Goal: Task Accomplishment & Management: Use online tool/utility

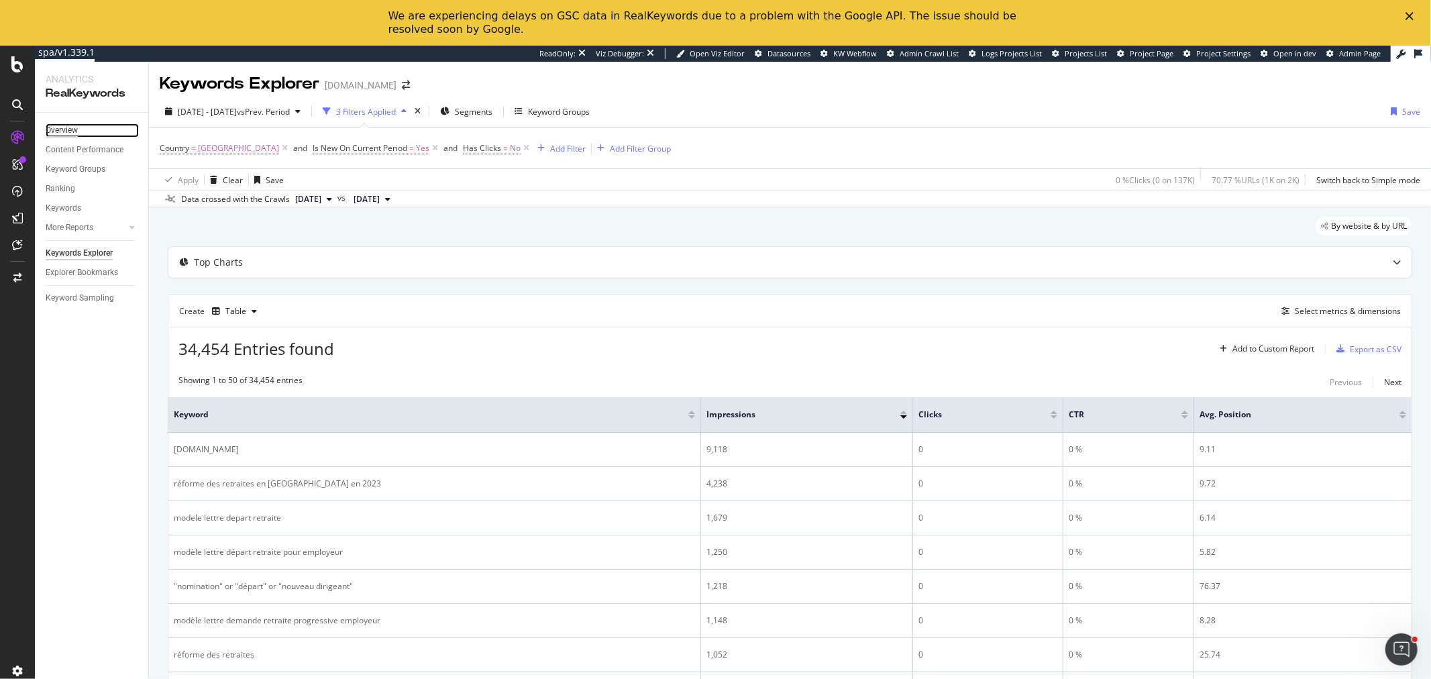
click at [68, 132] on div "Overview" at bounding box center [62, 130] width 32 height 14
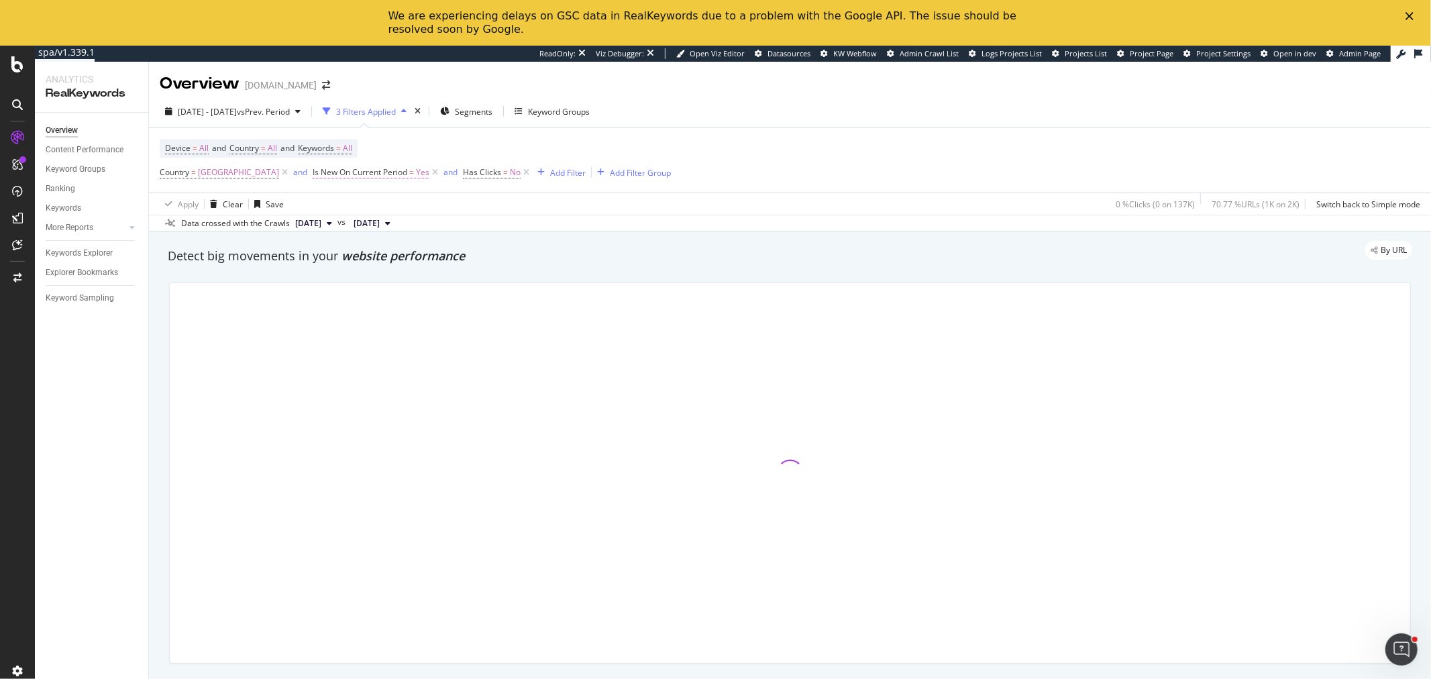
click at [416, 176] on span "Yes" at bounding box center [422, 172] width 13 height 19
click at [278, 211] on span "Yes" at bounding box center [270, 204] width 13 height 11
click at [293, 244] on div "No" at bounding box center [305, 236] width 95 height 14
click at [493, 199] on div "Apply" at bounding box center [503, 193] width 21 height 11
click at [518, 173] on icon at bounding box center [523, 172] width 11 height 13
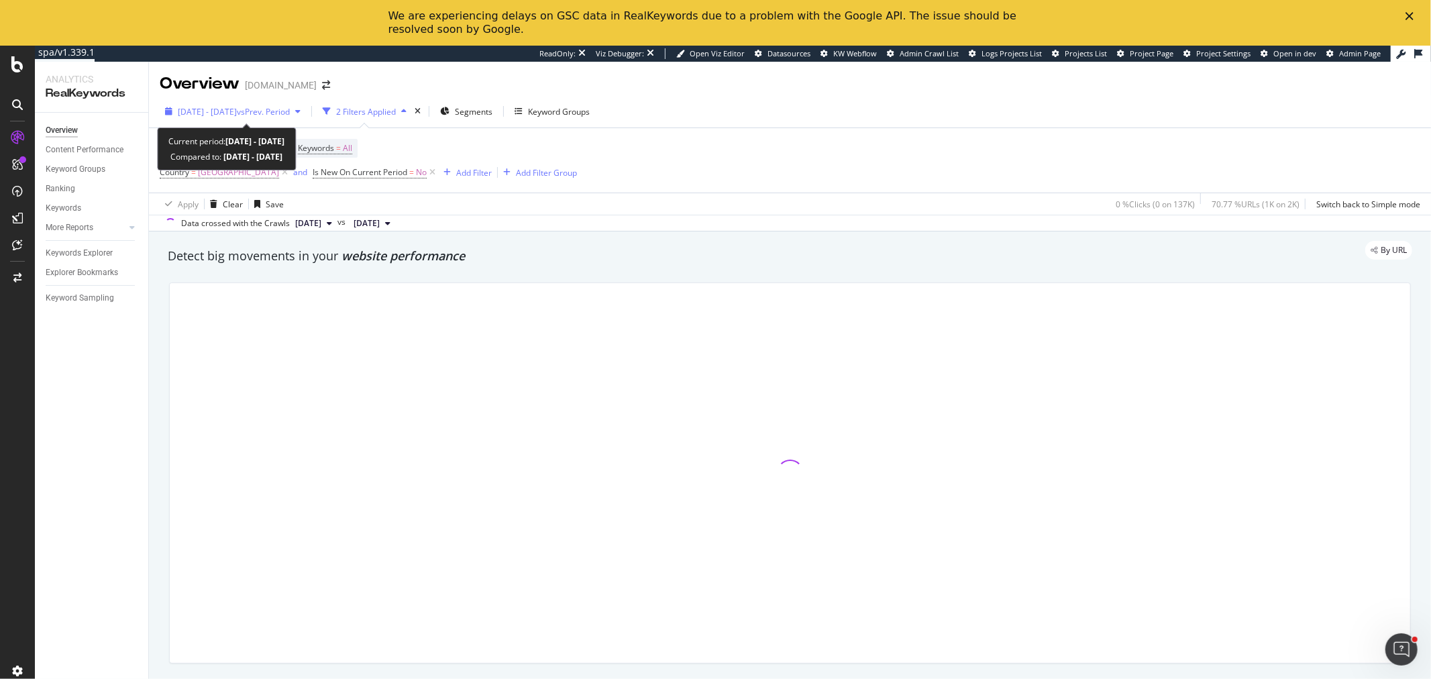
click at [290, 115] on span "vs Prev. Period" at bounding box center [263, 111] width 53 height 11
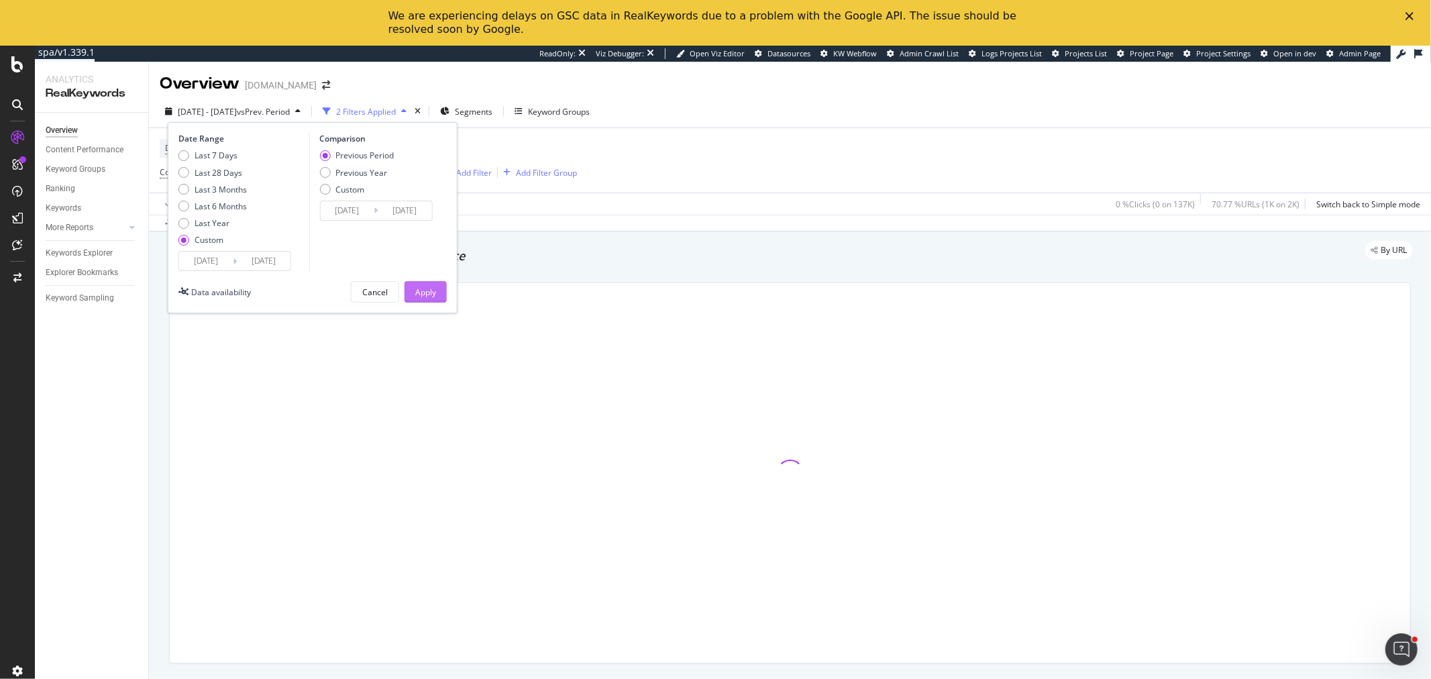
drag, startPoint x: 435, startPoint y: 277, endPoint x: 435, endPoint y: 284, distance: 7.4
click at [435, 279] on div "Date Range Last 7 Days Last 28 Days Last 3 Months Last 6 Months Last Year Custo…" at bounding box center [313, 217] width 290 height 191
click at [436, 286] on button "Apply" at bounding box center [426, 291] width 42 height 21
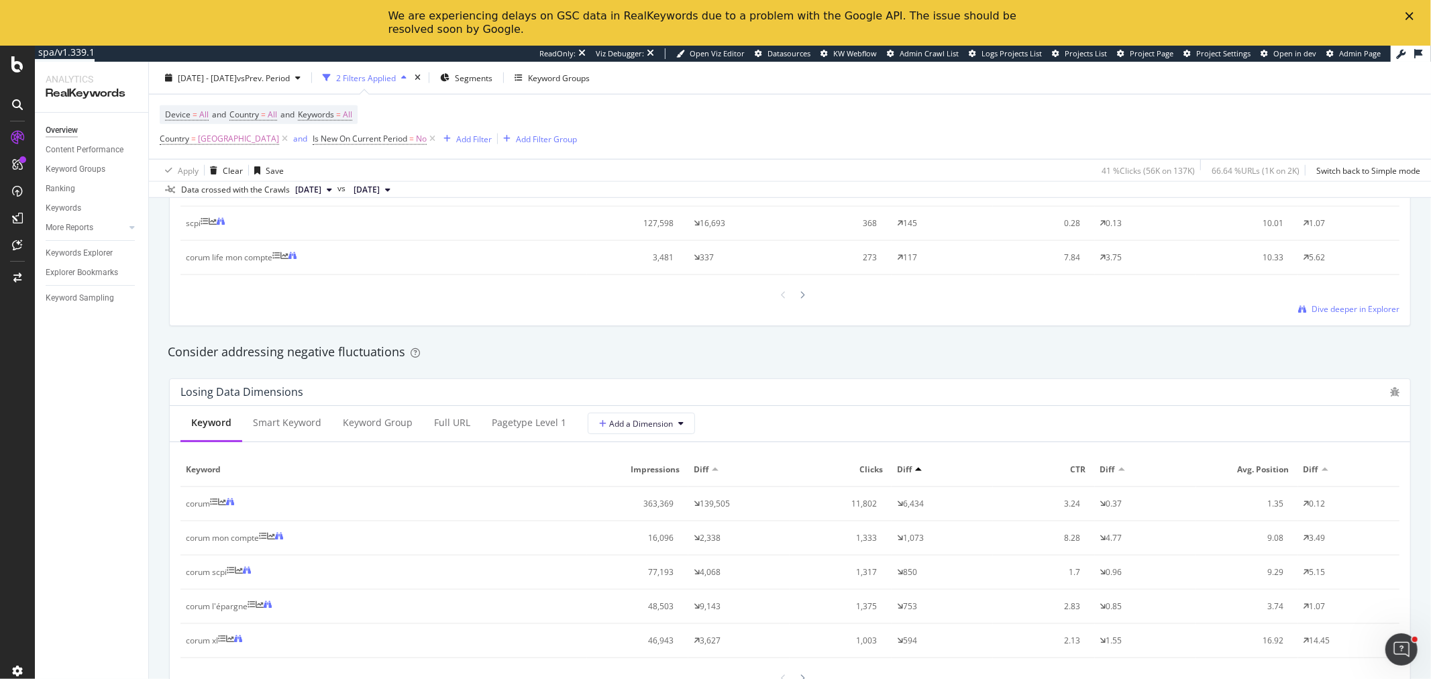
scroll to position [1491, 0]
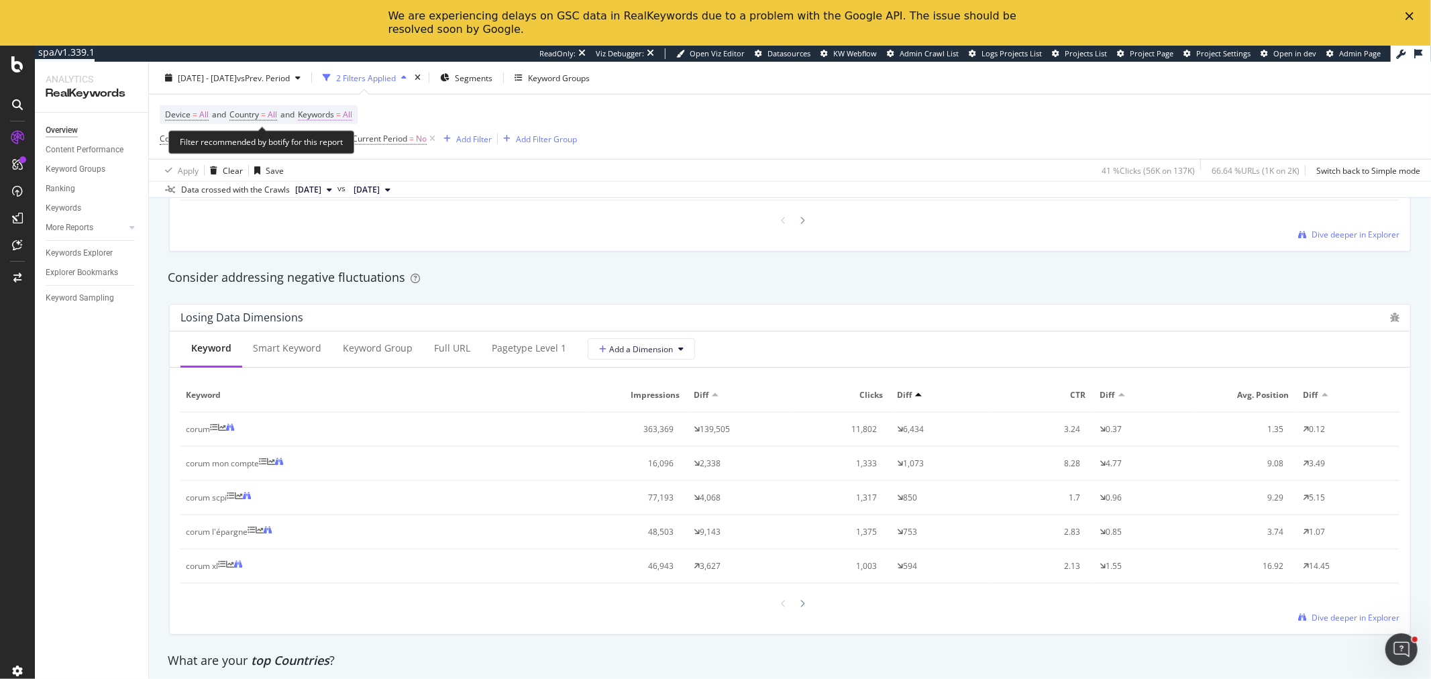
click at [323, 111] on span "Keywords" at bounding box center [316, 114] width 36 height 11
click at [333, 128] on div "button" at bounding box center [326, 124] width 16 height 8
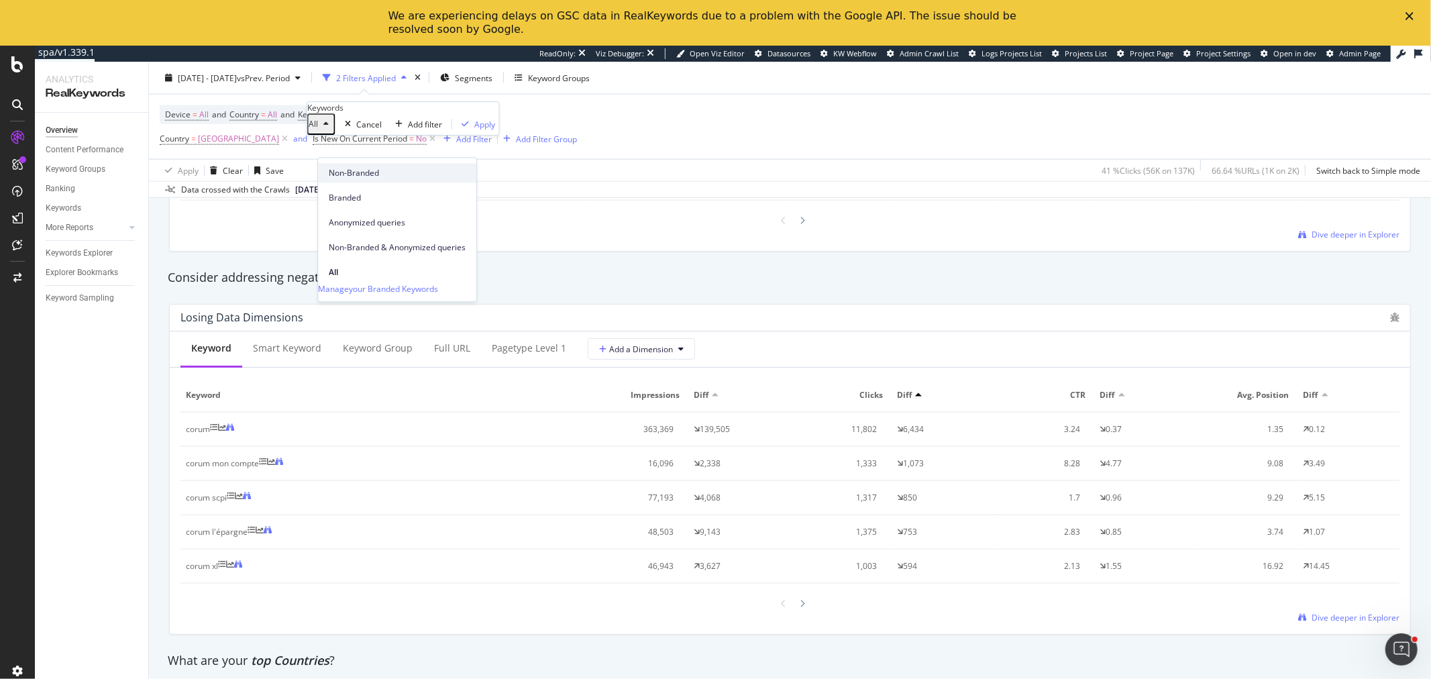
click at [358, 172] on span "Non-Branded" at bounding box center [397, 173] width 137 height 12
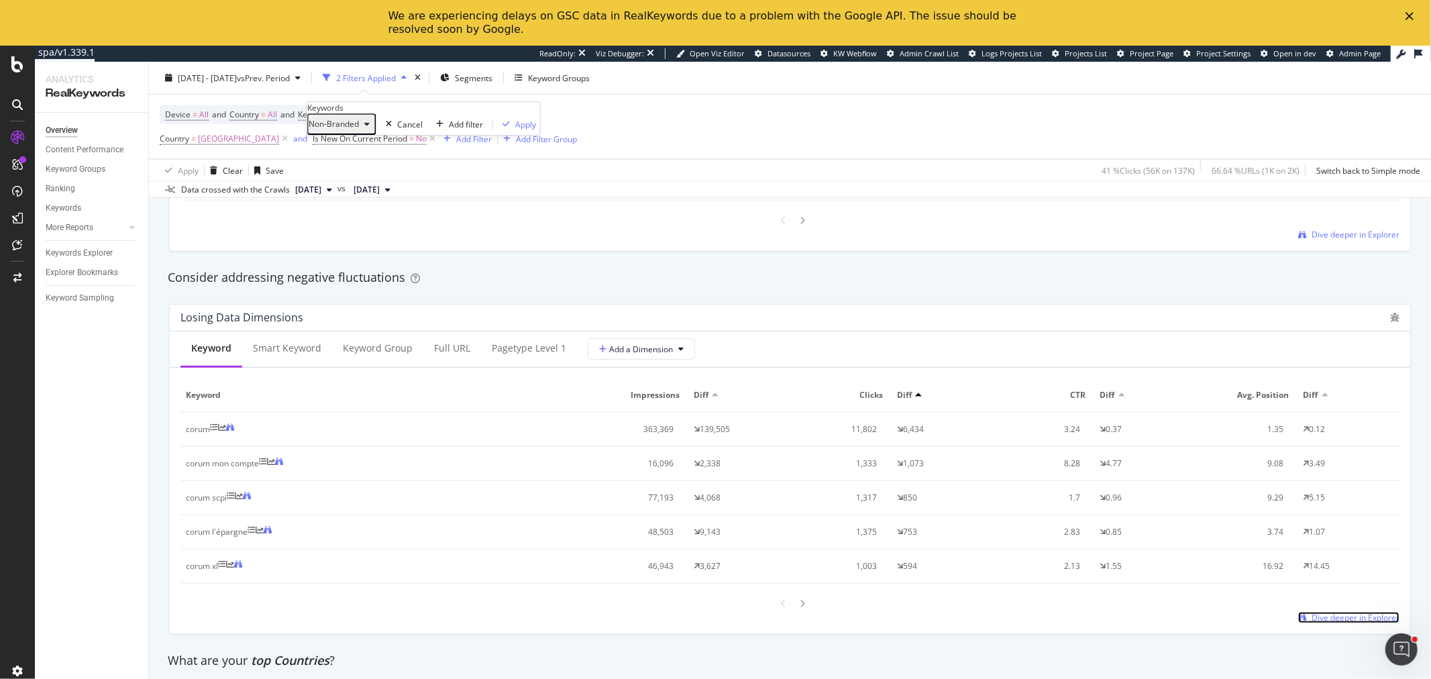
click at [1340, 619] on span "Dive deeper in Explorer" at bounding box center [1355, 617] width 88 height 11
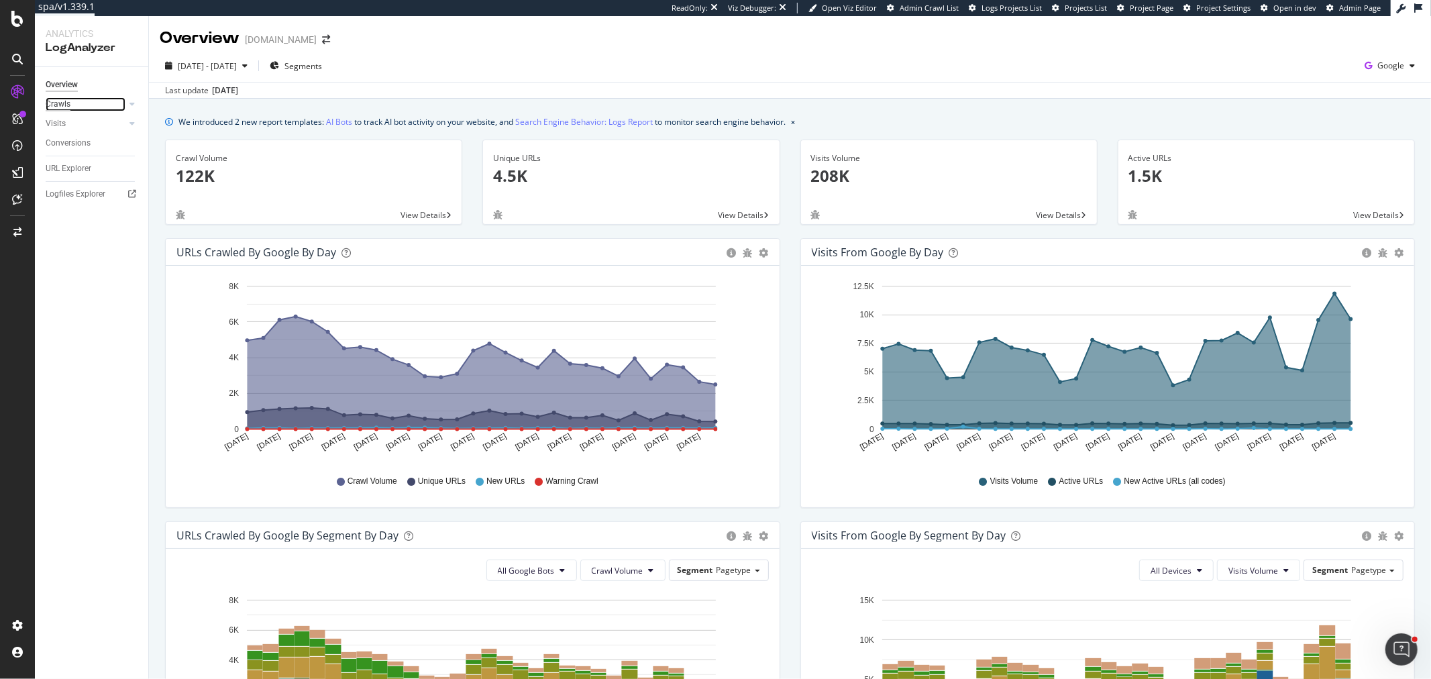
click at [64, 106] on div "Crawls" at bounding box center [58, 104] width 25 height 14
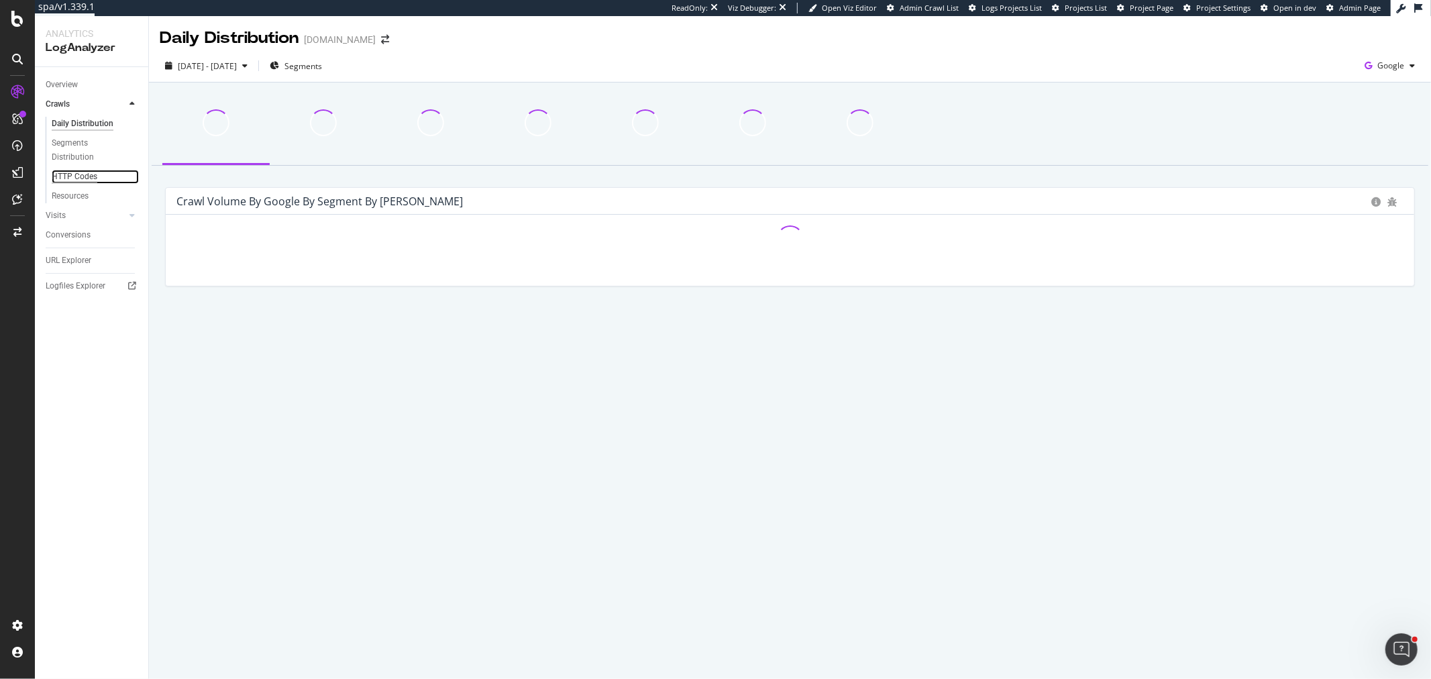
click at [77, 172] on div "HTTP Codes" at bounding box center [75, 177] width 46 height 14
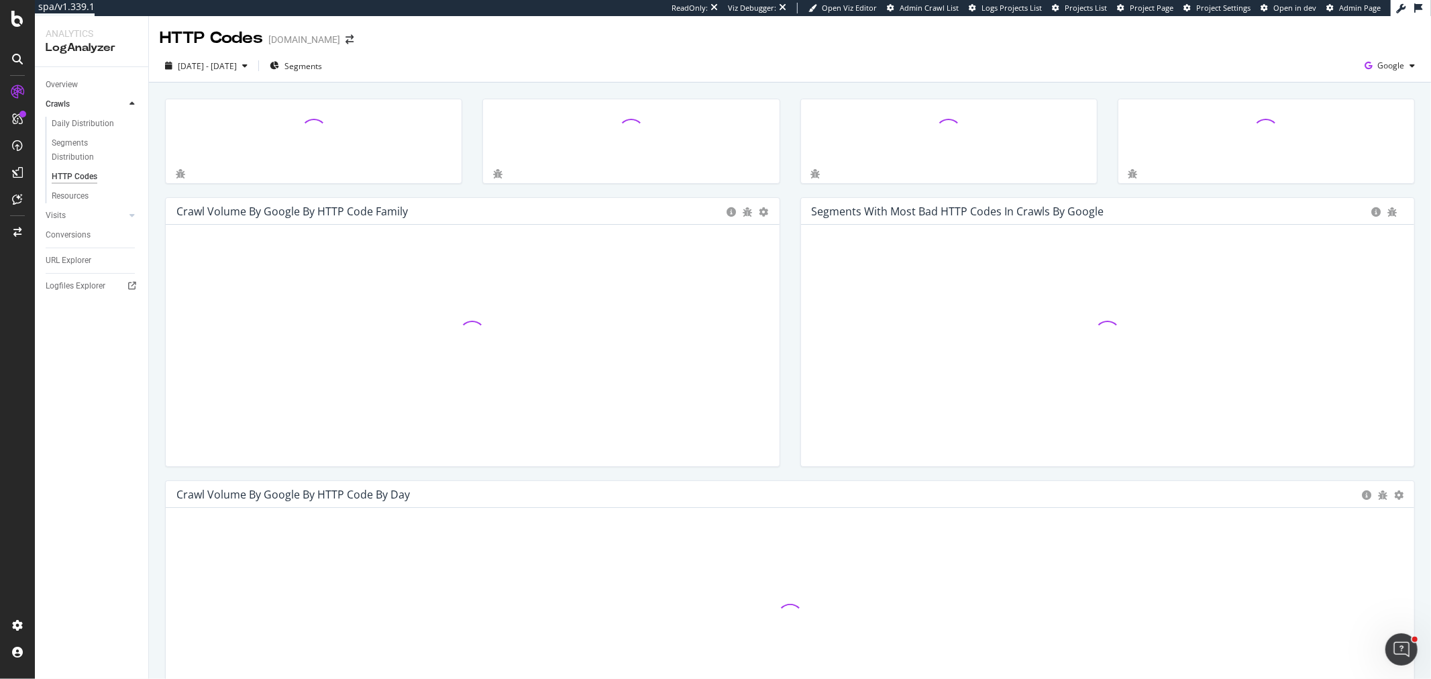
click at [1287, 62] on div "2025 Sep. 9th - Oct. 8th Segments Google" at bounding box center [790, 68] width 1282 height 27
click at [1287, 67] on span "Google" at bounding box center [1390, 65] width 27 height 11
click at [1287, 84] on div "OpenAI" at bounding box center [1302, 77] width 93 height 19
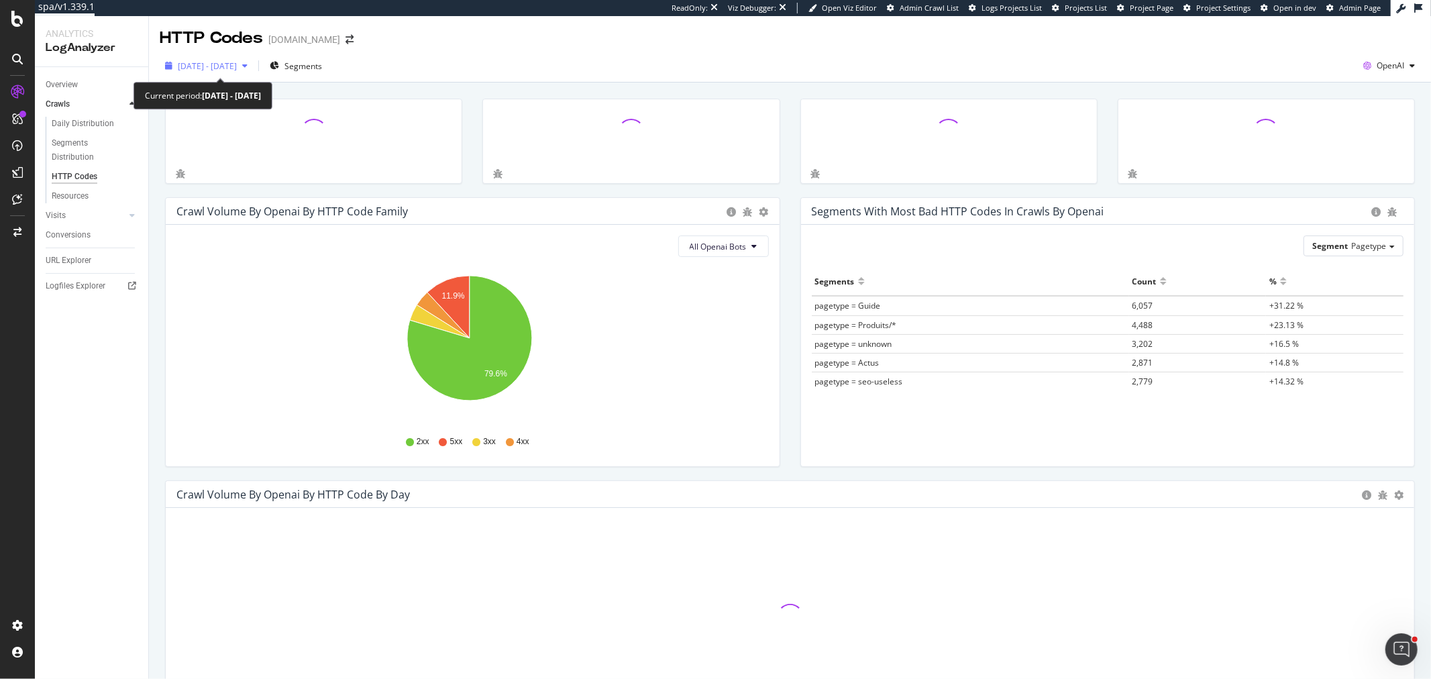
click at [237, 68] on span "2025 Sep. 9th - Oct. 8th" at bounding box center [207, 65] width 59 height 11
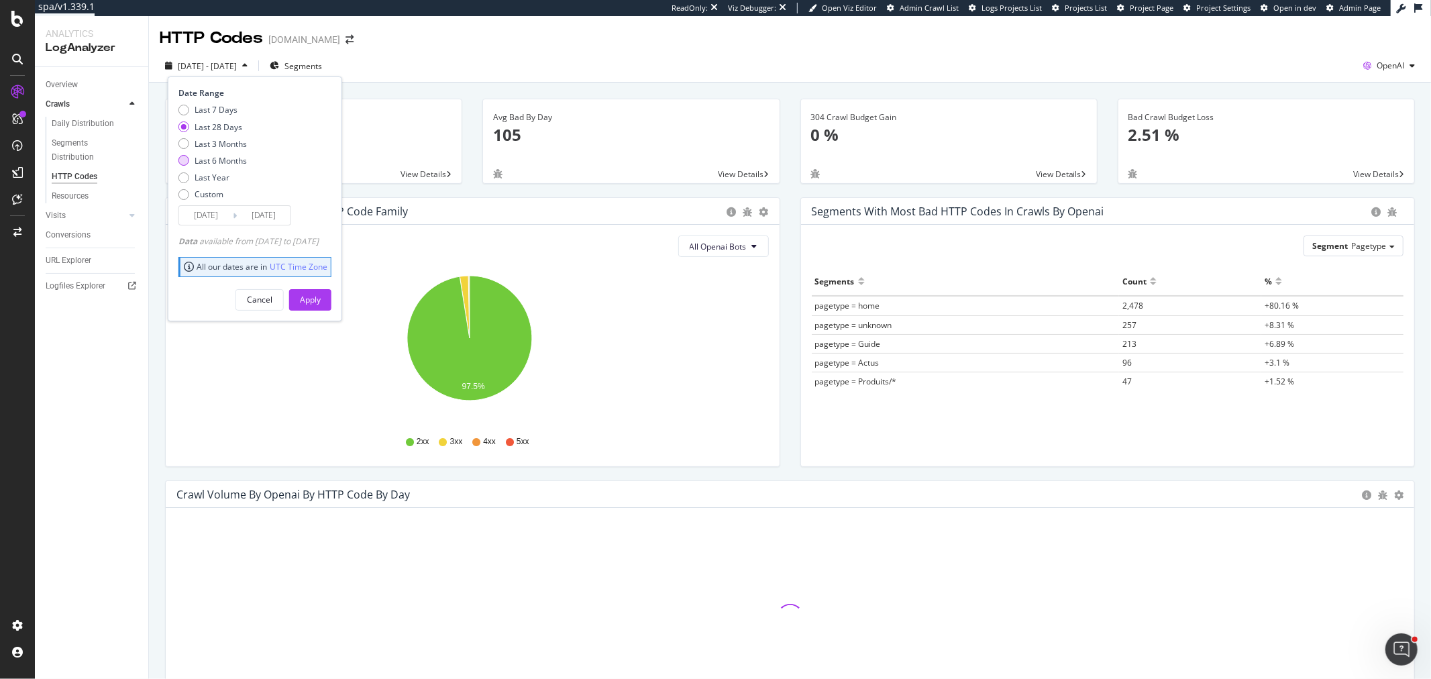
click at [237, 162] on div "Last 6 Months" at bounding box center [221, 160] width 52 height 11
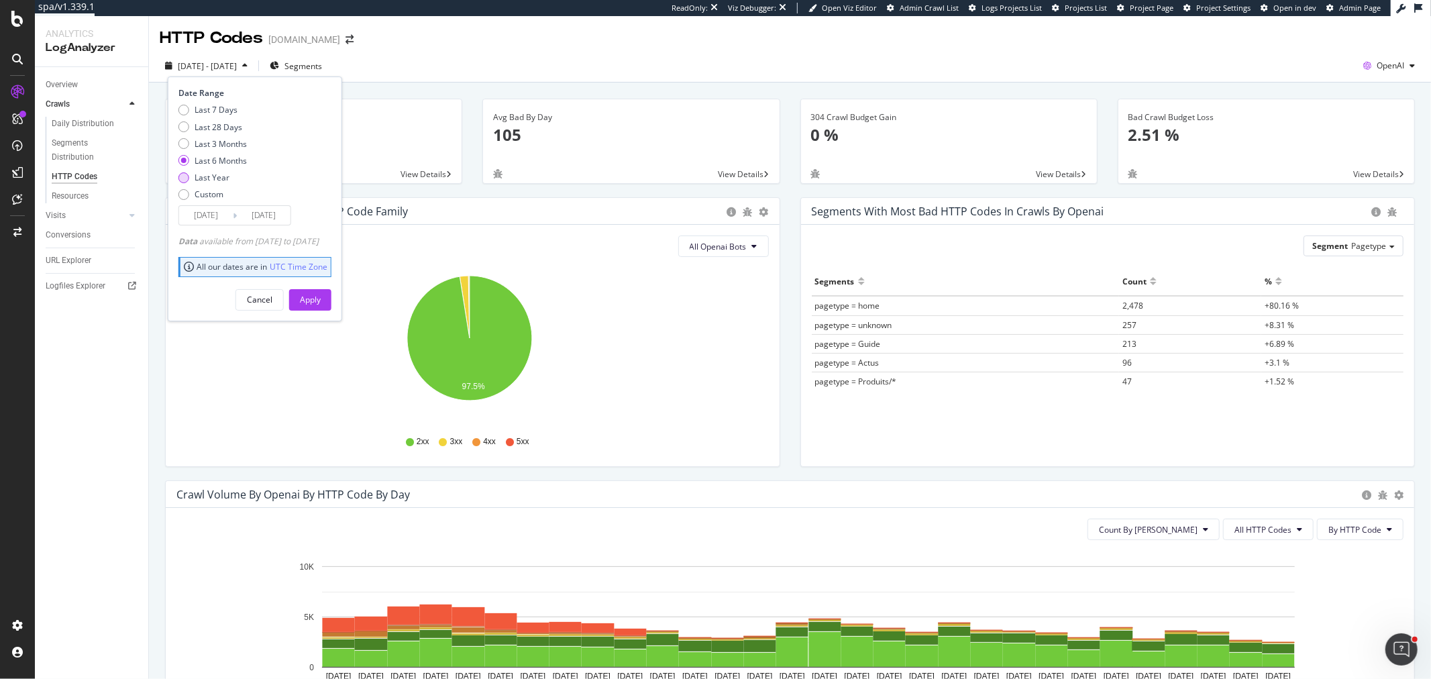
click at [209, 182] on div "Last Year" at bounding box center [212, 177] width 35 height 11
type input "2024/10/09"
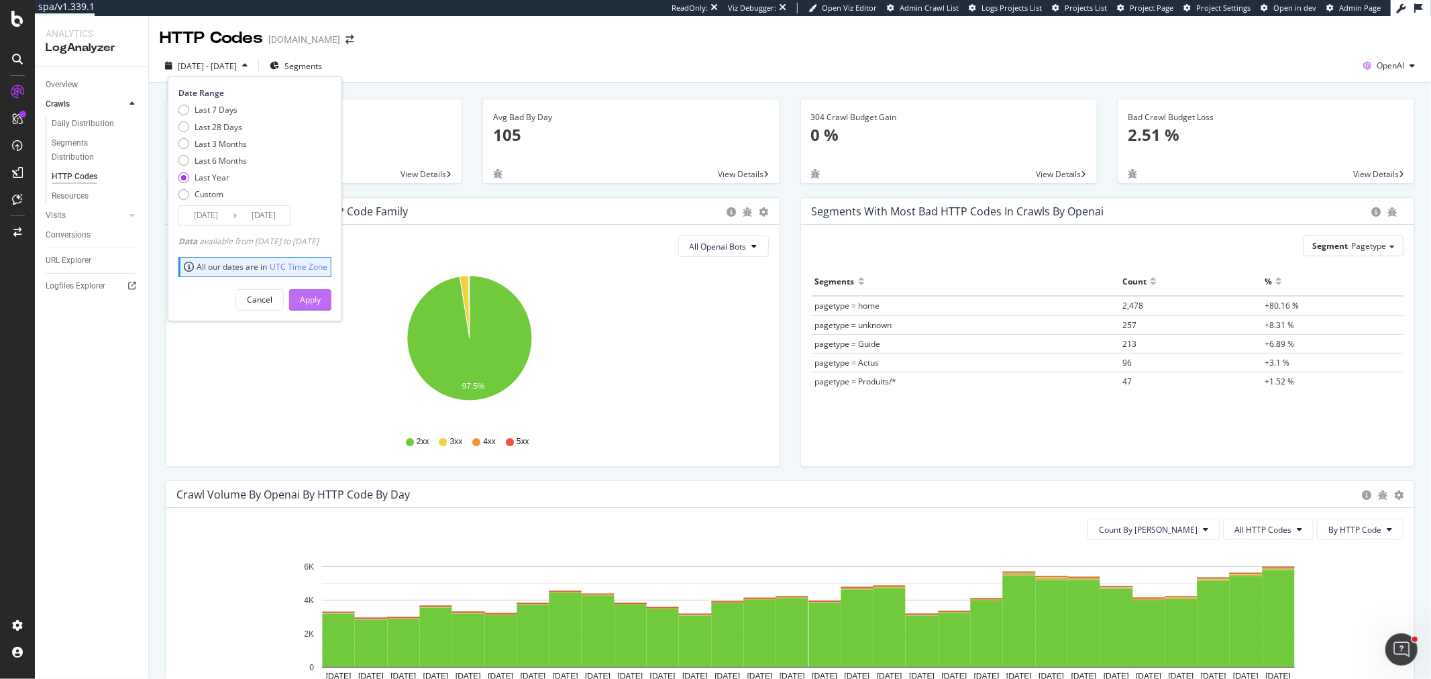
click at [321, 300] on div "Apply" at bounding box center [310, 299] width 21 height 11
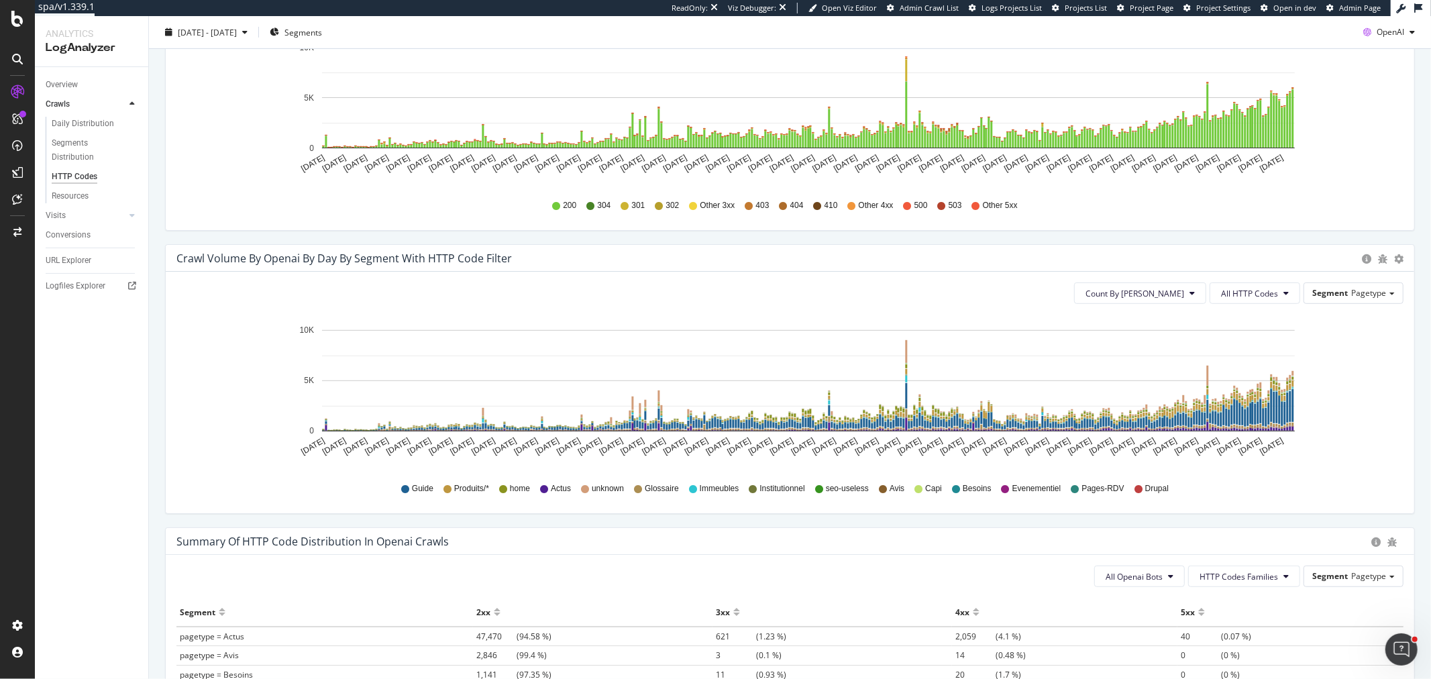
scroll to position [596, 0]
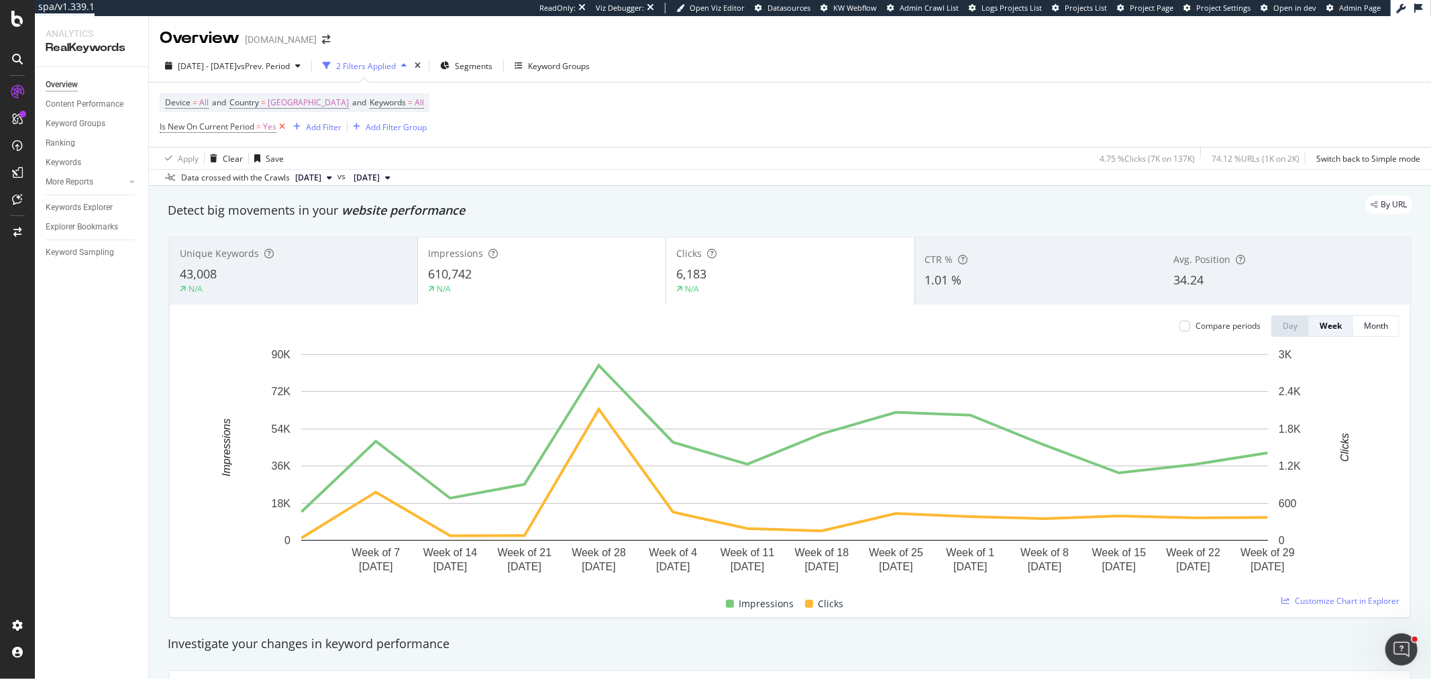
click at [284, 129] on icon at bounding box center [281, 126] width 11 height 13
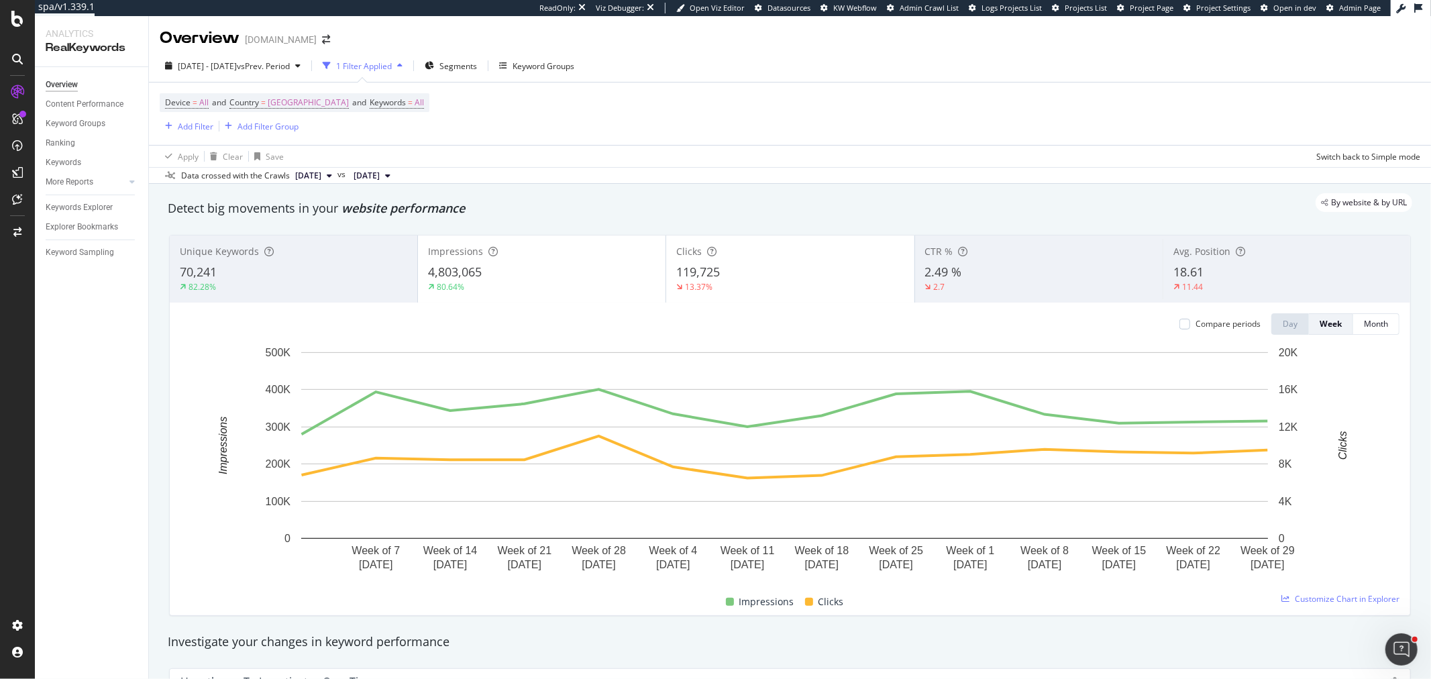
click at [240, 282] on div "82.28%" at bounding box center [293, 287] width 227 height 12
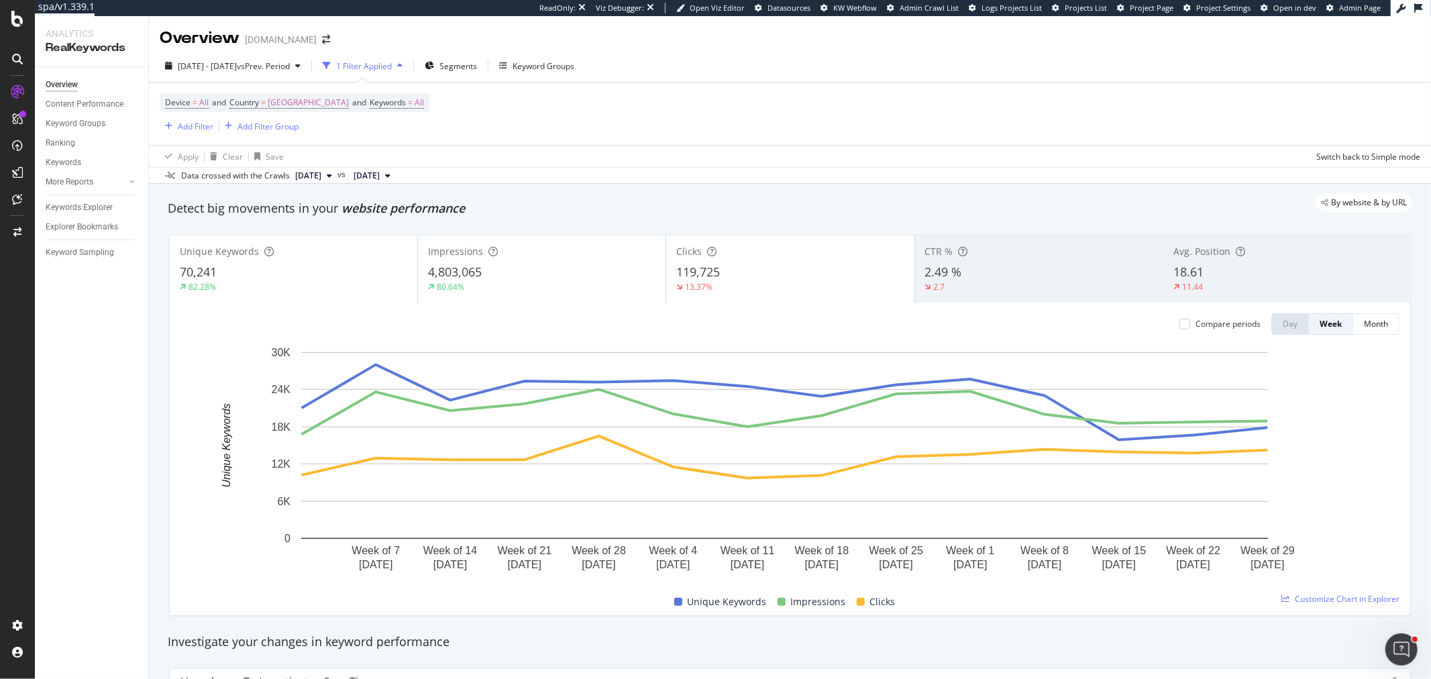
click at [1057, 270] on div "2.49 %" at bounding box center [1038, 272] width 227 height 17
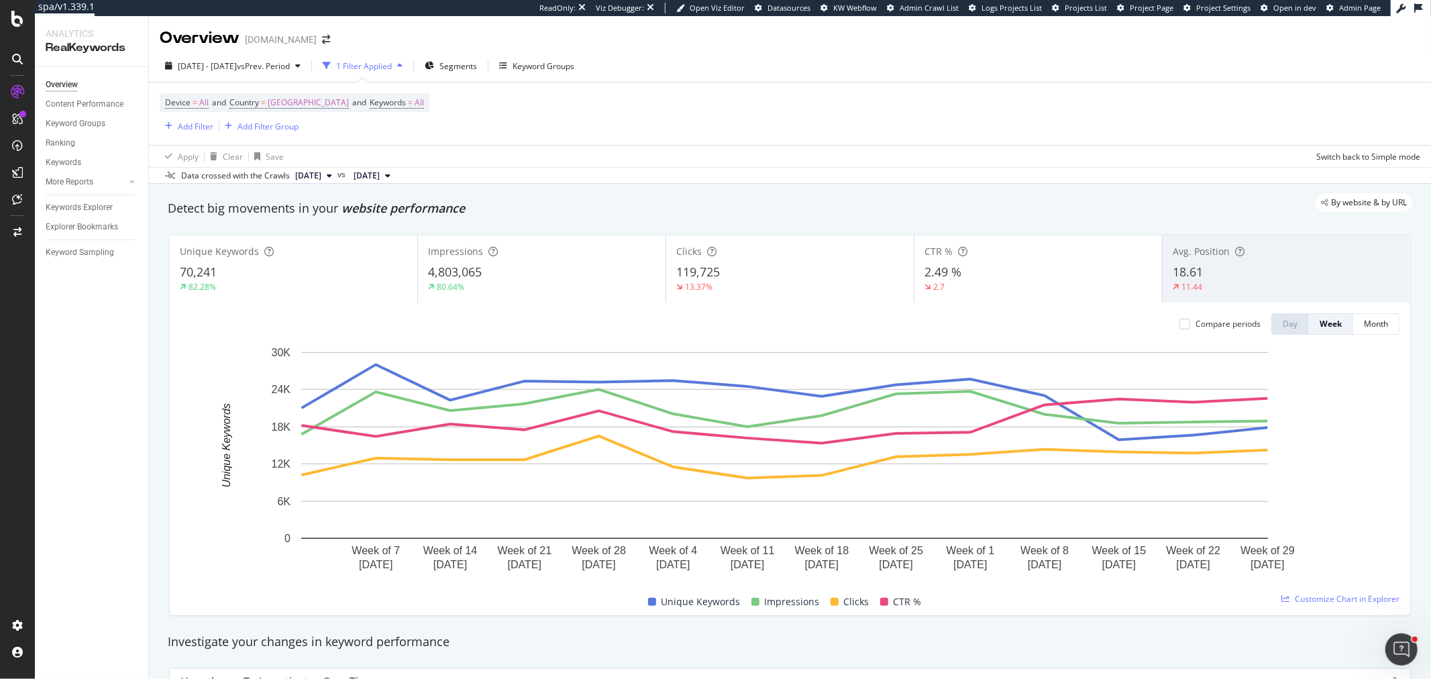
click at [1225, 284] on div "11.44" at bounding box center [1286, 287] width 227 height 12
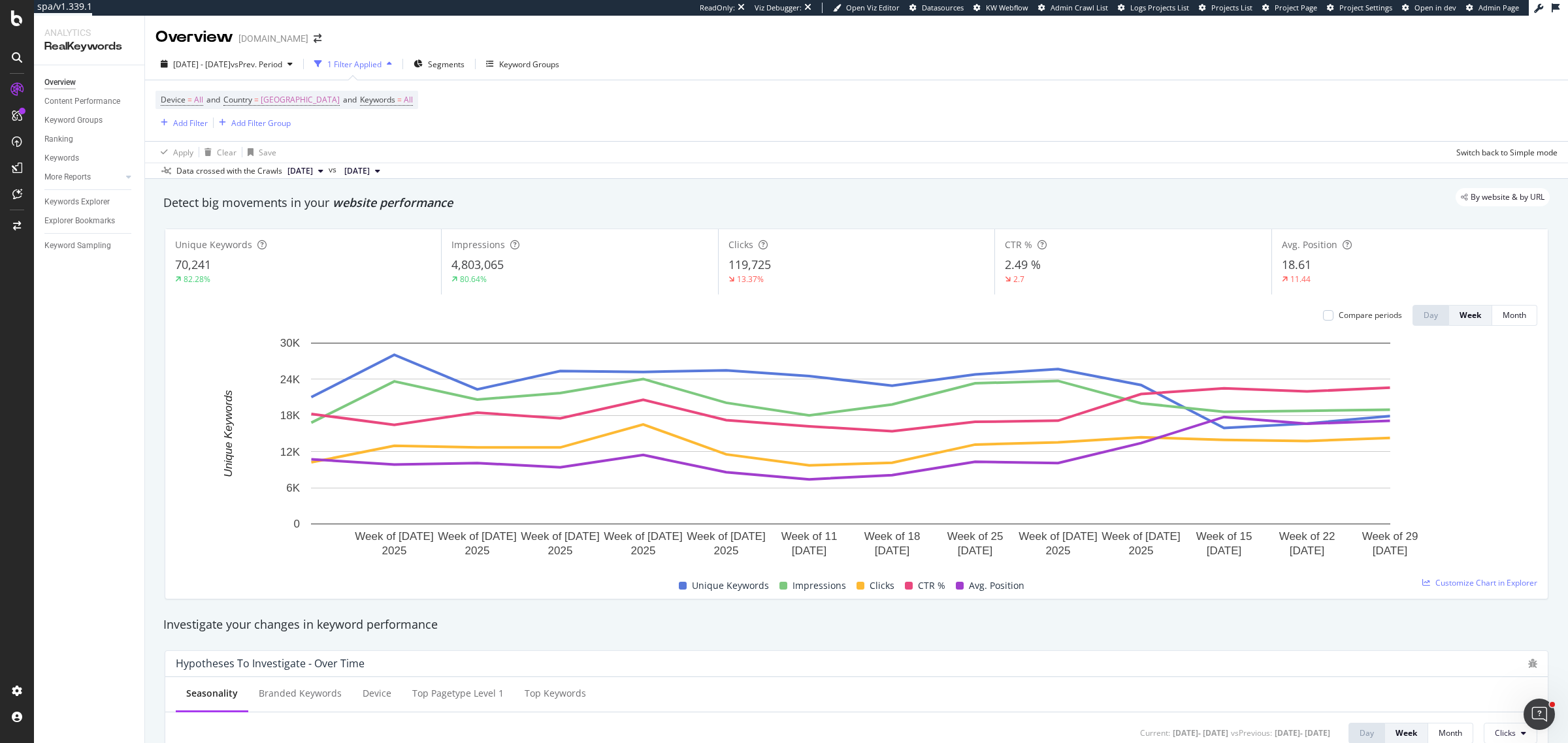
click at [168, 75] on div "2025 Jul. 1st - Oct. 4th vs Prev. Period 1 Filter Applied Segments Keyword Grou…" at bounding box center [856, 66] width 1423 height 26
click at [193, 67] on span "2025 Jul. 1st - Oct. 4th" at bounding box center [202, 63] width 57 height 11
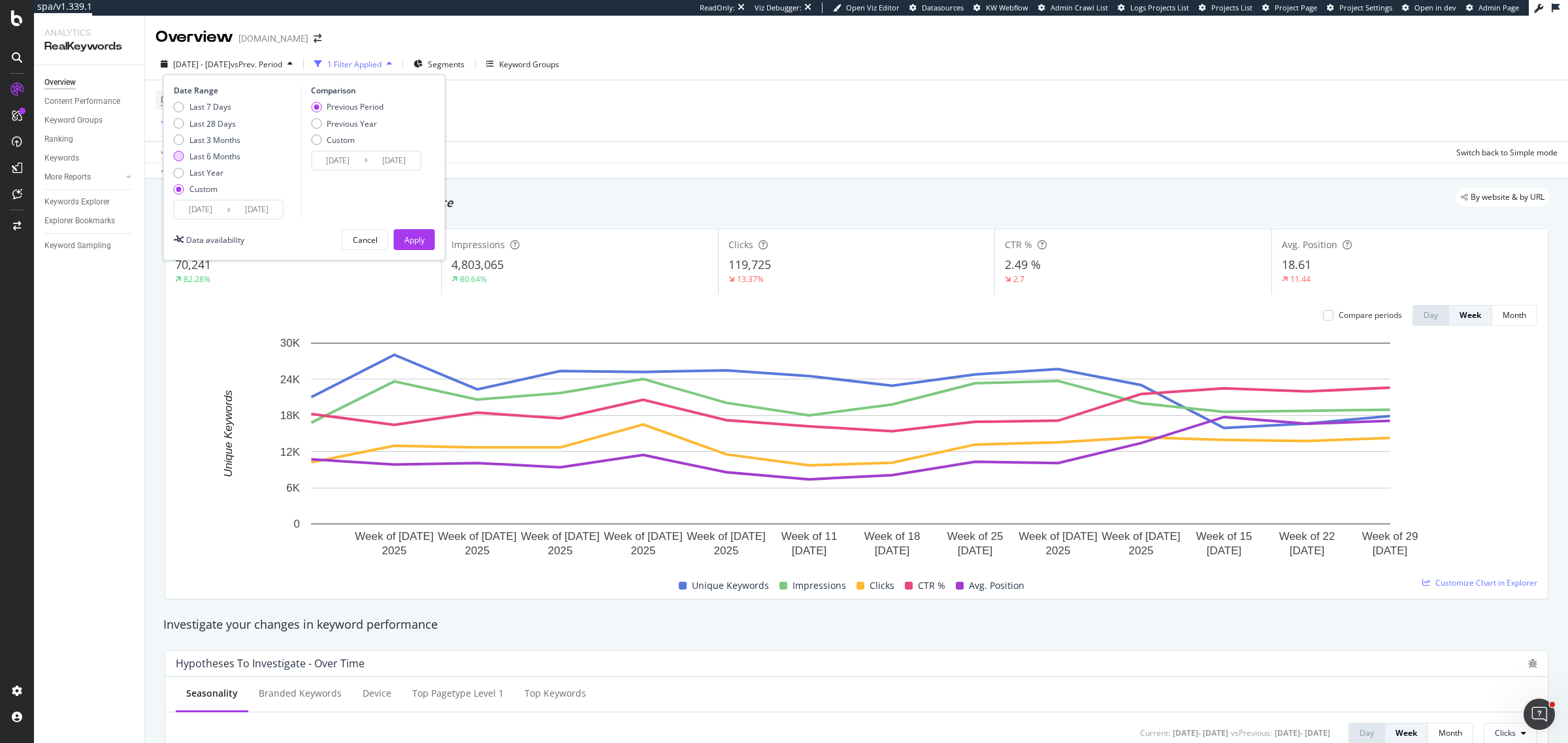
click at [233, 155] on div "Last 6 Months" at bounding box center [215, 156] width 51 height 11
type input "[DATE]"
type input "2024/10/04"
type input "2025/04/04"
click at [417, 242] on div "Apply" at bounding box center [414, 240] width 20 height 11
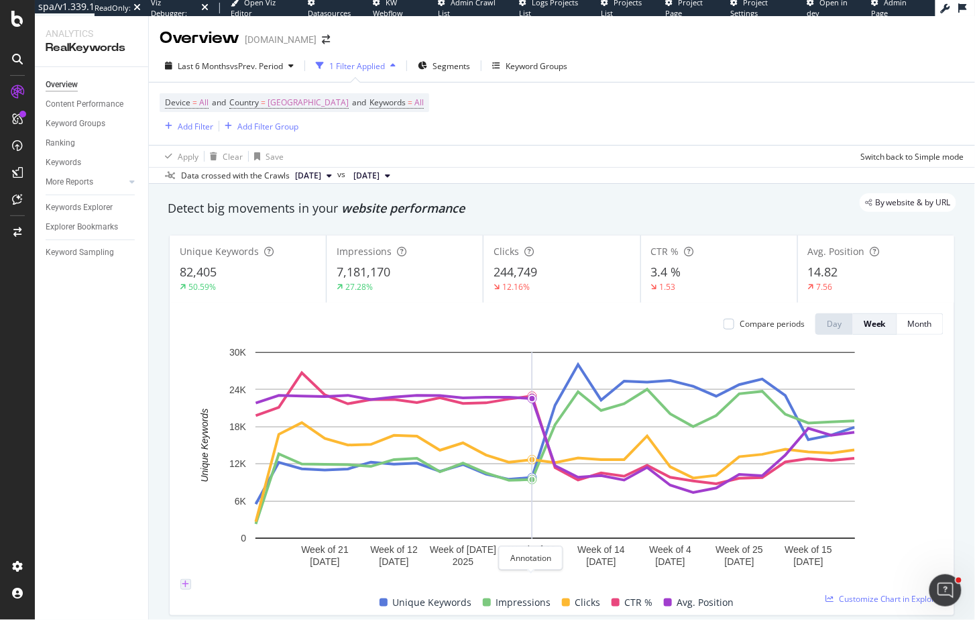
click at [190, 581] on icon "plus" at bounding box center [185, 584] width 7 height 8
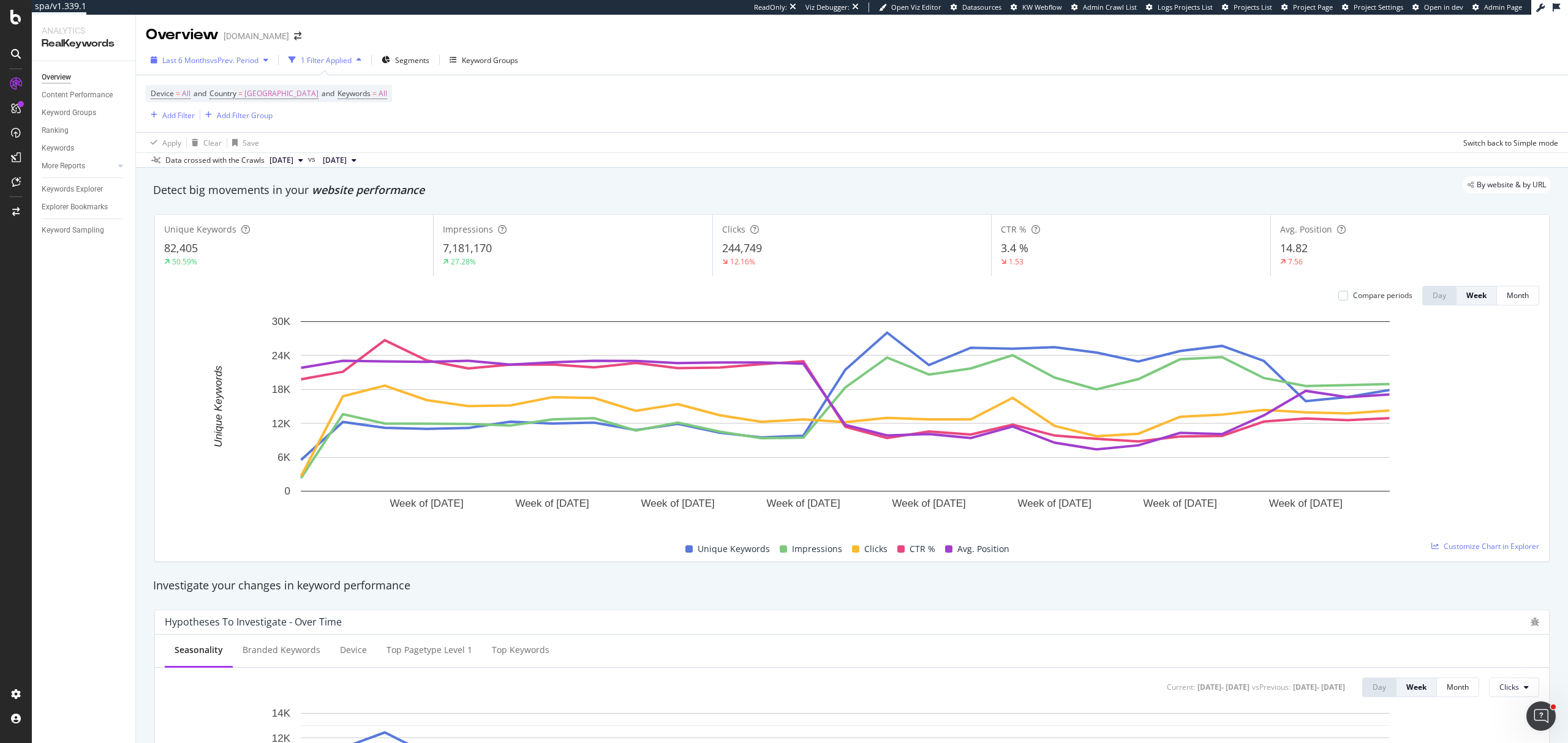
click at [191, 57] on span "Last 6 Months" at bounding box center [186, 59] width 47 height 10
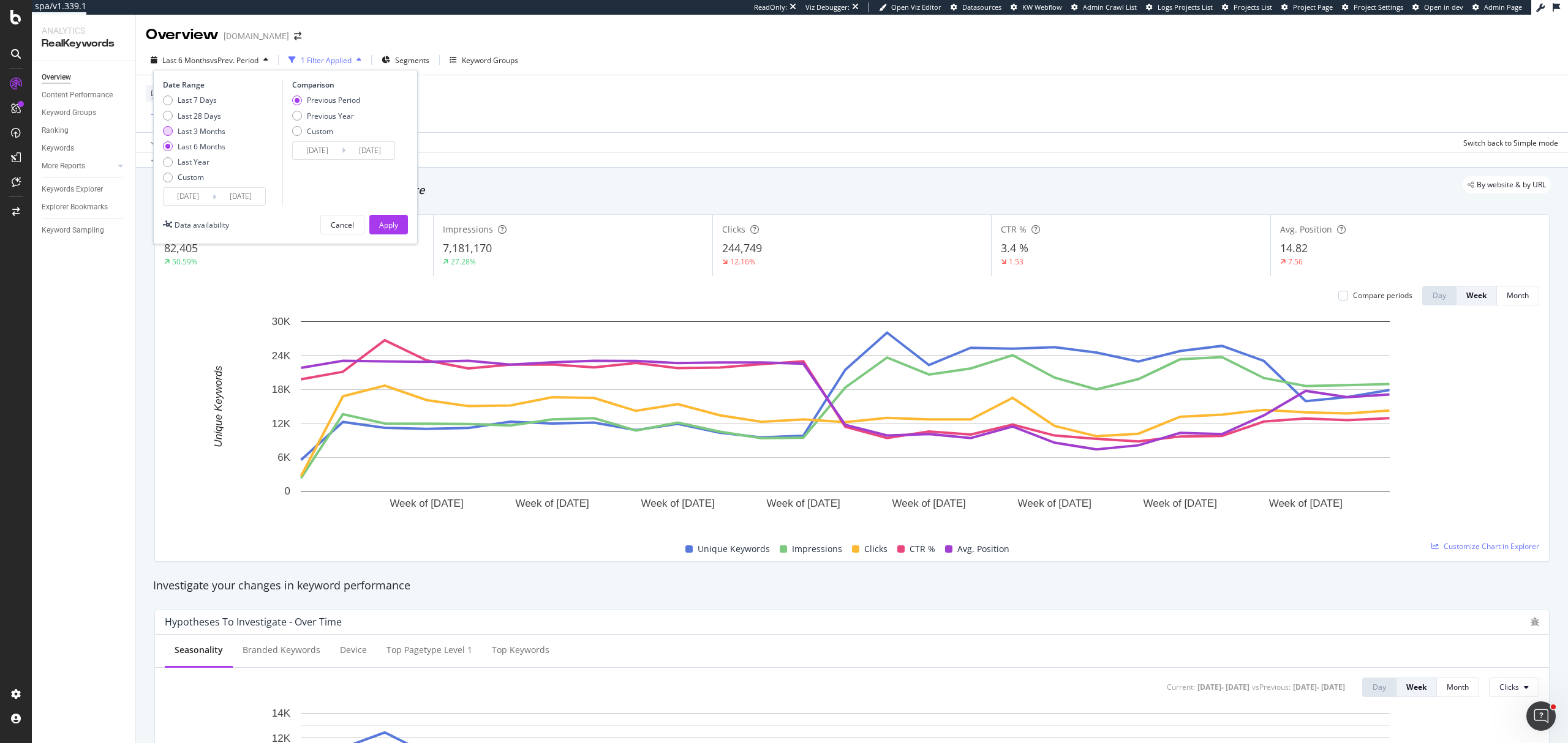
click at [199, 128] on div "Last 3 Months" at bounding box center [202, 131] width 47 height 10
type input "2025/07/05"
type input "2025/04/04"
type input "2025/07/04"
click at [200, 204] on input "2025/07/05" at bounding box center [188, 196] width 49 height 17
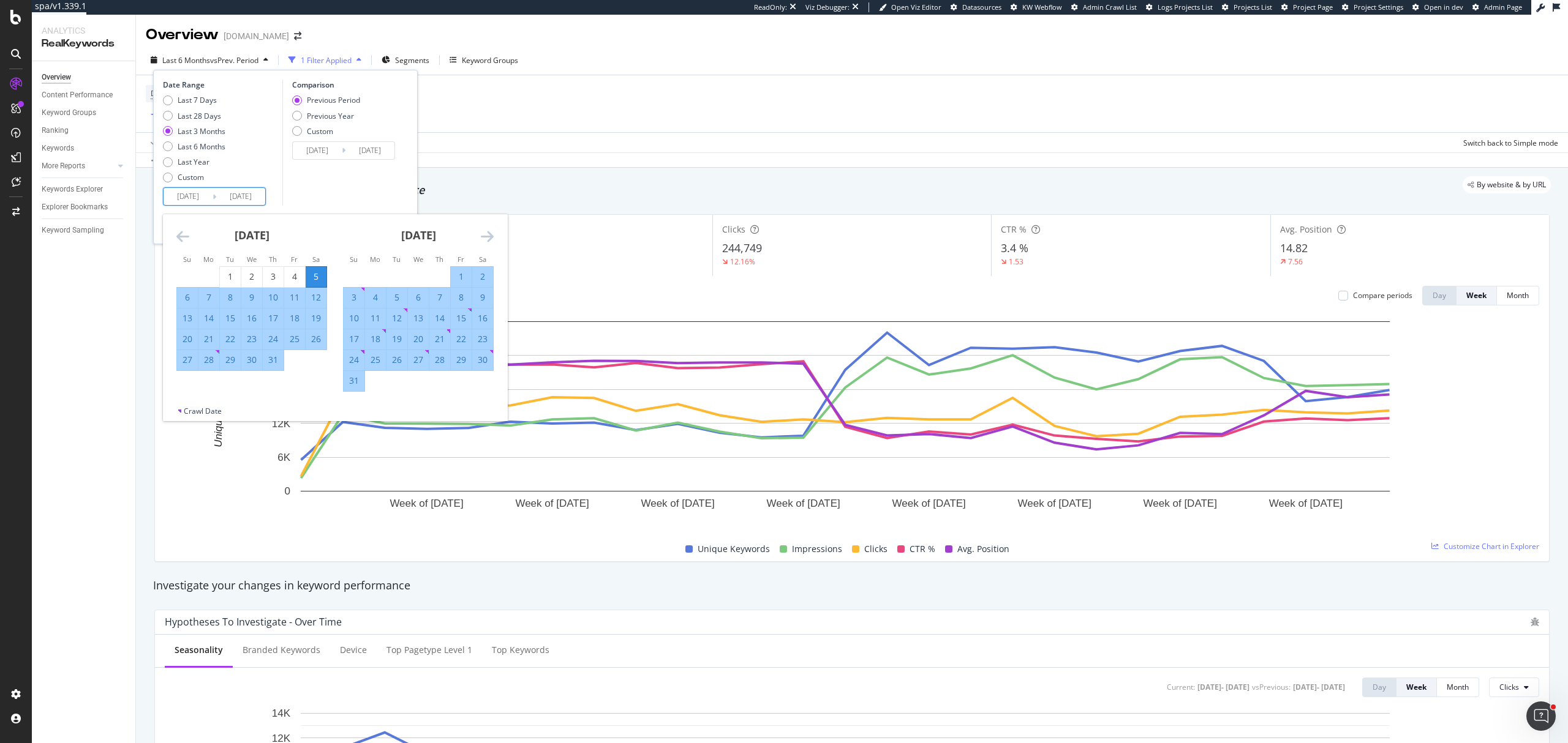
click at [178, 229] on icon "Move backward to switch to the previous month." at bounding box center [183, 236] width 13 height 15
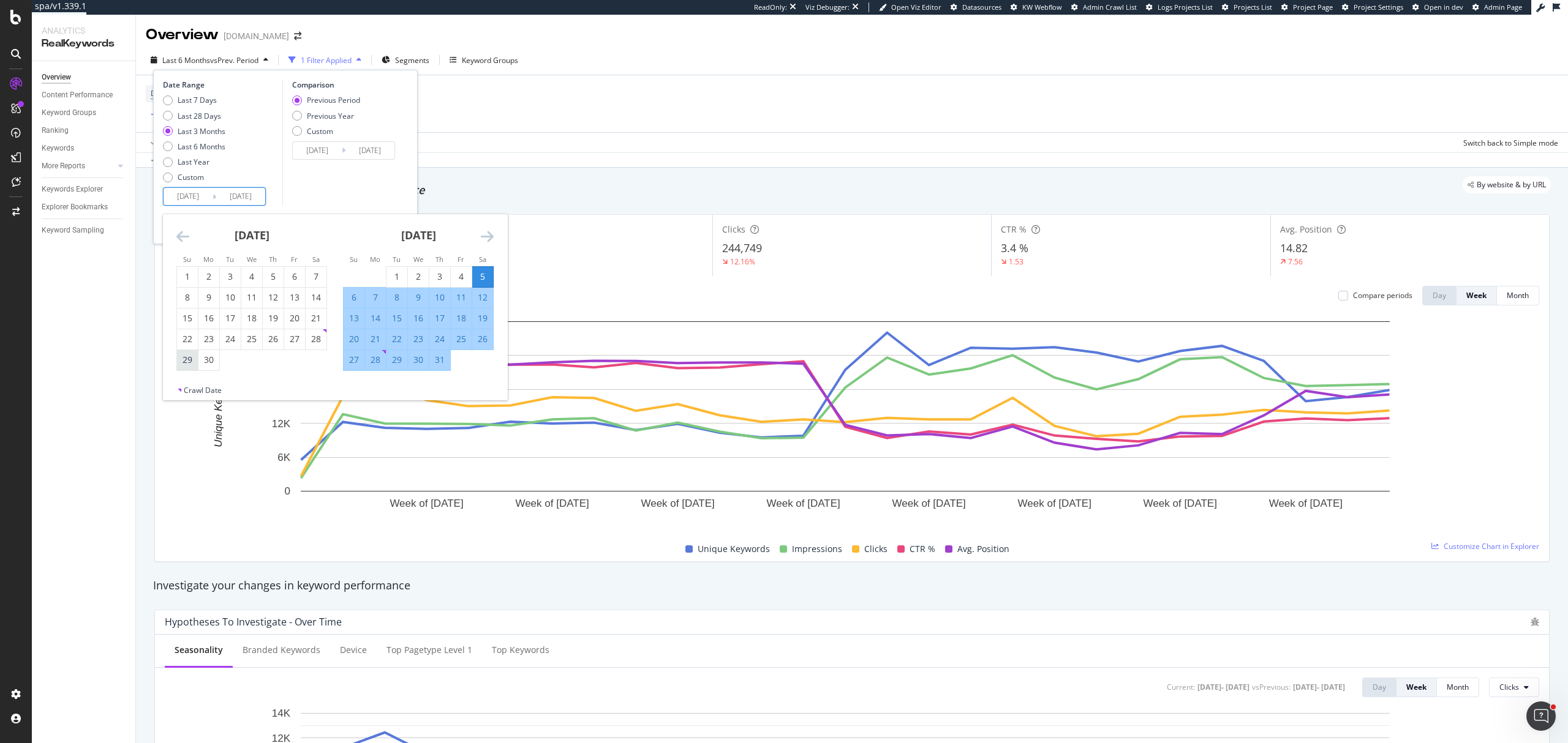
click at [179, 359] on div "29" at bounding box center [187, 360] width 21 height 12
type input "2025/06/29"
type input "2025/03/23"
type input "2025/06/28"
click at [321, 179] on div "Comparison Previous Period Previous Year Custom 2025/03/23 Navigate forward to …" at bounding box center [340, 142] width 116 height 126
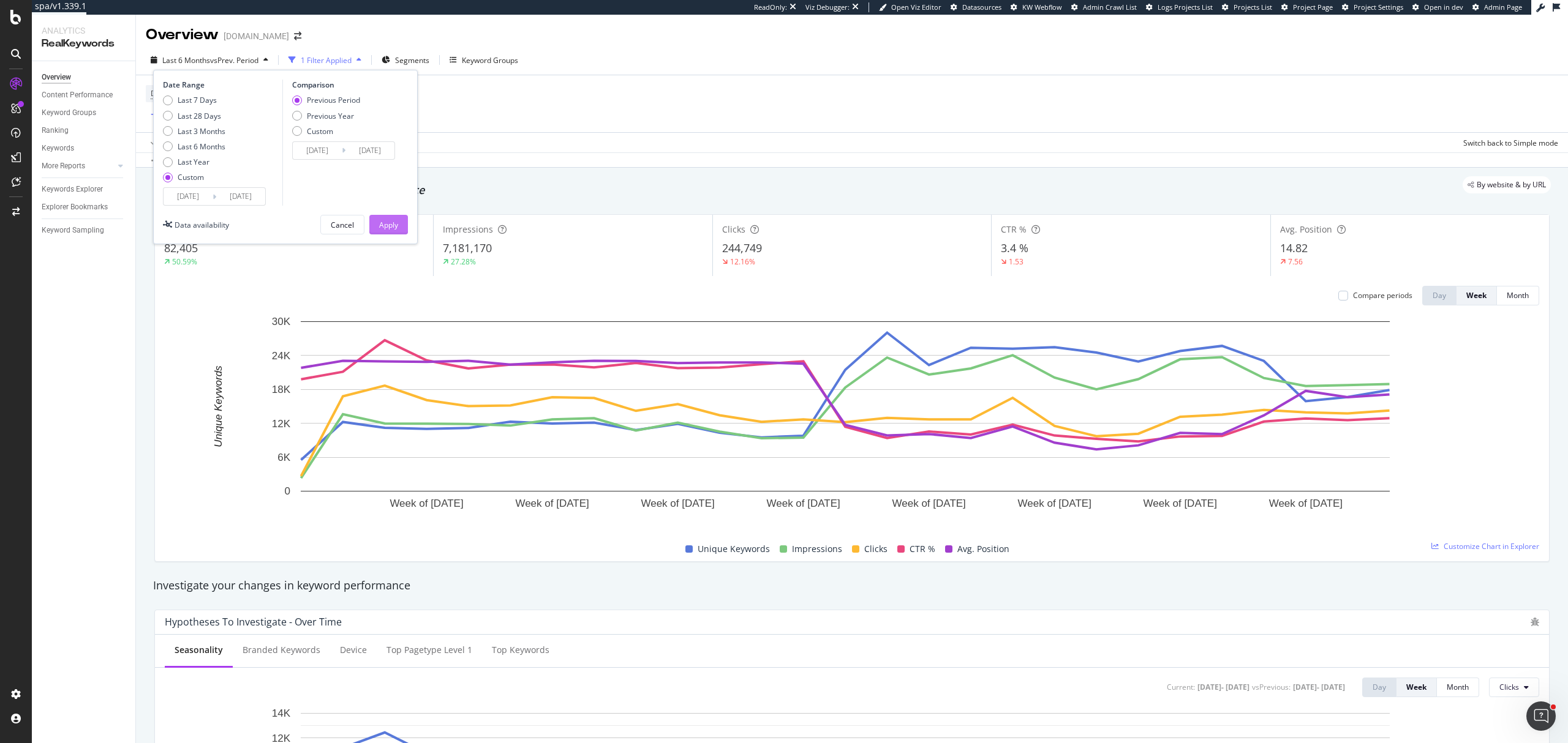
click at [383, 220] on div "Apply" at bounding box center [388, 225] width 19 height 10
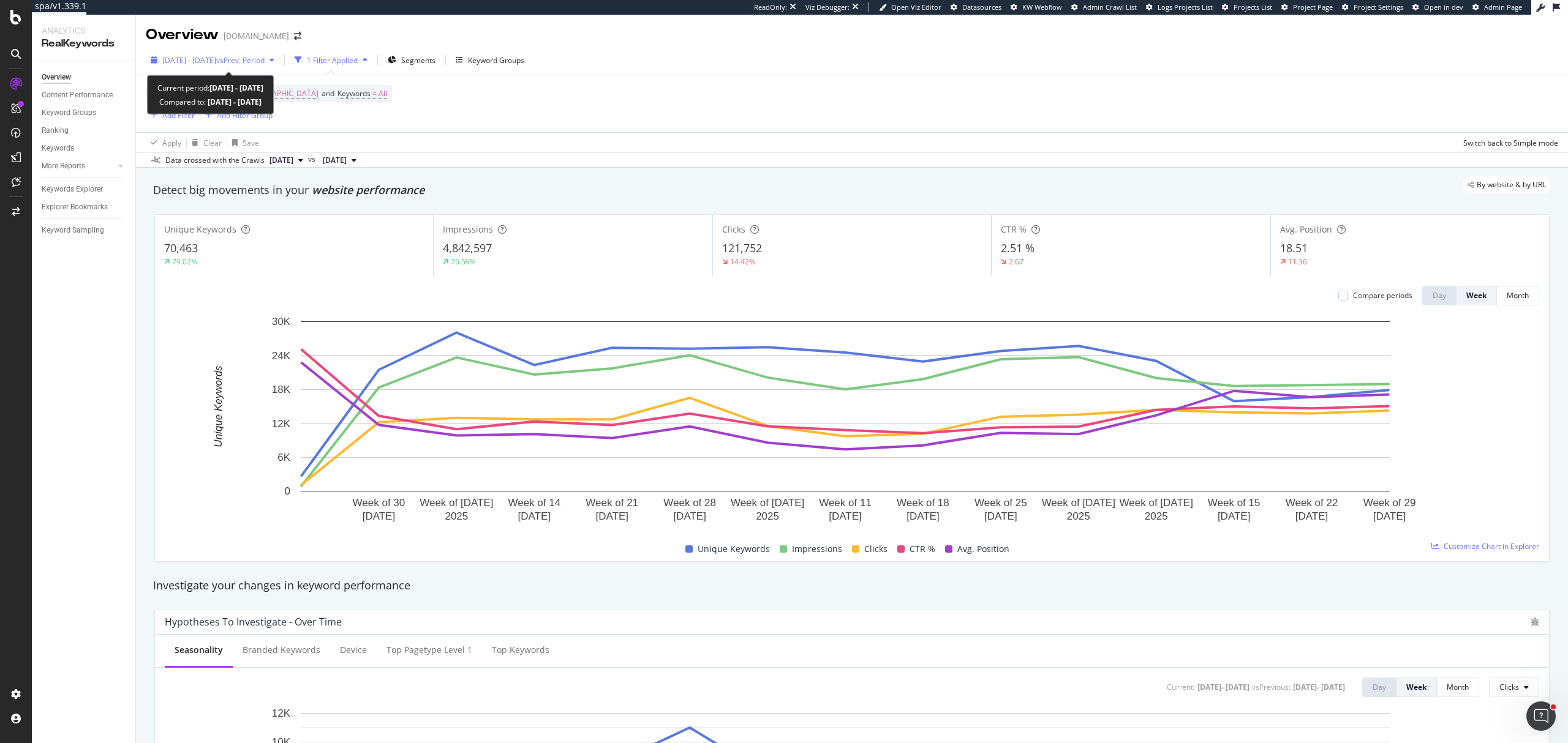
click at [200, 53] on div "2025 Jun. 29th - Oct. 4th vs Prev. Period" at bounding box center [213, 60] width 133 height 18
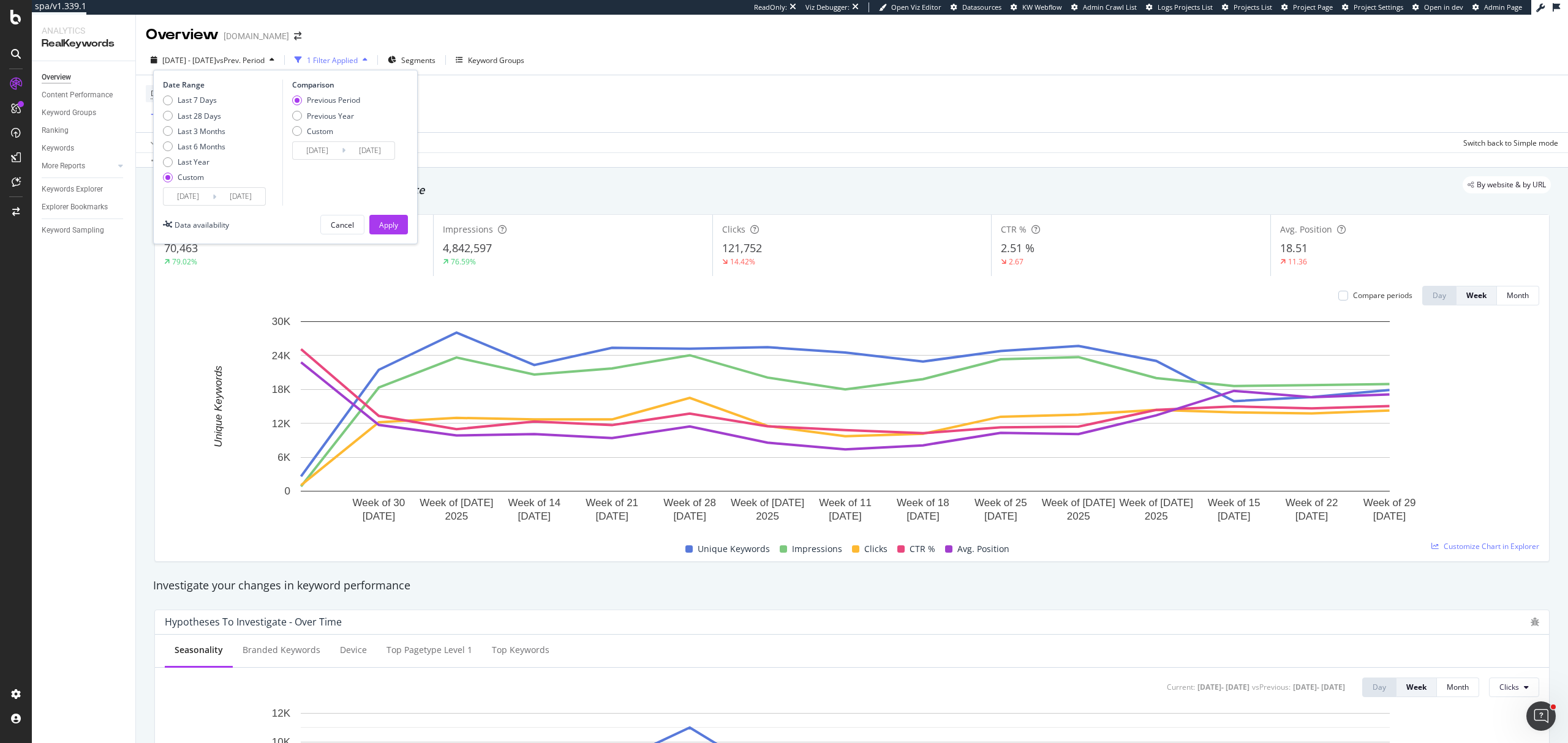
click at [230, 191] on input "2025/10/04" at bounding box center [241, 196] width 49 height 17
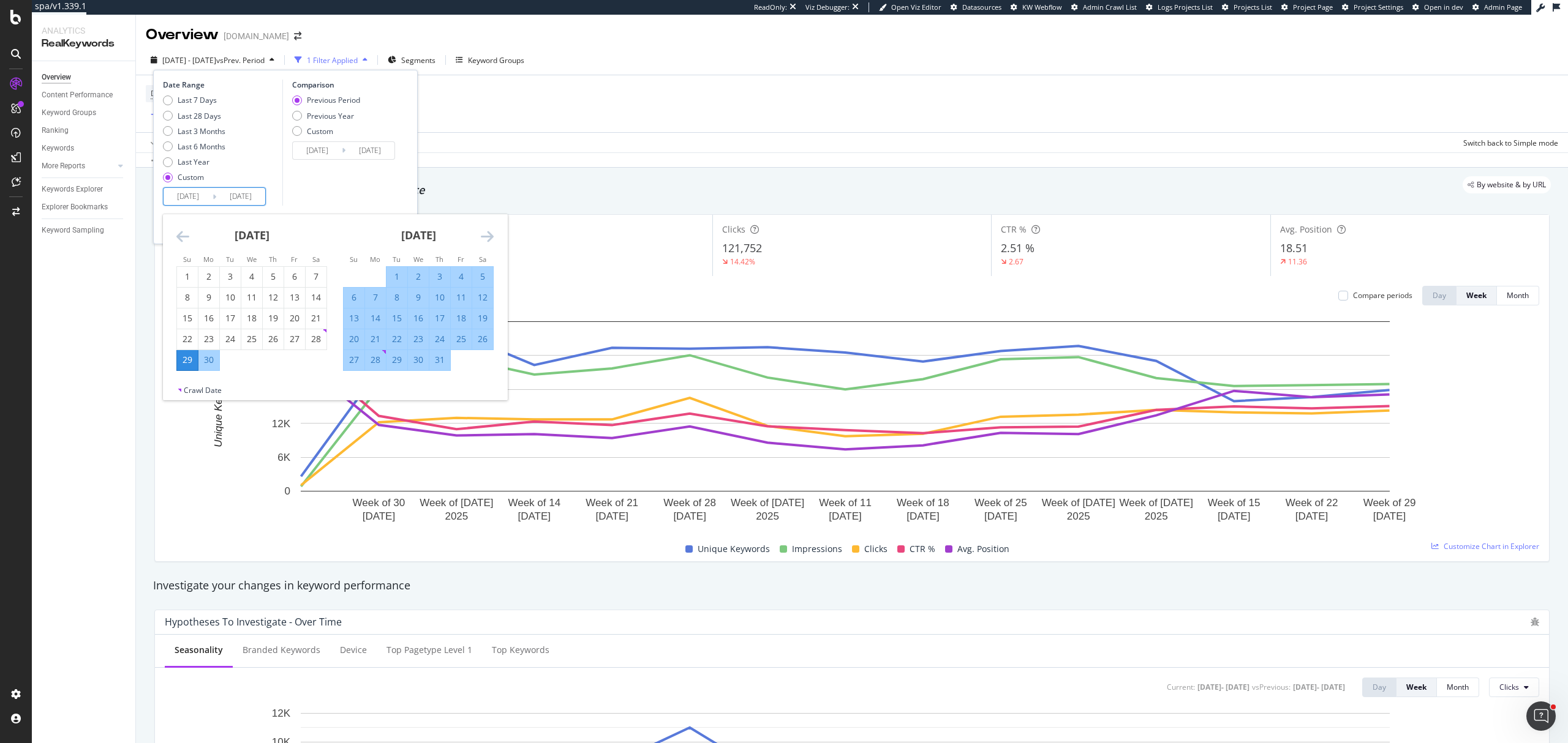
click at [483, 301] on div "12" at bounding box center [482, 297] width 21 height 12
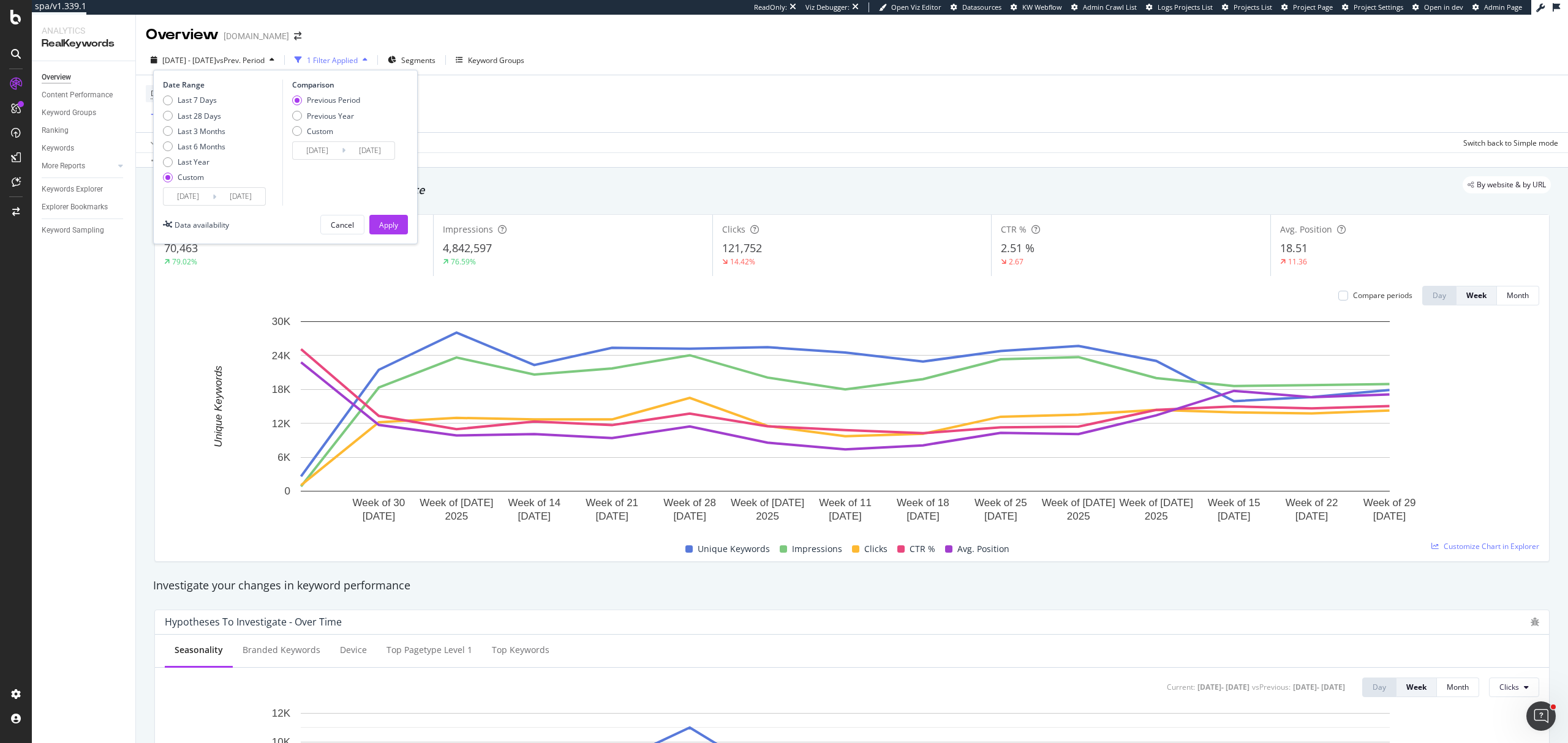
type input "2025/07/12"
type input "2025/06/15"
click at [398, 224] on button "Apply" at bounding box center [389, 224] width 38 height 19
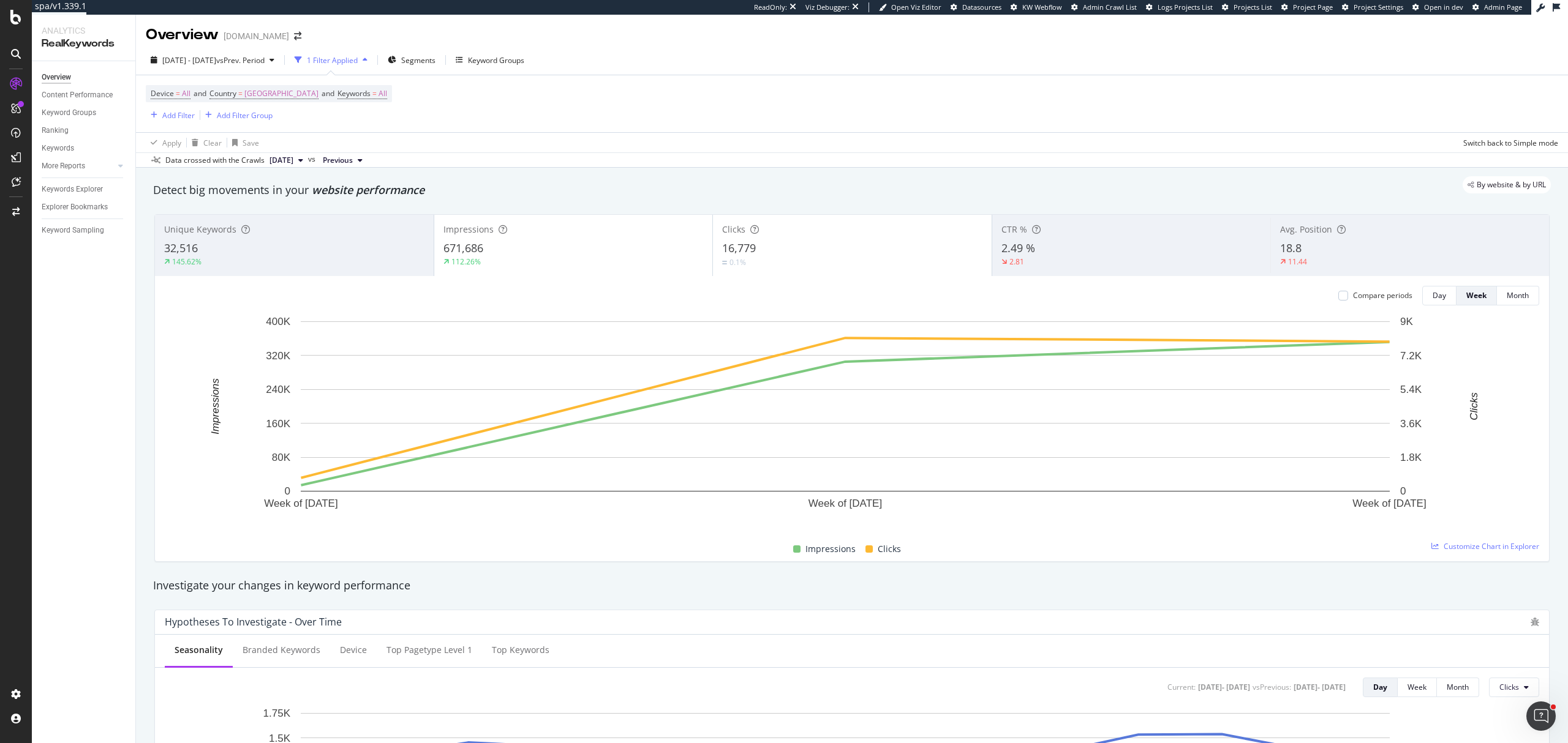
click at [365, 235] on div "Unique Keywords" at bounding box center [294, 229] width 260 height 12
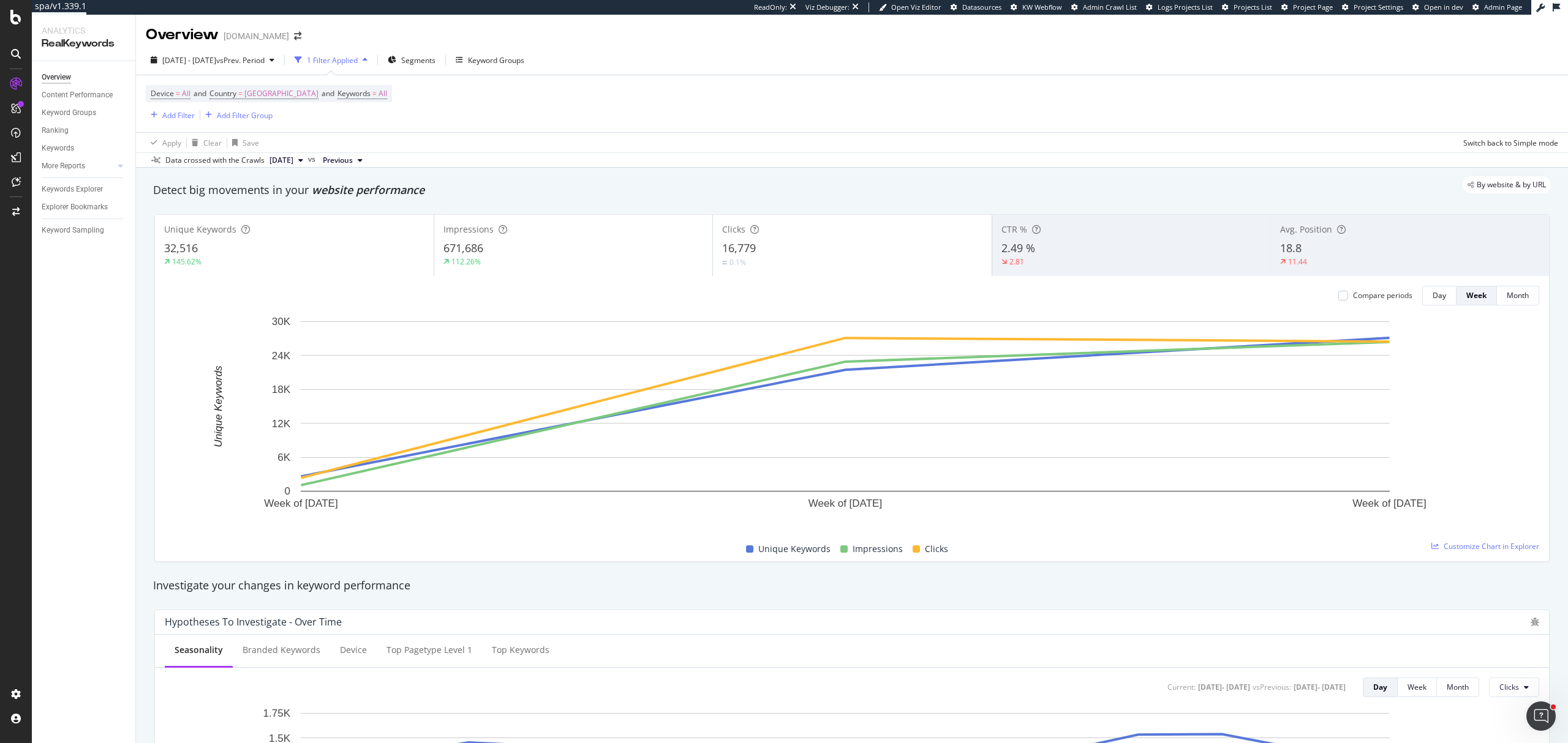
click at [1152, 259] on div "2.81" at bounding box center [1131, 262] width 260 height 11
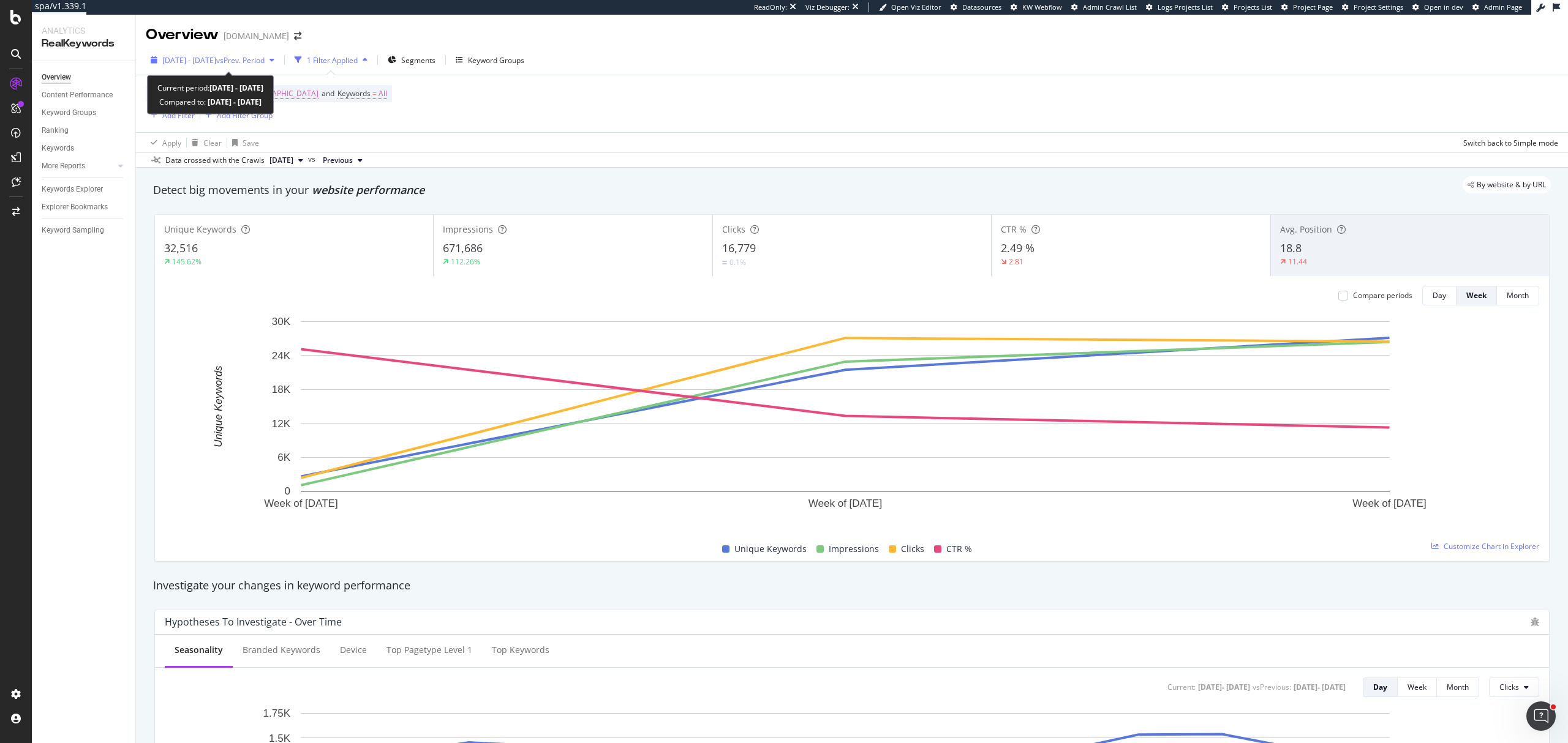
click at [216, 62] on span "2025 Jun. 29th - Jul. 12th" at bounding box center [189, 59] width 54 height 10
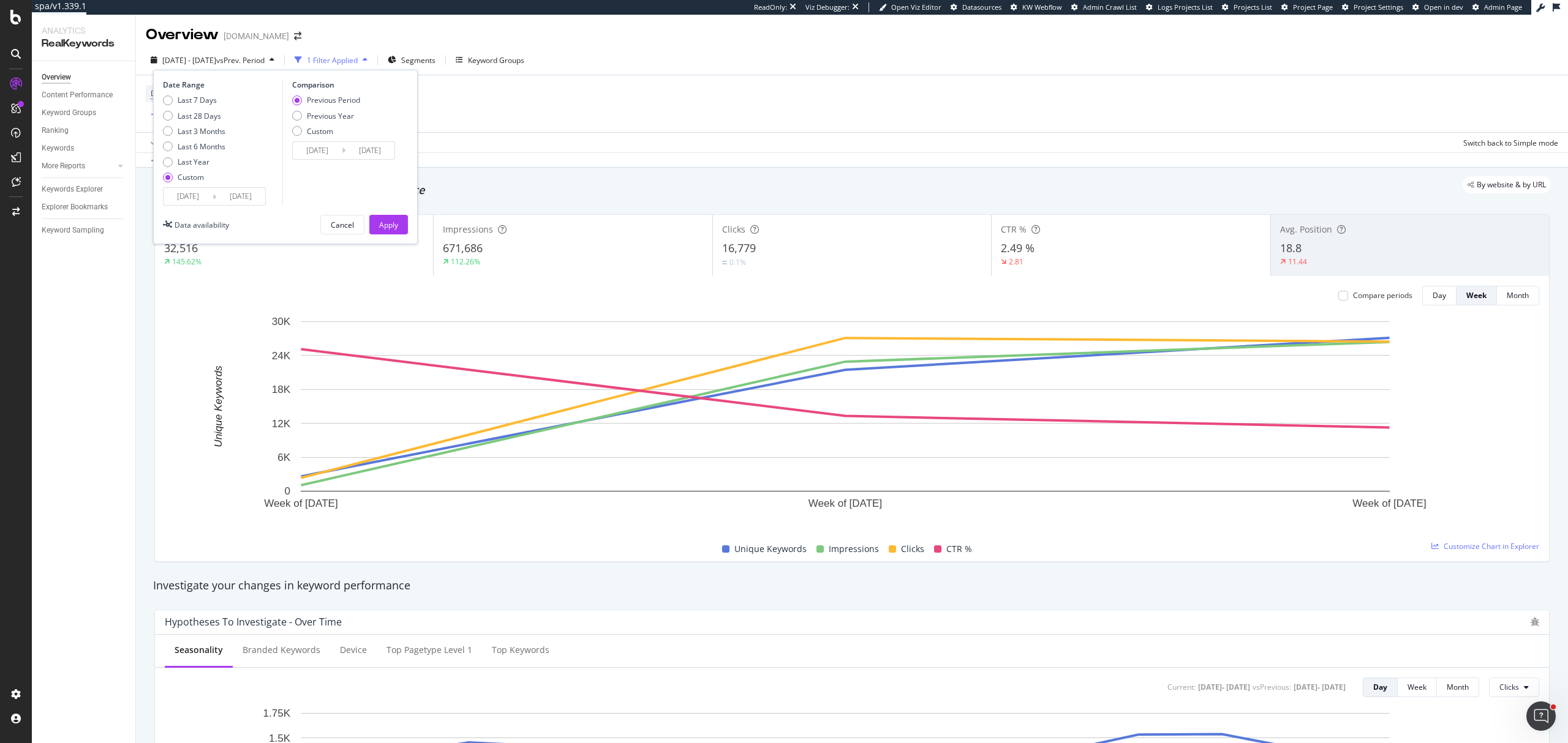
click at [174, 182] on div "Custom" at bounding box center [194, 177] width 62 height 10
type input "2025/09/07"
type input "2025/10/04"
type input "2025/08/10"
type input "2025/09/06"
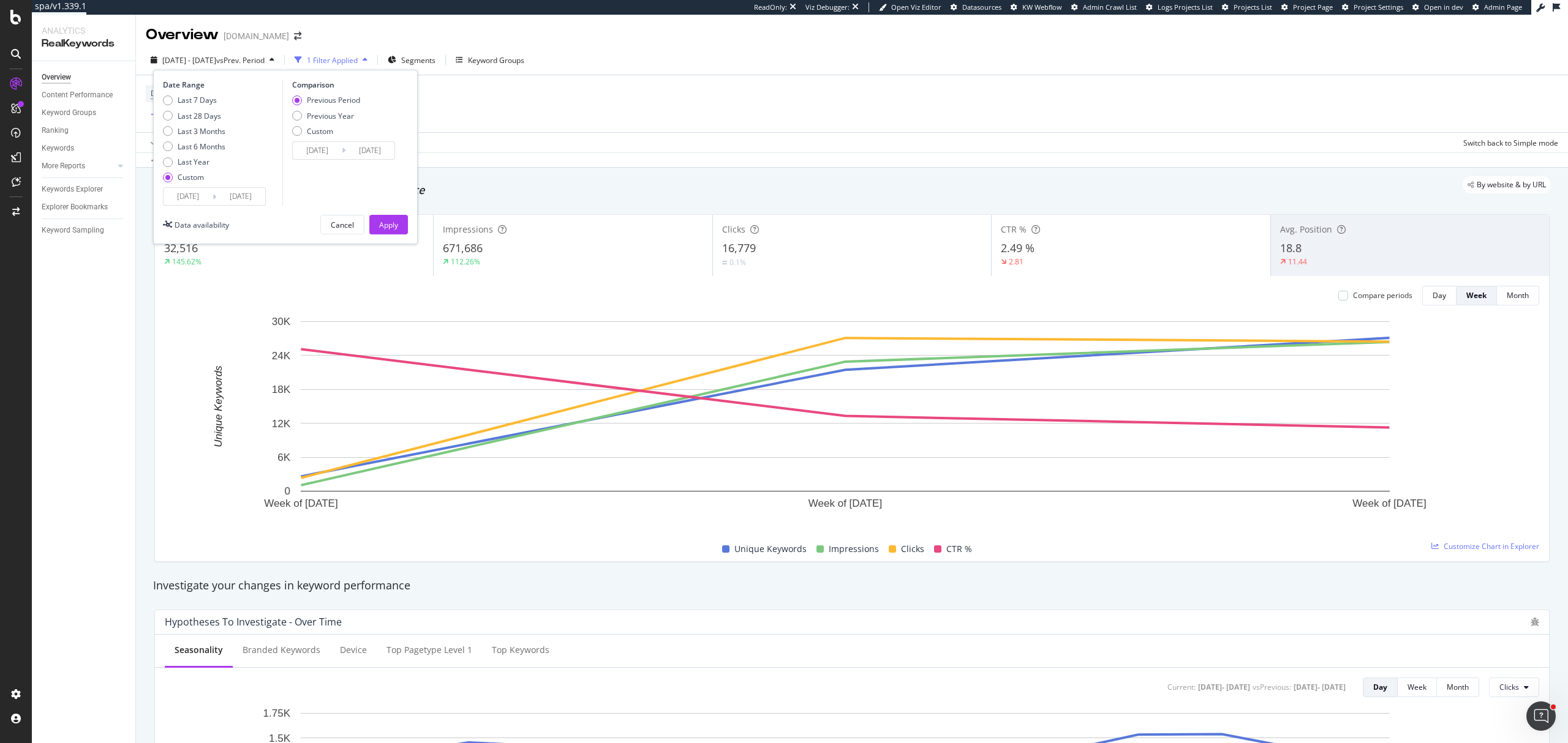
click at [187, 196] on input "2025/09/07" at bounding box center [188, 196] width 49 height 17
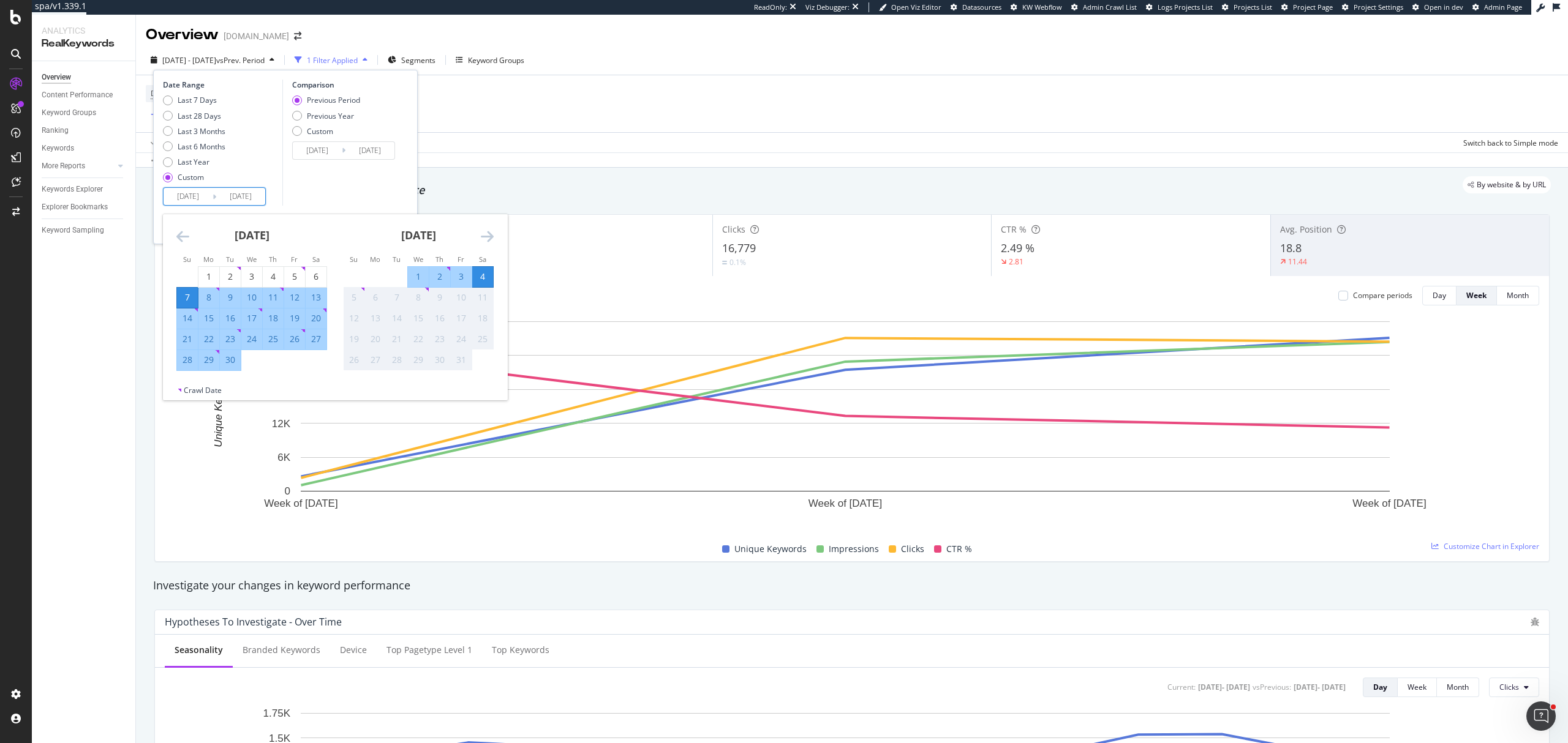
click at [184, 235] on icon "Move backward to switch to the previous month." at bounding box center [183, 236] width 13 height 15
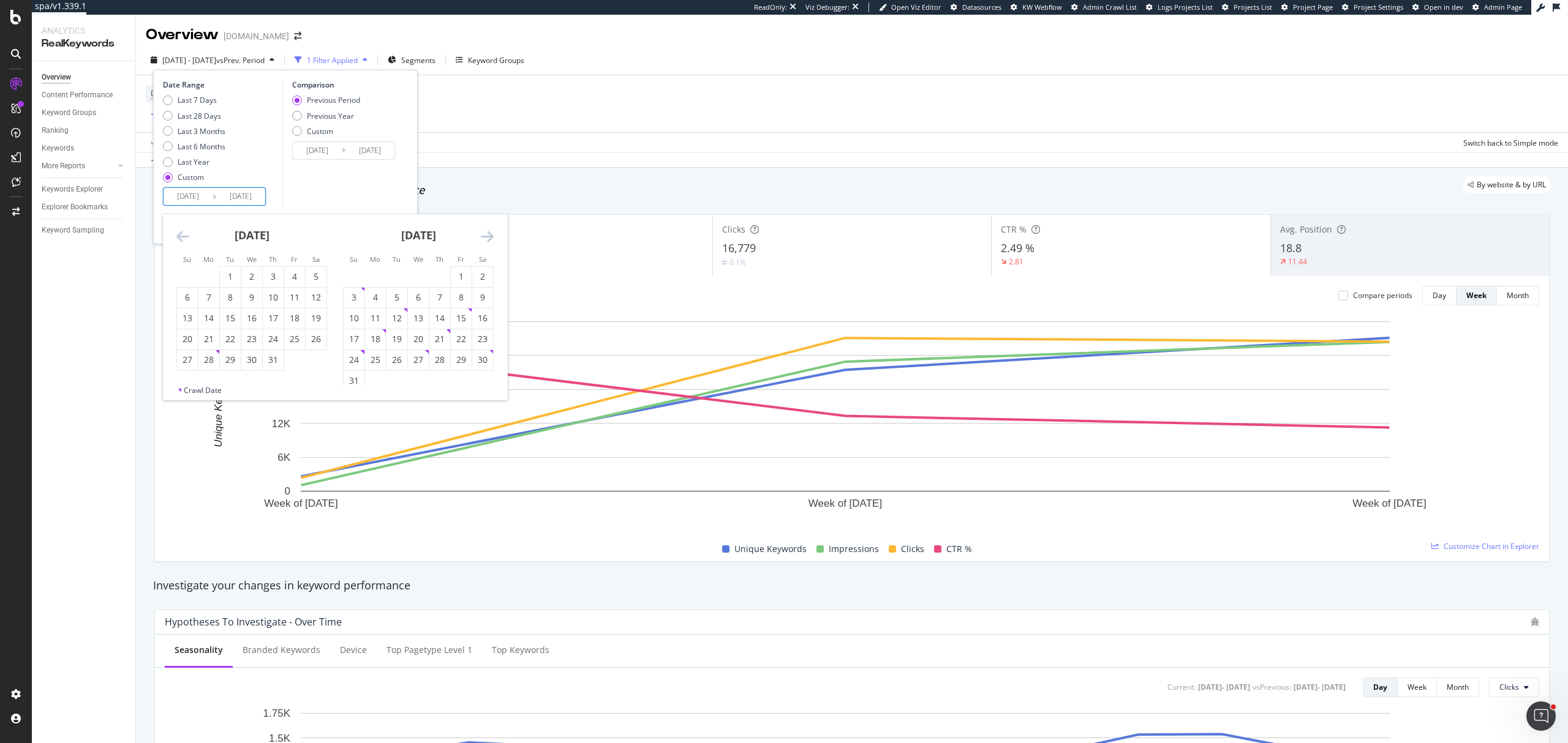
click at [184, 235] on icon "Move backward to switch to the previous month." at bounding box center [183, 236] width 13 height 15
click at [359, 321] on div "15" at bounding box center [353, 318] width 21 height 12
type input "2025/06/15"
type input "2025/02/23"
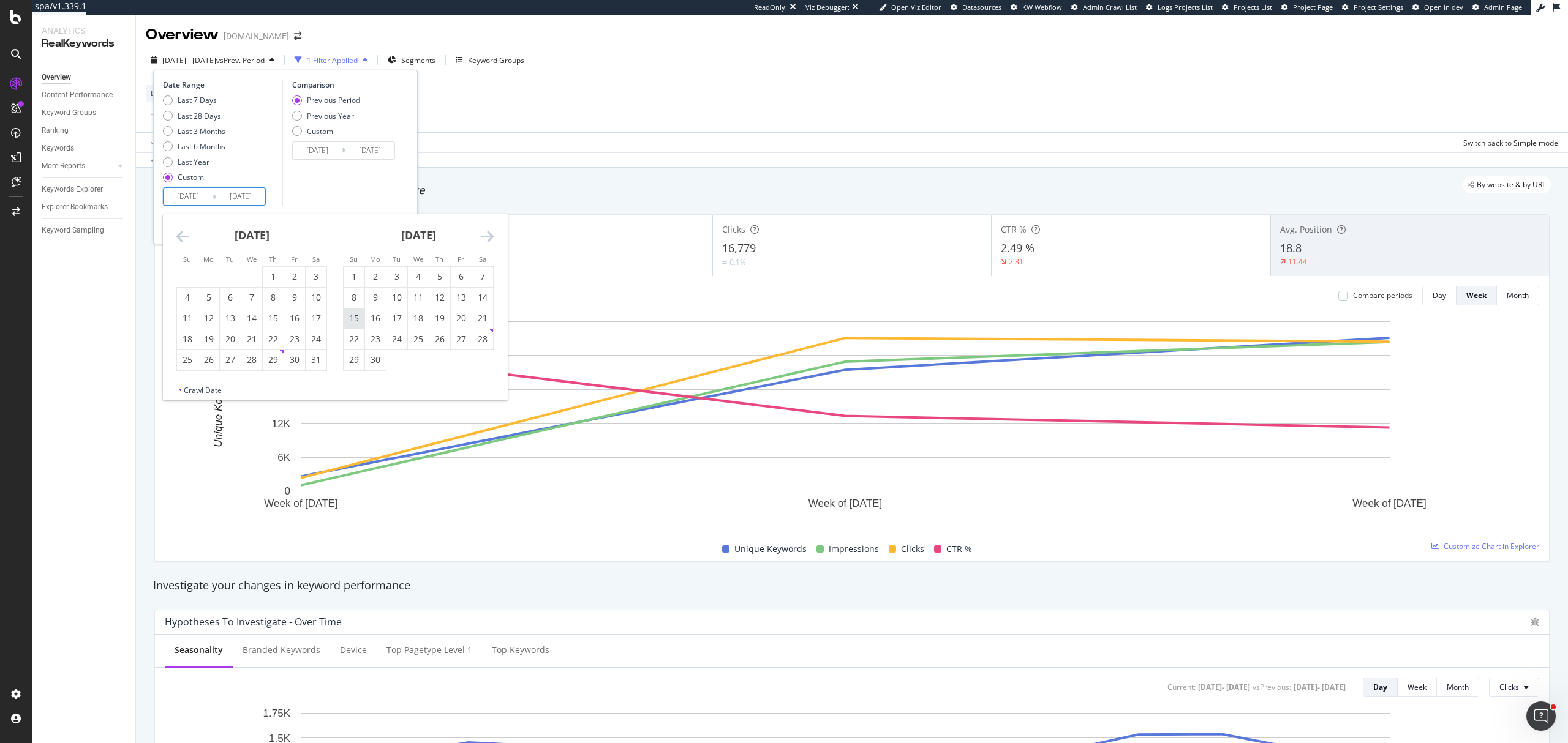
type input "2025/06/14"
click at [495, 241] on div "June 2025 1 2 3 4 5 6 7 8 9 10 11 12 13 14 15 16 17 18 19 20 21 22 23 24 25 26 …" at bounding box center [418, 293] width 166 height 157
click at [488, 240] on icon "Move forward to switch to the next month." at bounding box center [488, 236] width 13 height 15
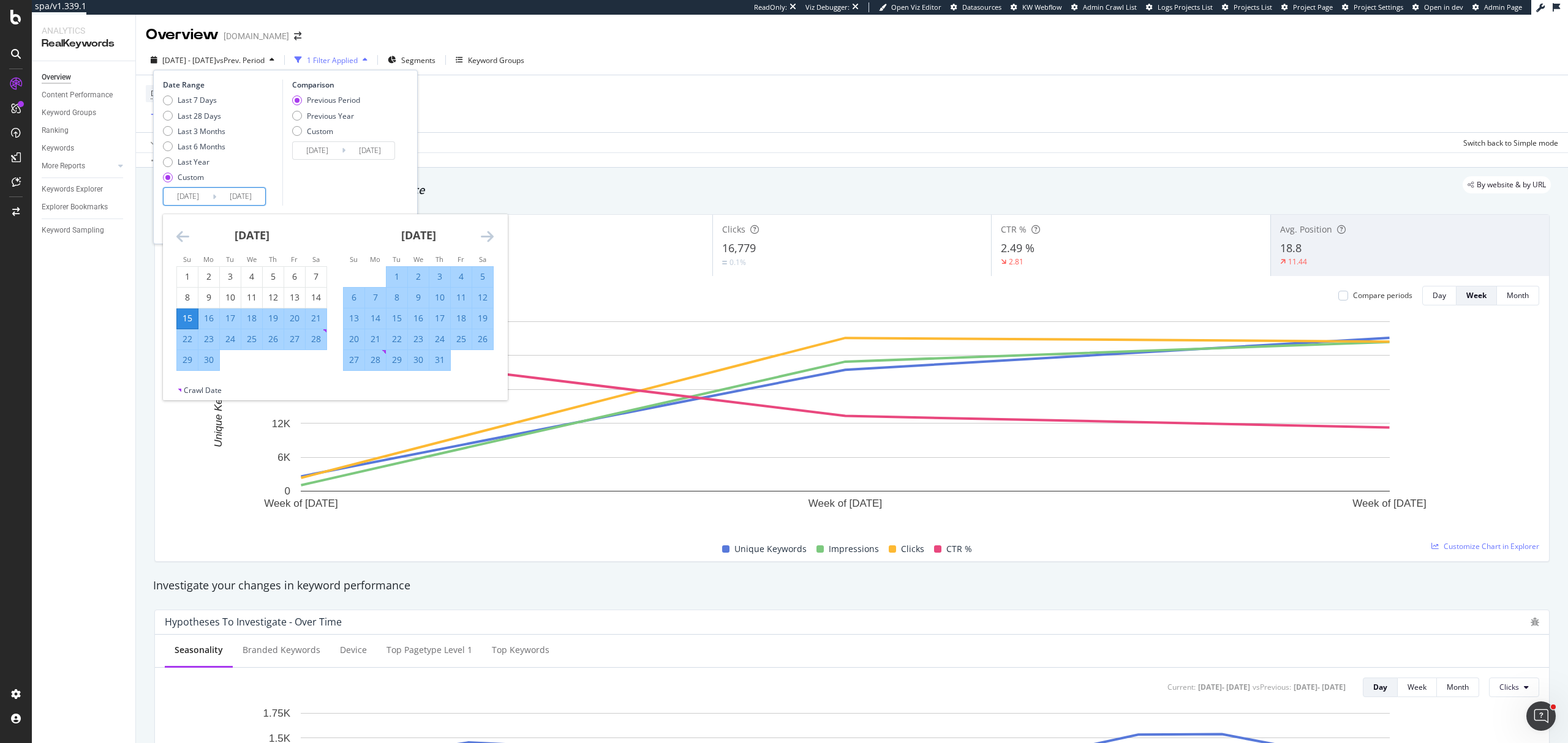
click at [479, 316] on div "19" at bounding box center [482, 318] width 21 height 12
type input "2025/07/19"
type input "2025/05/11"
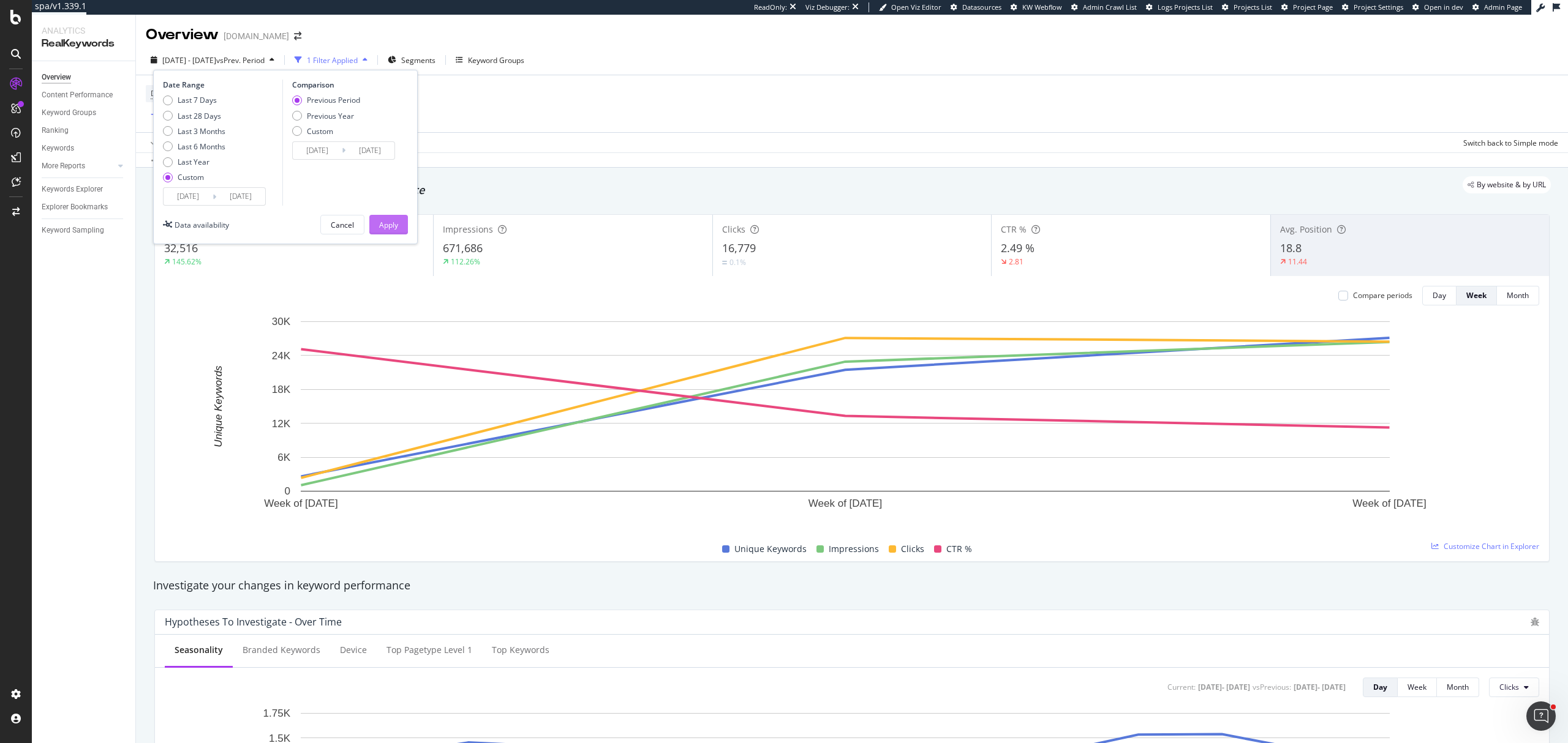
click at [394, 224] on div "Apply" at bounding box center [388, 225] width 19 height 10
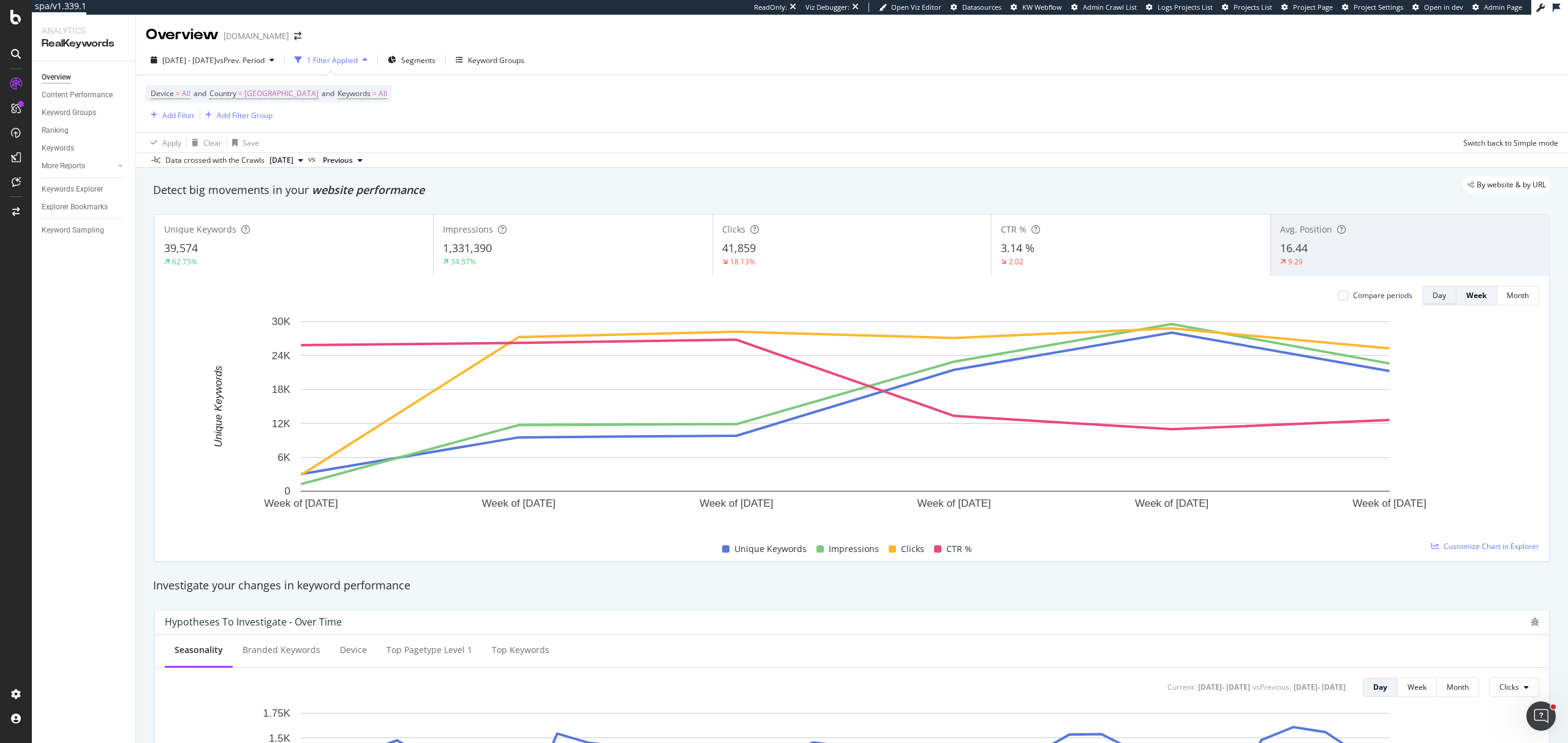
click at [1306, 291] on div "Day" at bounding box center [1439, 295] width 14 height 10
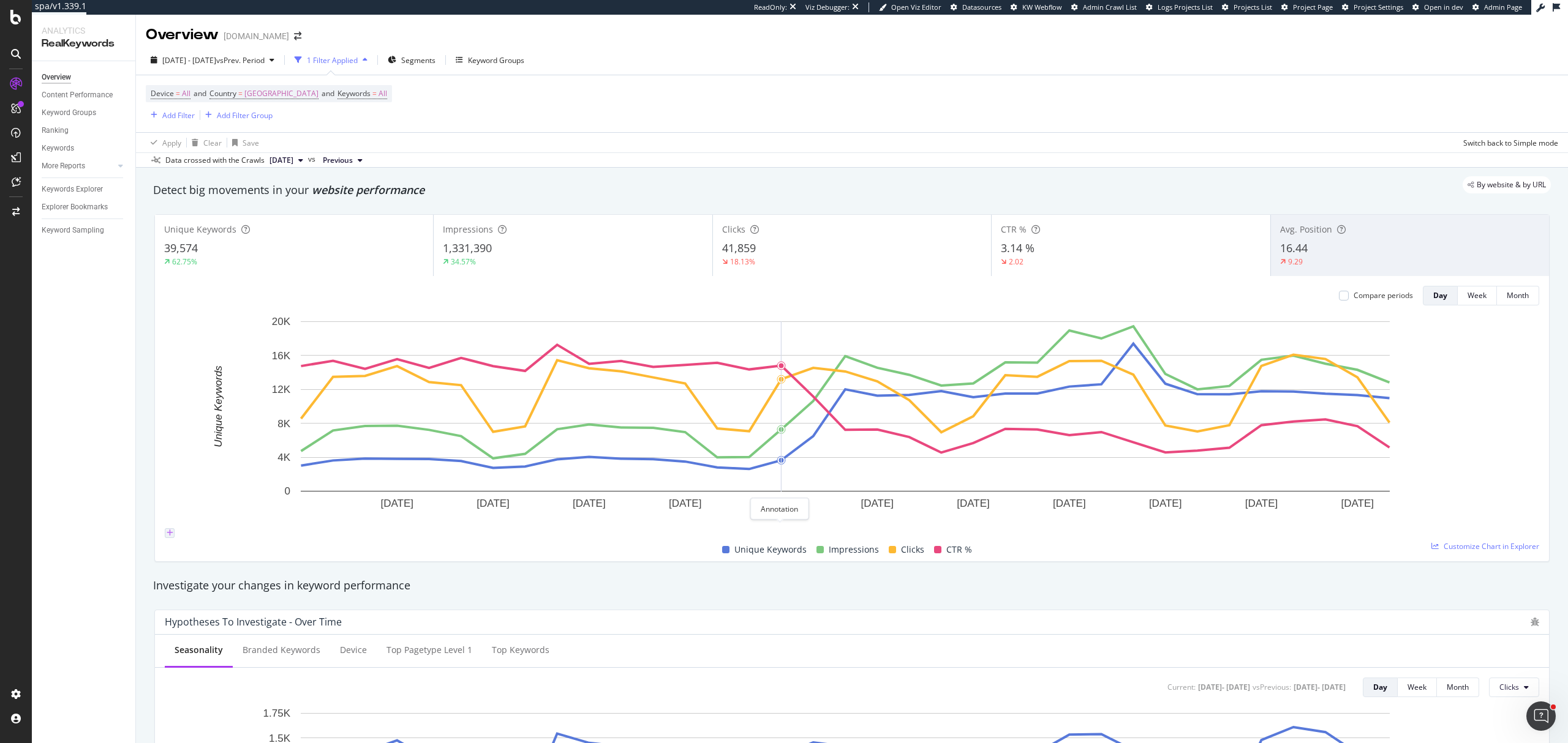
click at [174, 529] on icon "plus" at bounding box center [169, 533] width 6 height 7
click at [204, 466] on textarea at bounding box center [160, 476] width 89 height 21
type textarea "Hausse d'impressions et mots clés uniques FR"
click at [132, 495] on div "button" at bounding box center [124, 498] width 16 height 7
click at [256, 68] on div "2025 Jun. 15th - Jul. 19th vs Prev. Period" at bounding box center [213, 60] width 133 height 18
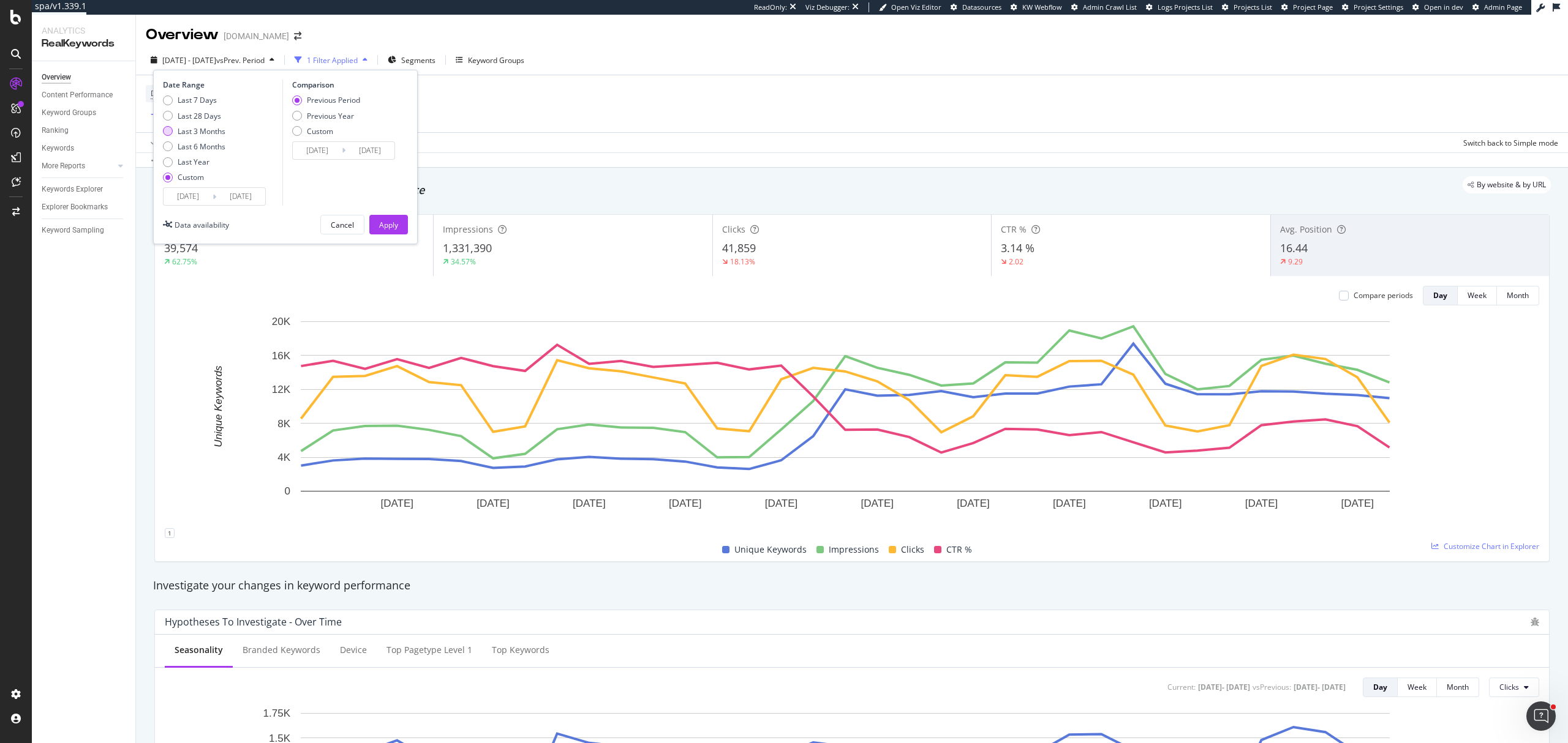
click at [216, 133] on div "Last 3 Months" at bounding box center [202, 131] width 47 height 10
type input "2025/07/05"
type input "2025/10/04"
type input "2025/04/04"
type input "2025/07/04"
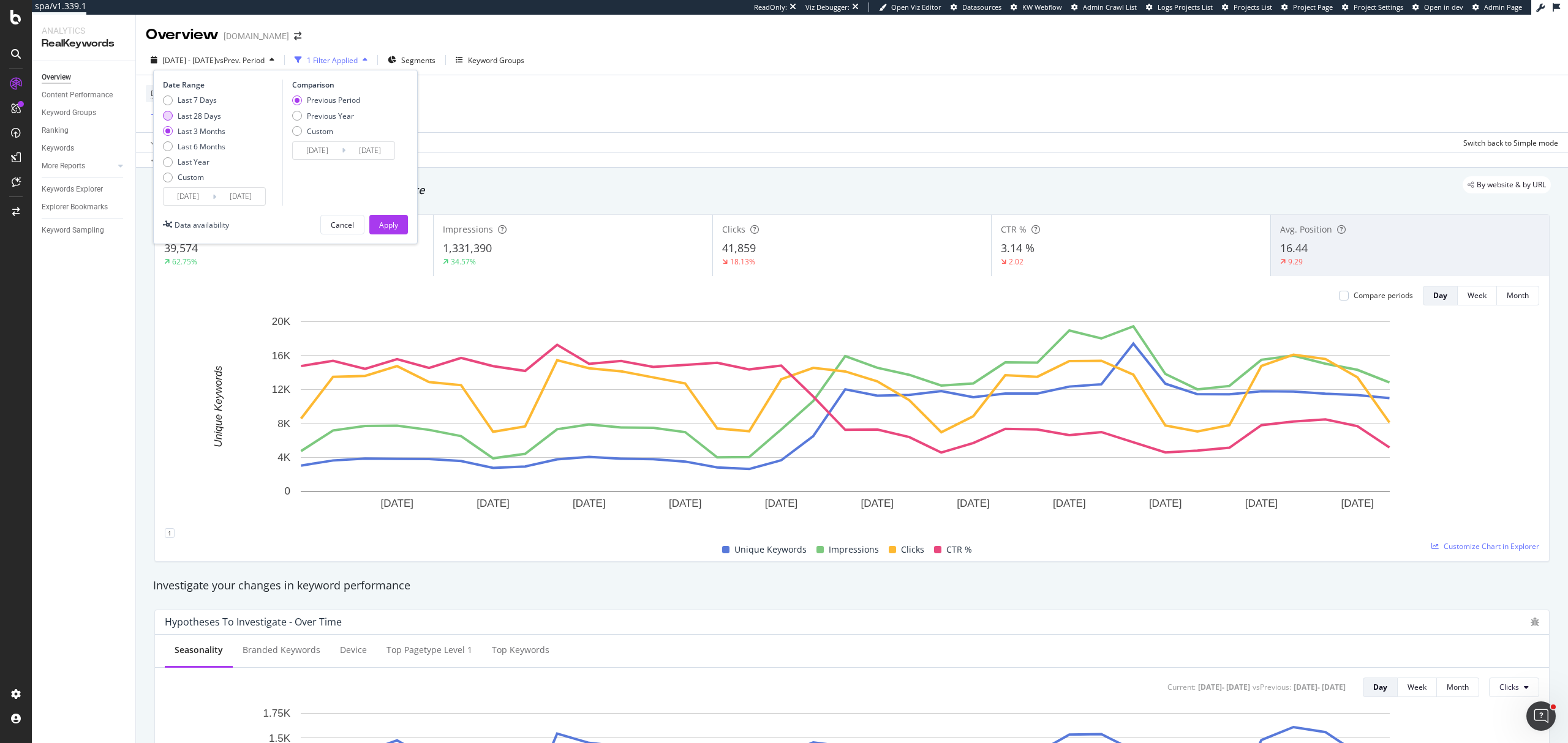
click at [211, 113] on div "Last 28 Days" at bounding box center [200, 115] width 44 height 10
type input "2025/09/07"
type input "2025/08/10"
type input "2025/09/06"
click at [384, 216] on div "Apply" at bounding box center [388, 225] width 19 height 18
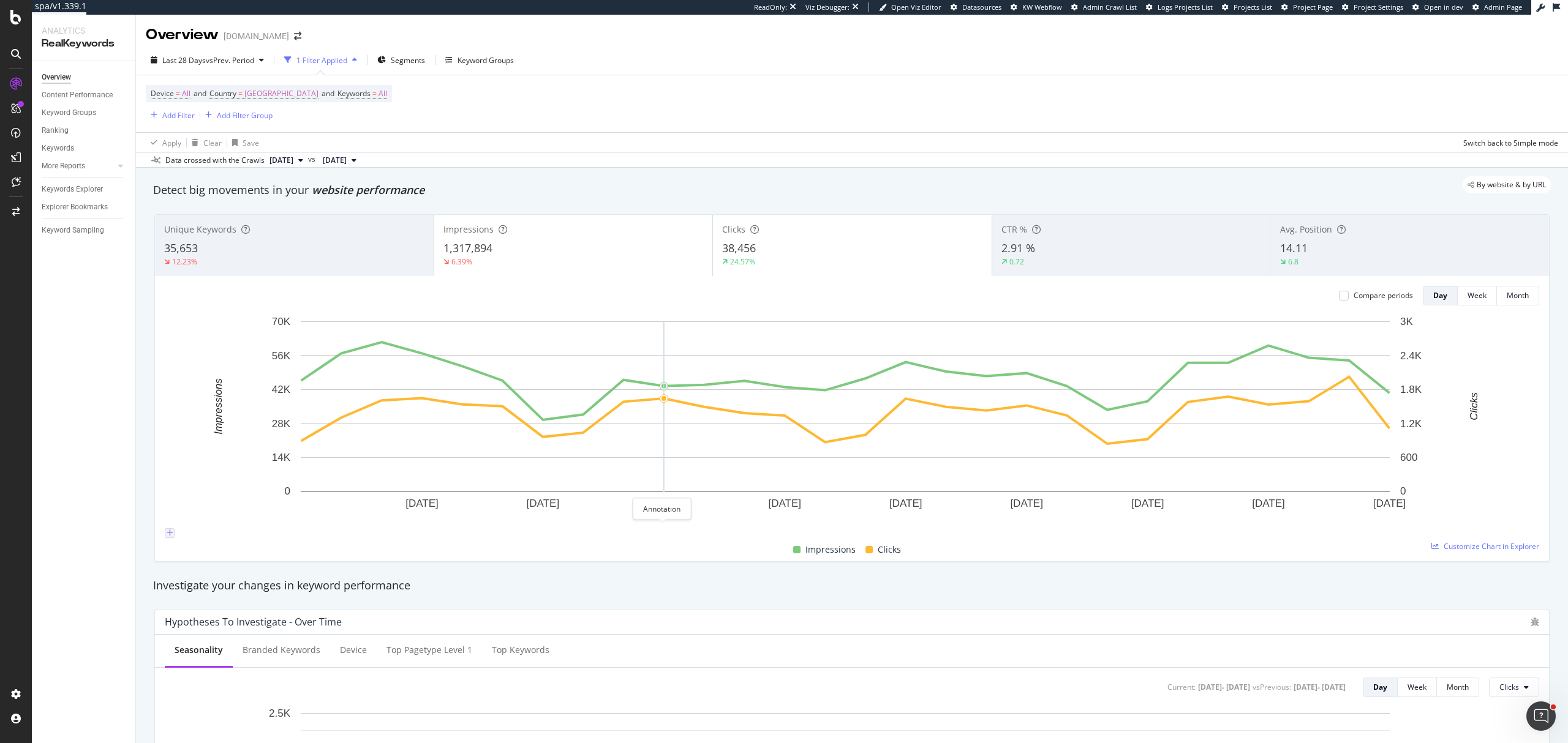
click at [174, 529] on icon "plus" at bounding box center [169, 533] width 6 height 7
click at [185, 453] on input "2025-09-16" at bounding box center [151, 458] width 69 height 12
click at [185, 453] on input "2025-09-12" at bounding box center [151, 458] width 69 height 12
type input "2025-09-14"
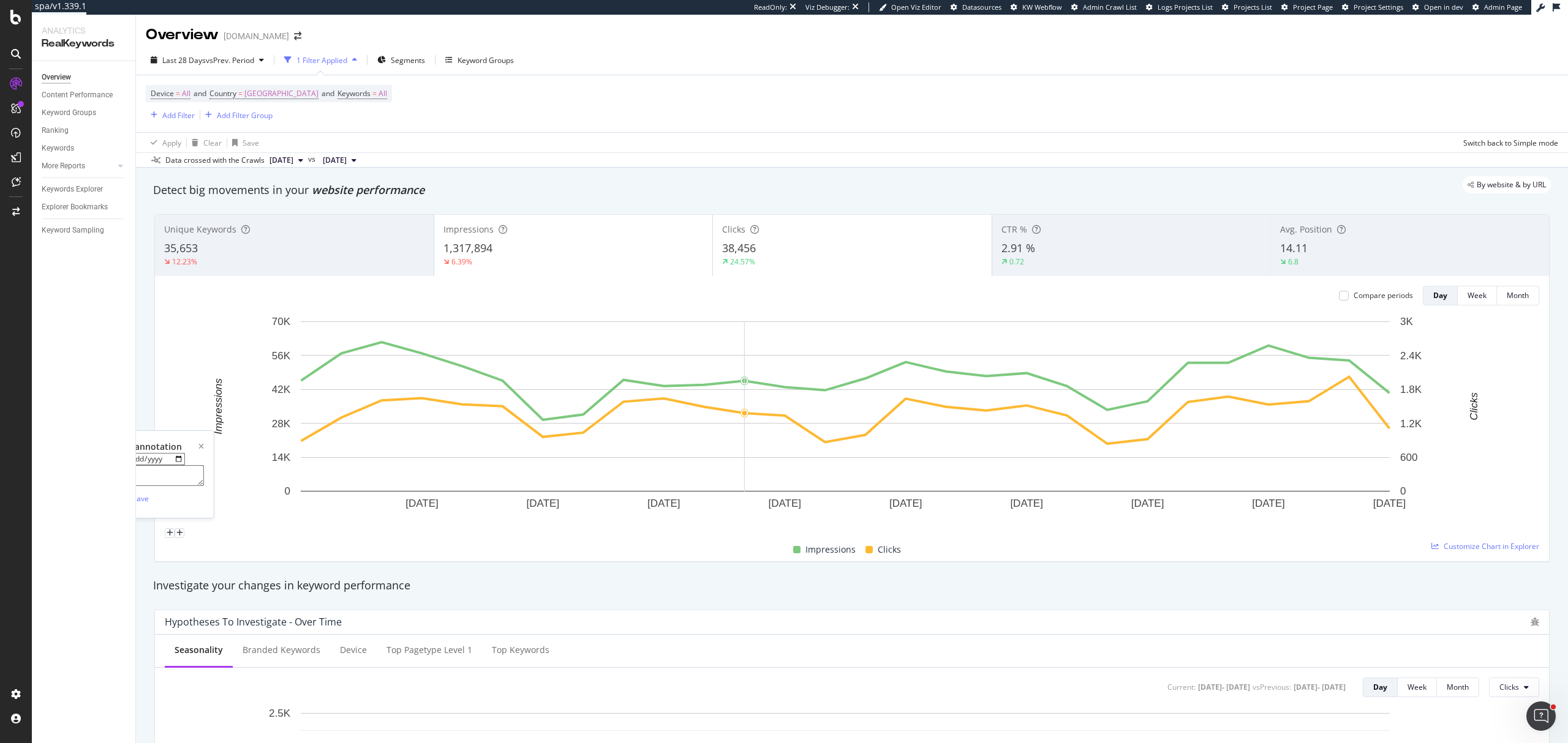
click at [204, 466] on textarea at bounding box center [160, 476] width 89 height 21
type textarea "Suppression paramètre &num=100 Google"
click at [149, 498] on div "Save" at bounding box center [141, 498] width 16 height 10
click at [234, 61] on span "vs Prev. Period" at bounding box center [229, 59] width 48 height 10
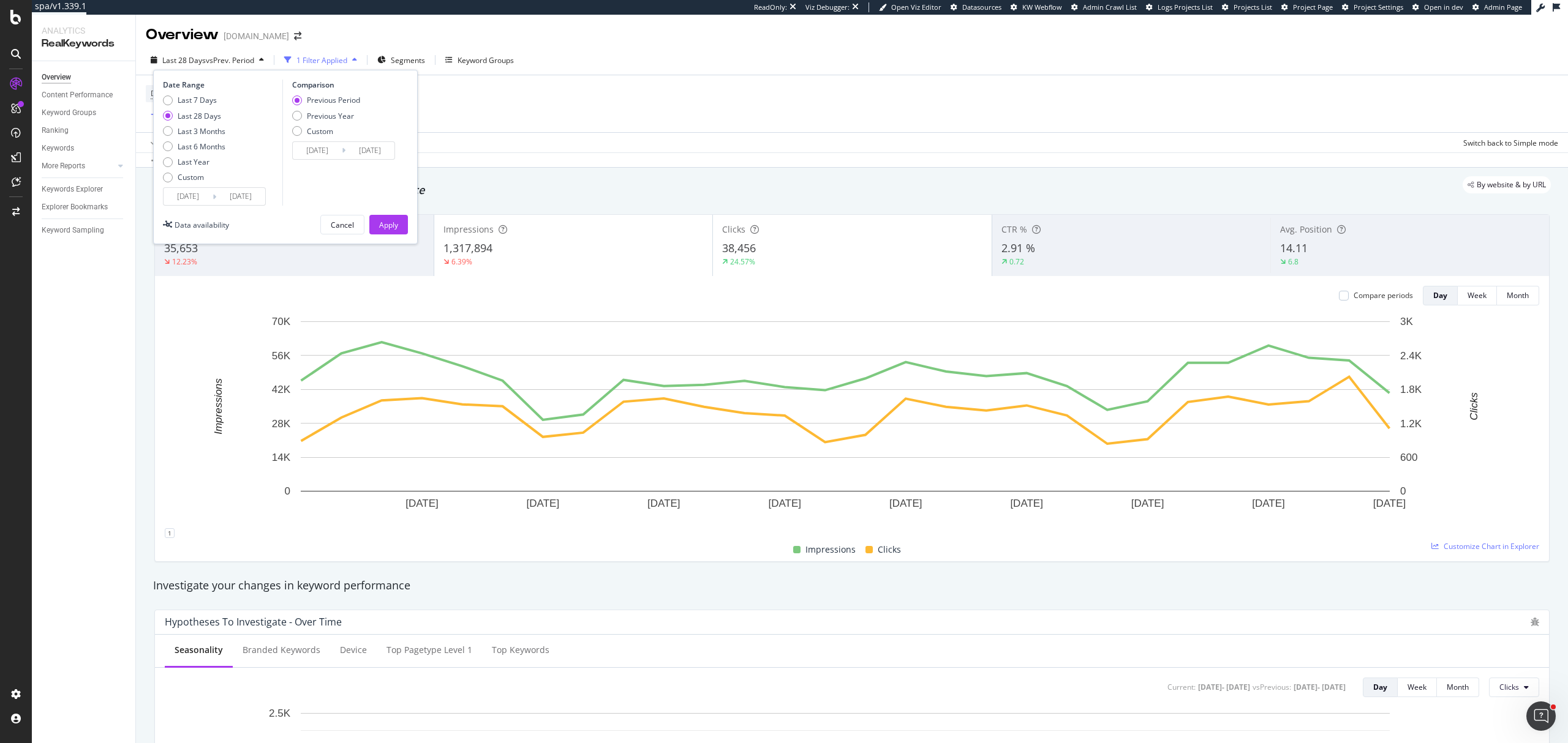
click at [185, 199] on input "2025/09/07" at bounding box center [188, 196] width 49 height 17
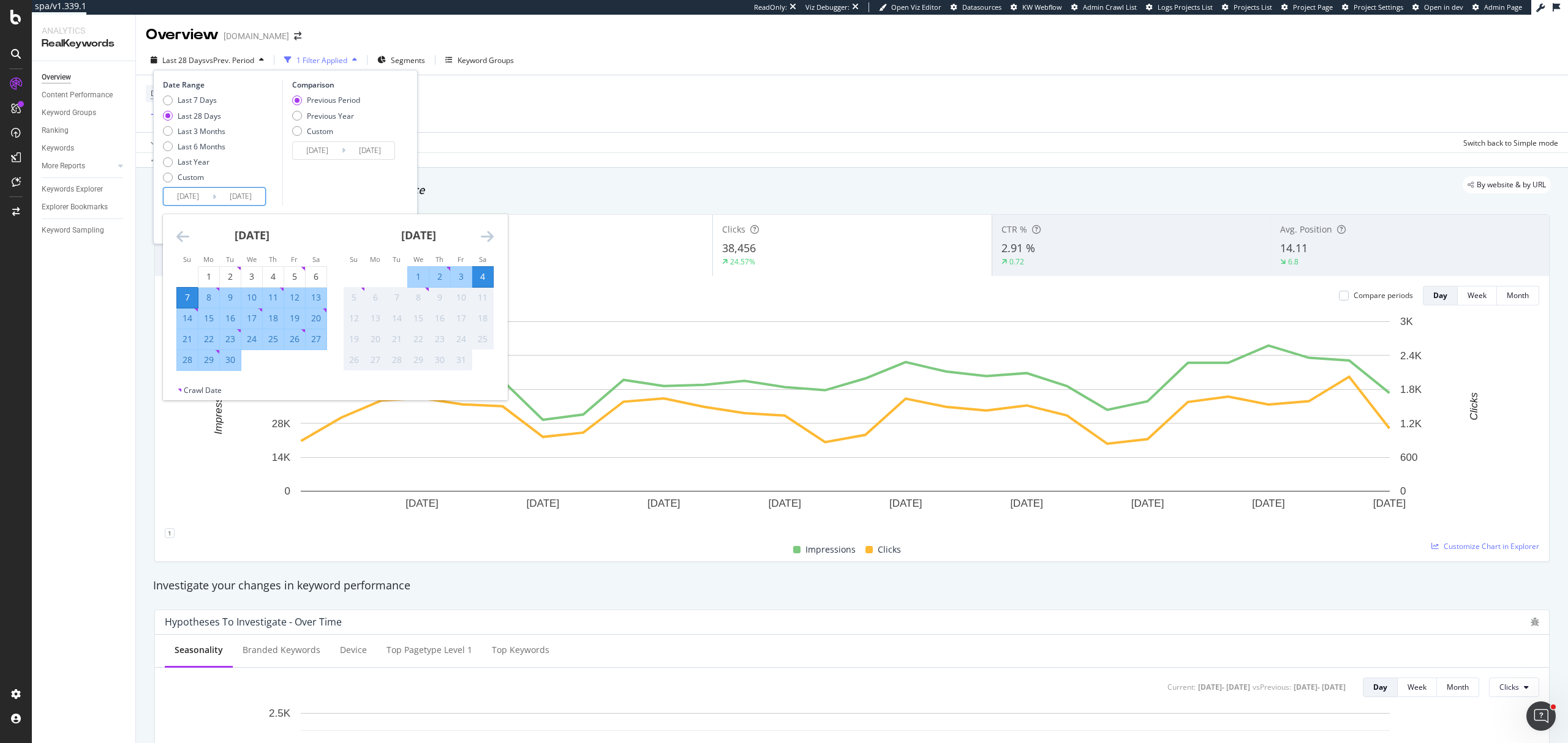
click at [189, 229] on icon "Move backward to switch to the previous month." at bounding box center [183, 236] width 13 height 15
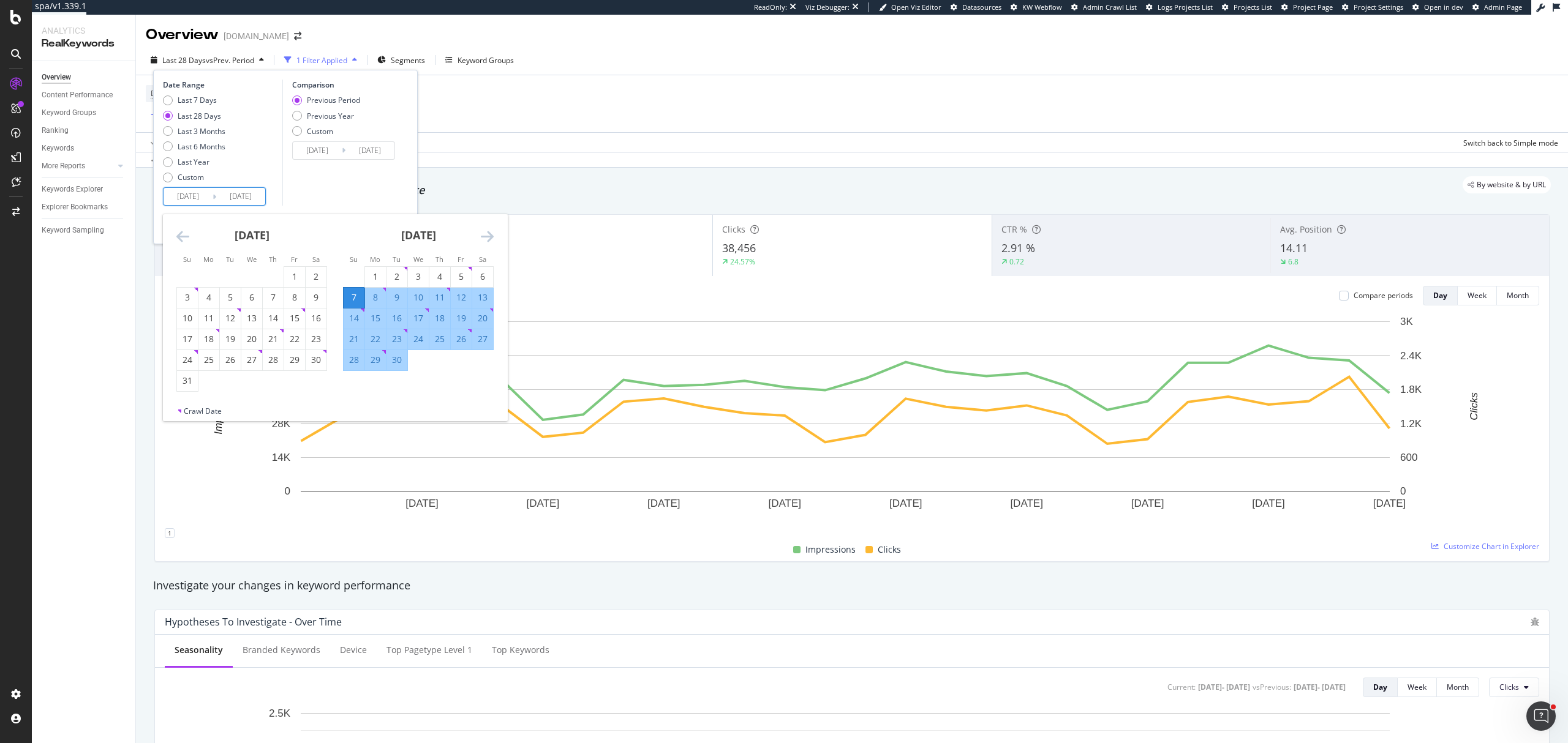
click at [189, 229] on icon "Move backward to switch to the previous month." at bounding box center [183, 236] width 13 height 15
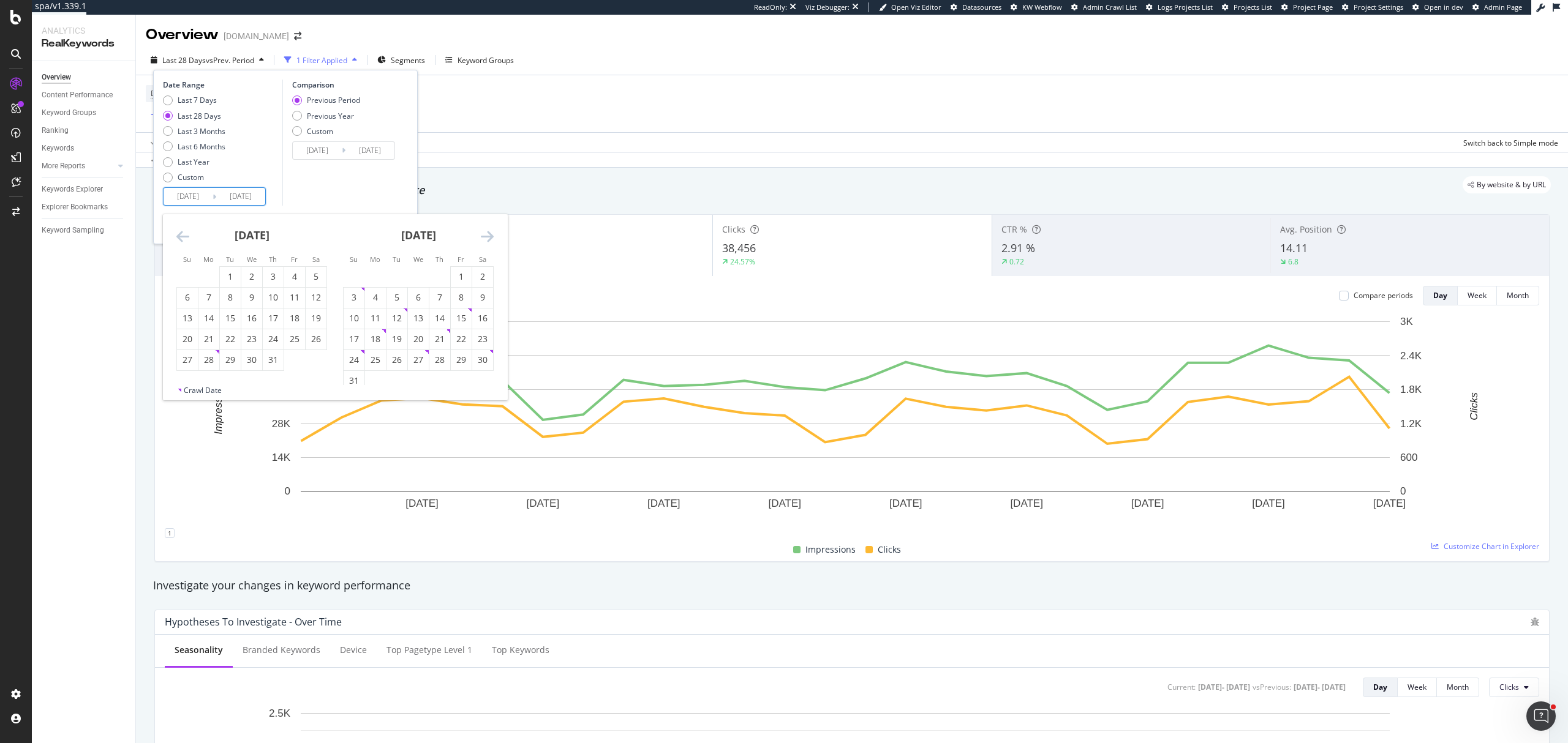
click at [189, 229] on icon "Move backward to switch to the previous month." at bounding box center [183, 236] width 13 height 15
drag, startPoint x: 193, startPoint y: 269, endPoint x: 218, endPoint y: 267, distance: 25.1
click at [192, 269] on div "1" at bounding box center [187, 277] width 21 height 20
type input "2025/06/01"
type input "2025/01/26"
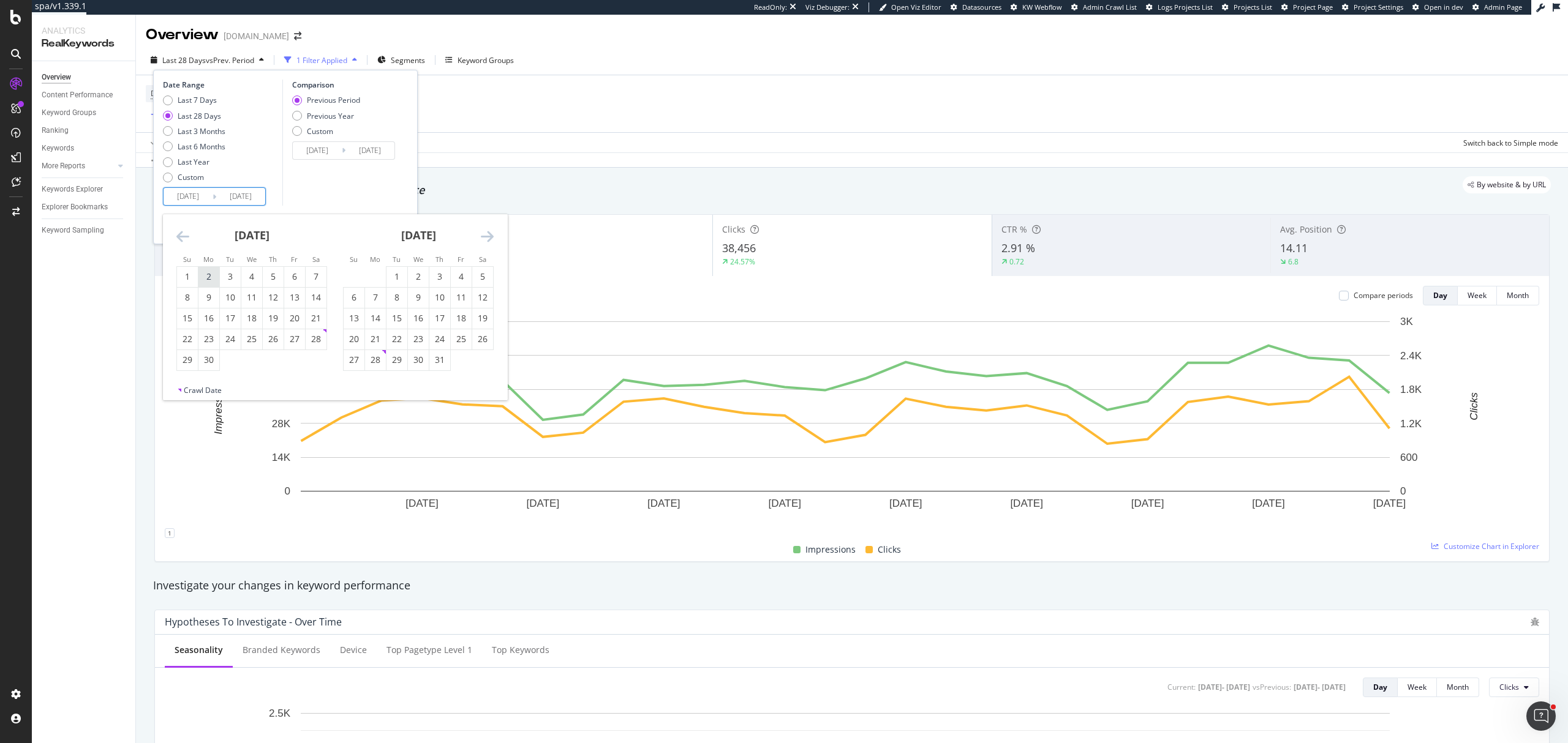
type input "2025/05/31"
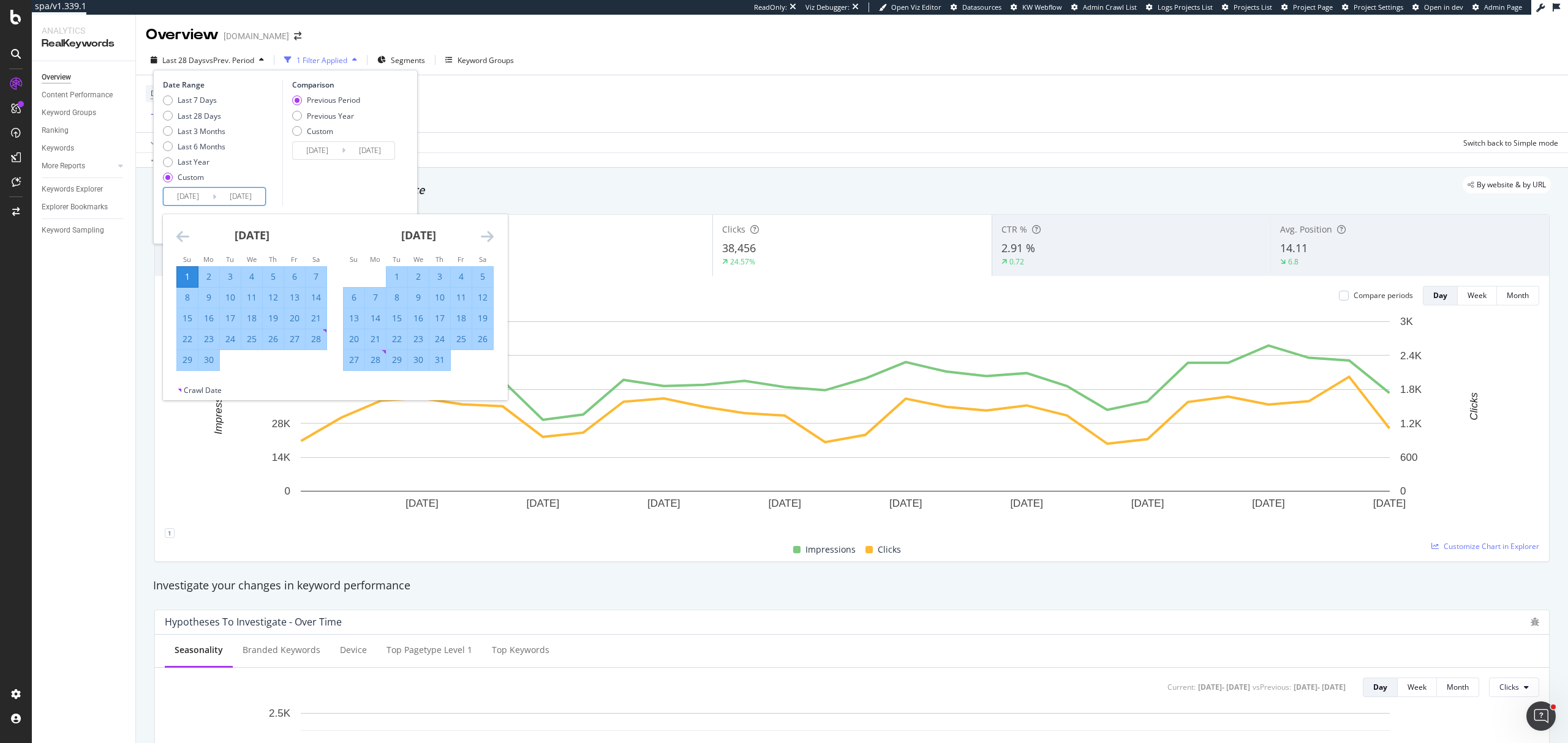
click at [489, 236] on icon "Move forward to switch to the next month." at bounding box center [488, 236] width 13 height 15
click at [400, 359] on div "30" at bounding box center [396, 360] width 21 height 12
type input "2025/09/30"
type input "2025/01/30"
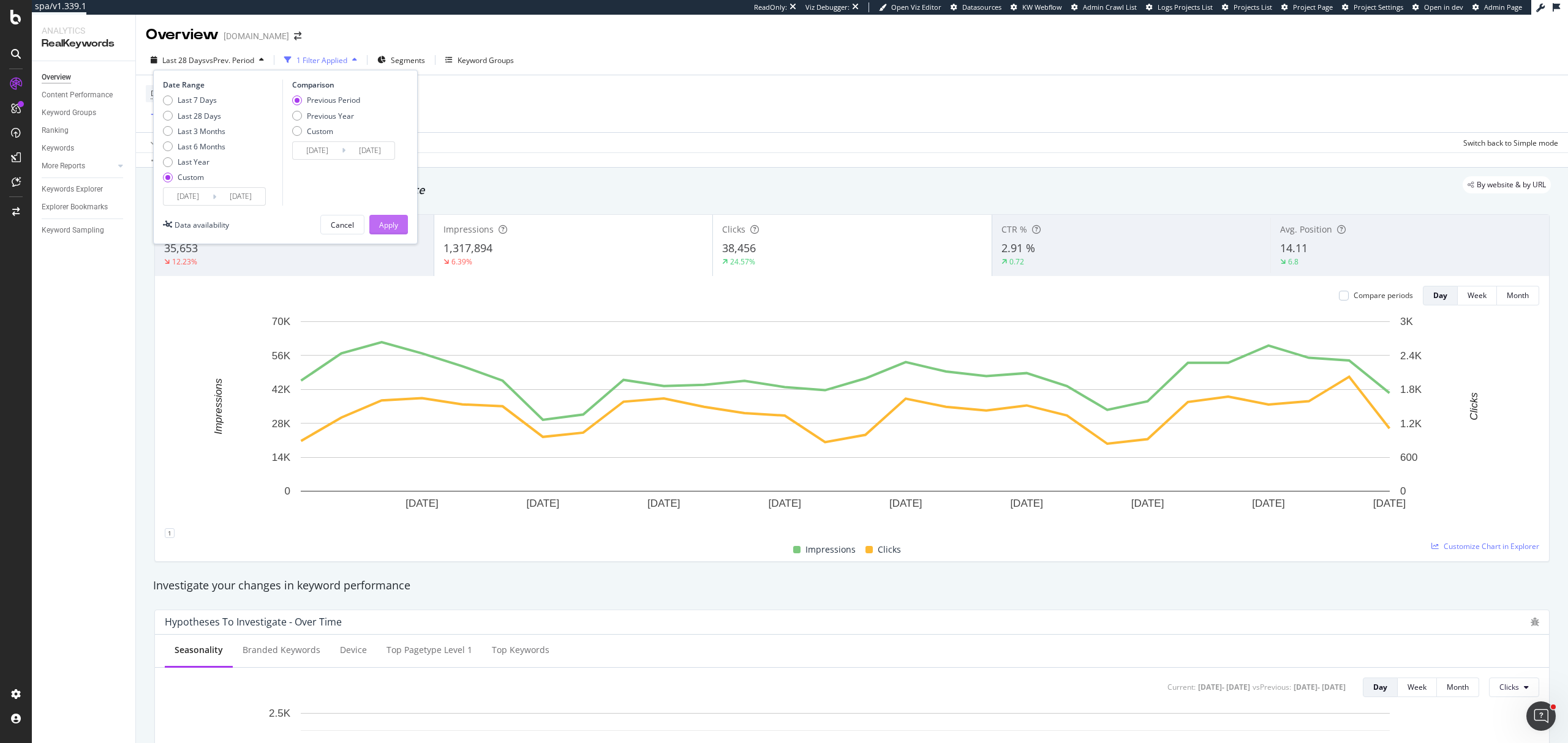
click at [390, 222] on div "Apply" at bounding box center [388, 225] width 19 height 10
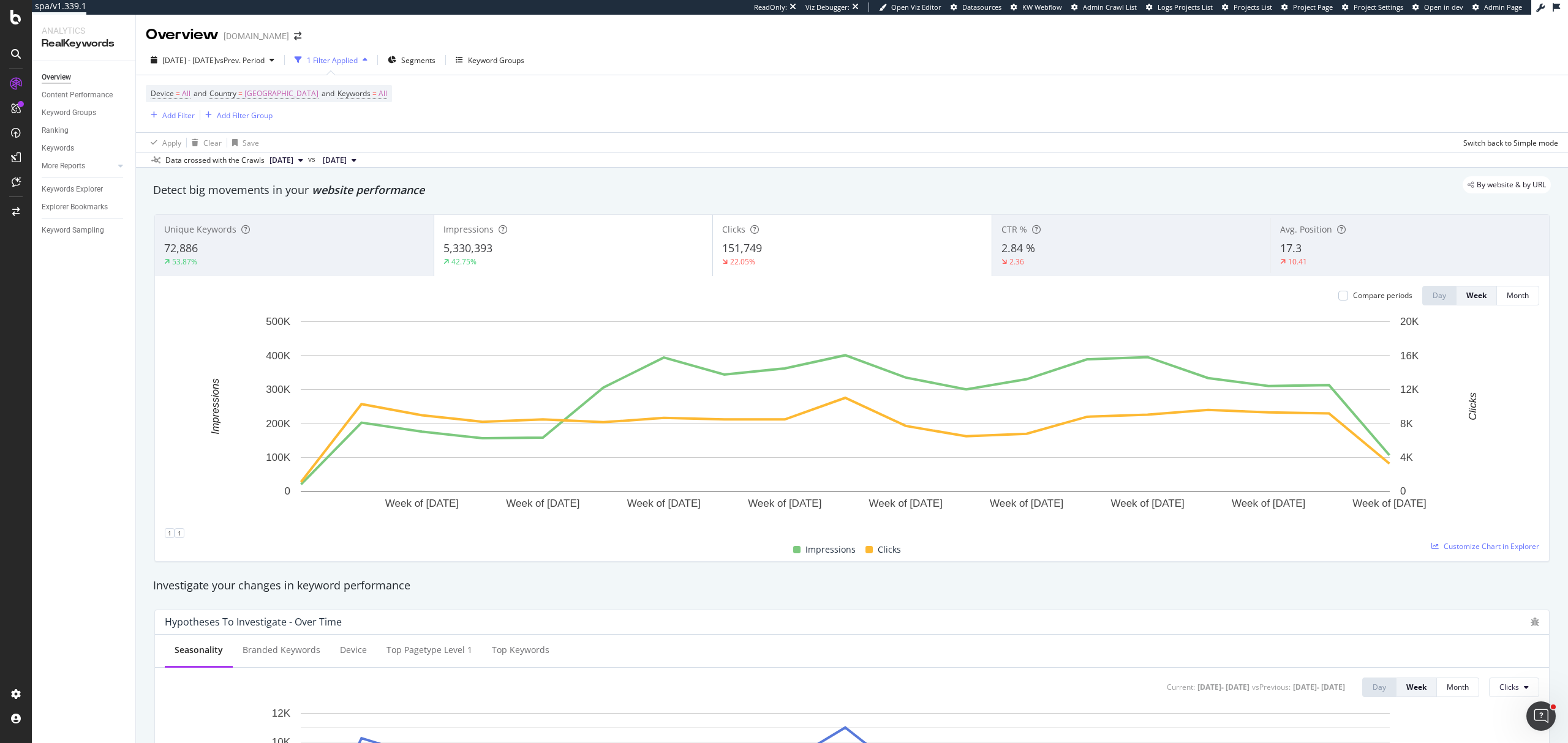
click at [326, 256] on div "72,886" at bounding box center [294, 248] width 260 height 16
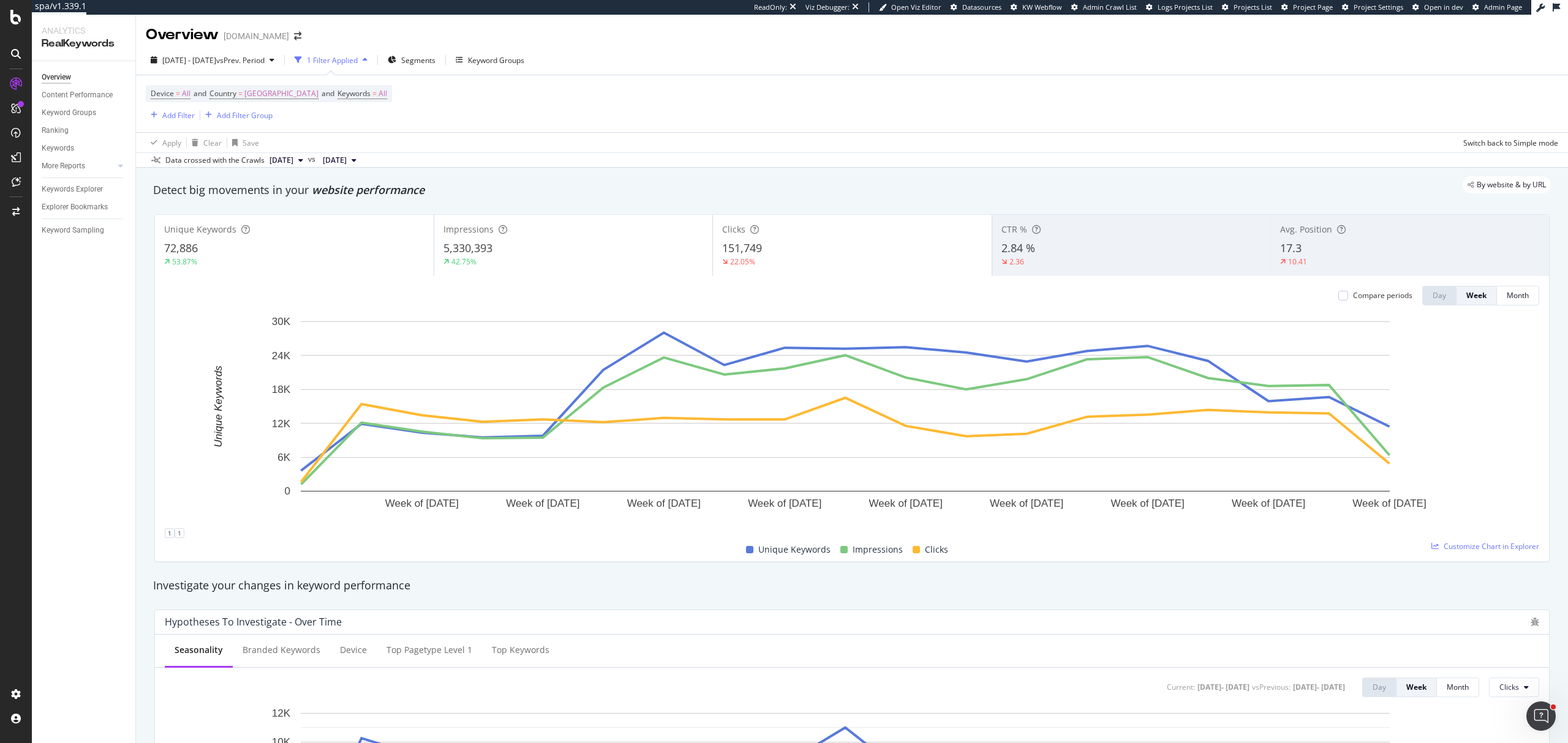
click at [1198, 256] on div "2.84 %" at bounding box center [1131, 248] width 260 height 16
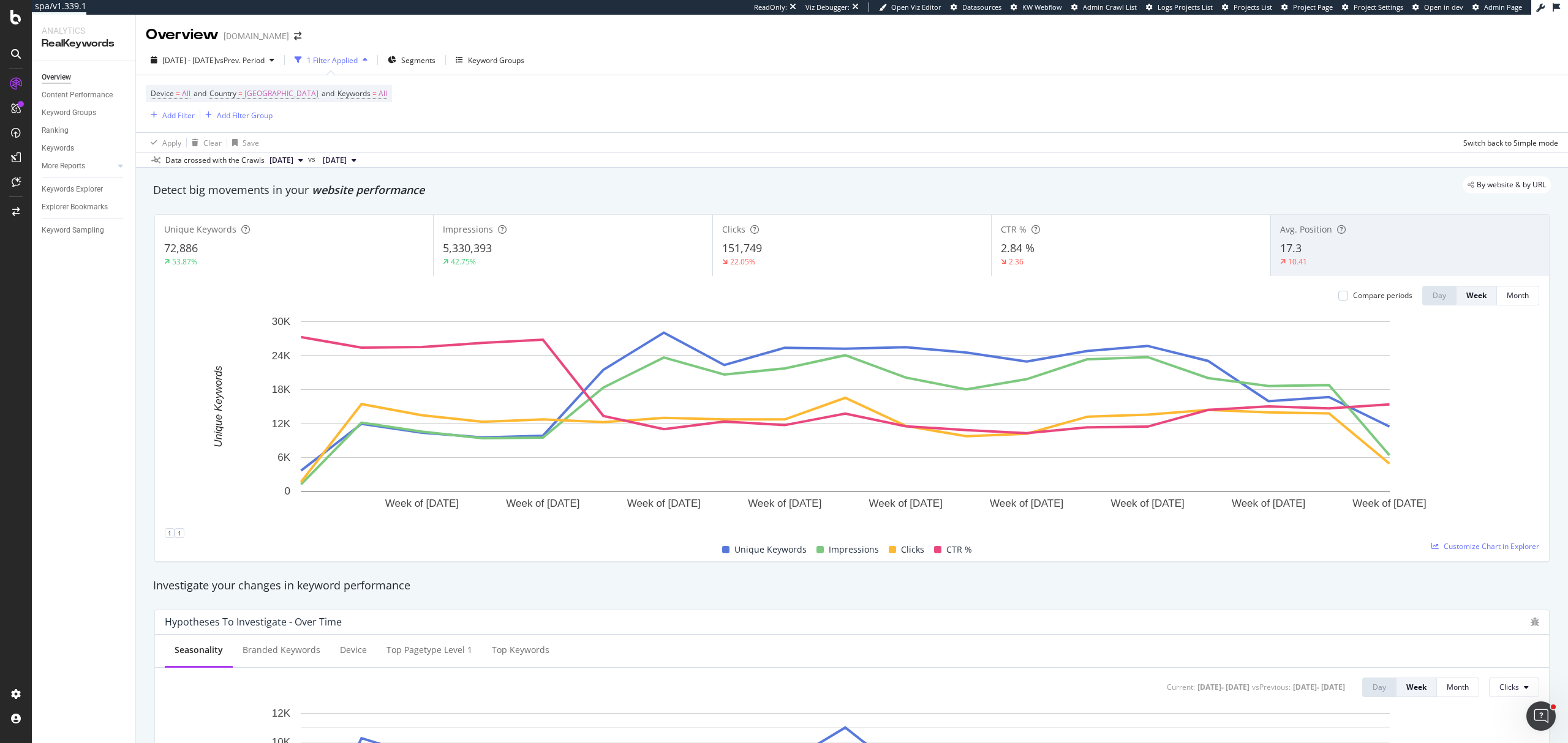
click at [764, 259] on div "22.05%" at bounding box center [852, 262] width 259 height 11
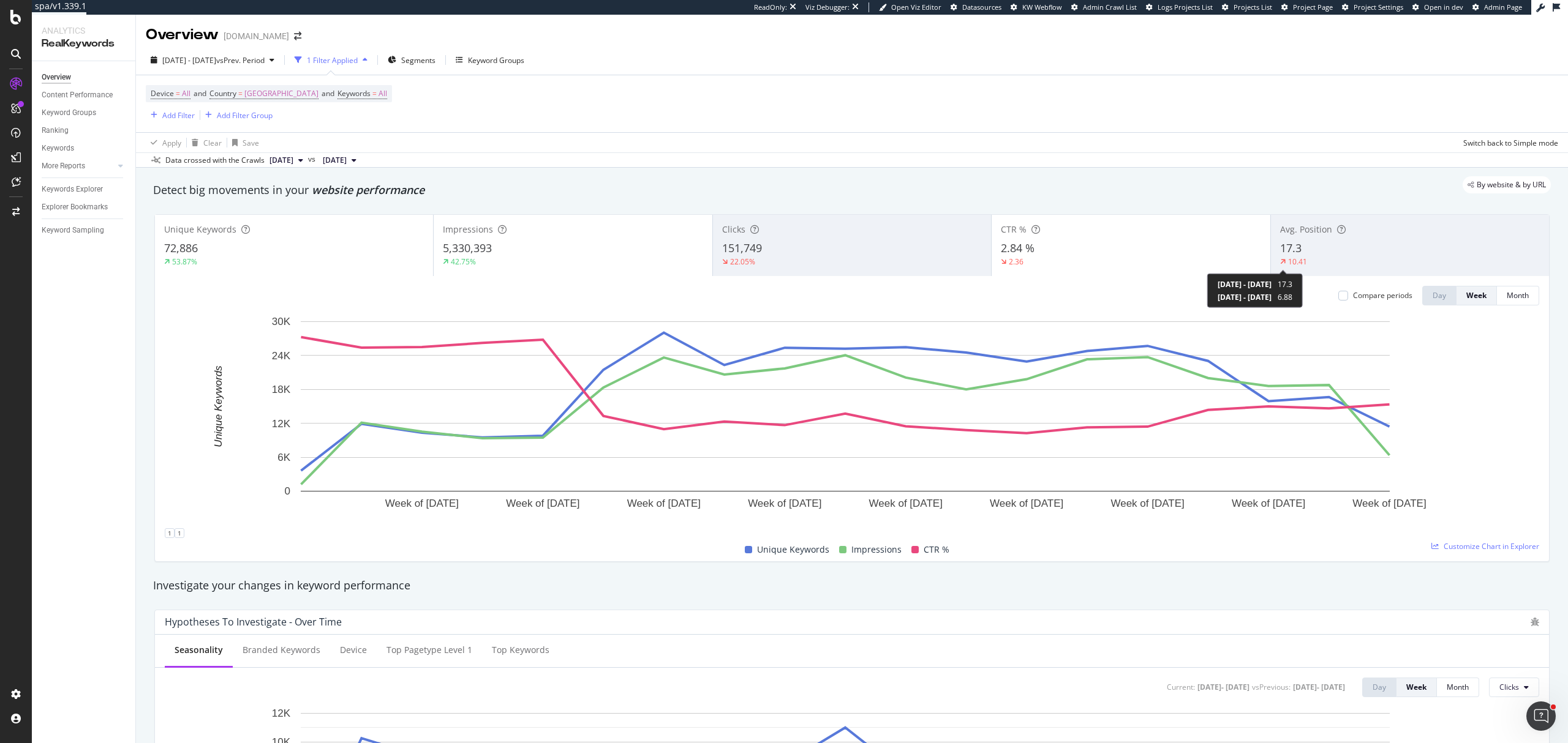
click at [1289, 250] on span "17.3" at bounding box center [1290, 248] width 21 height 15
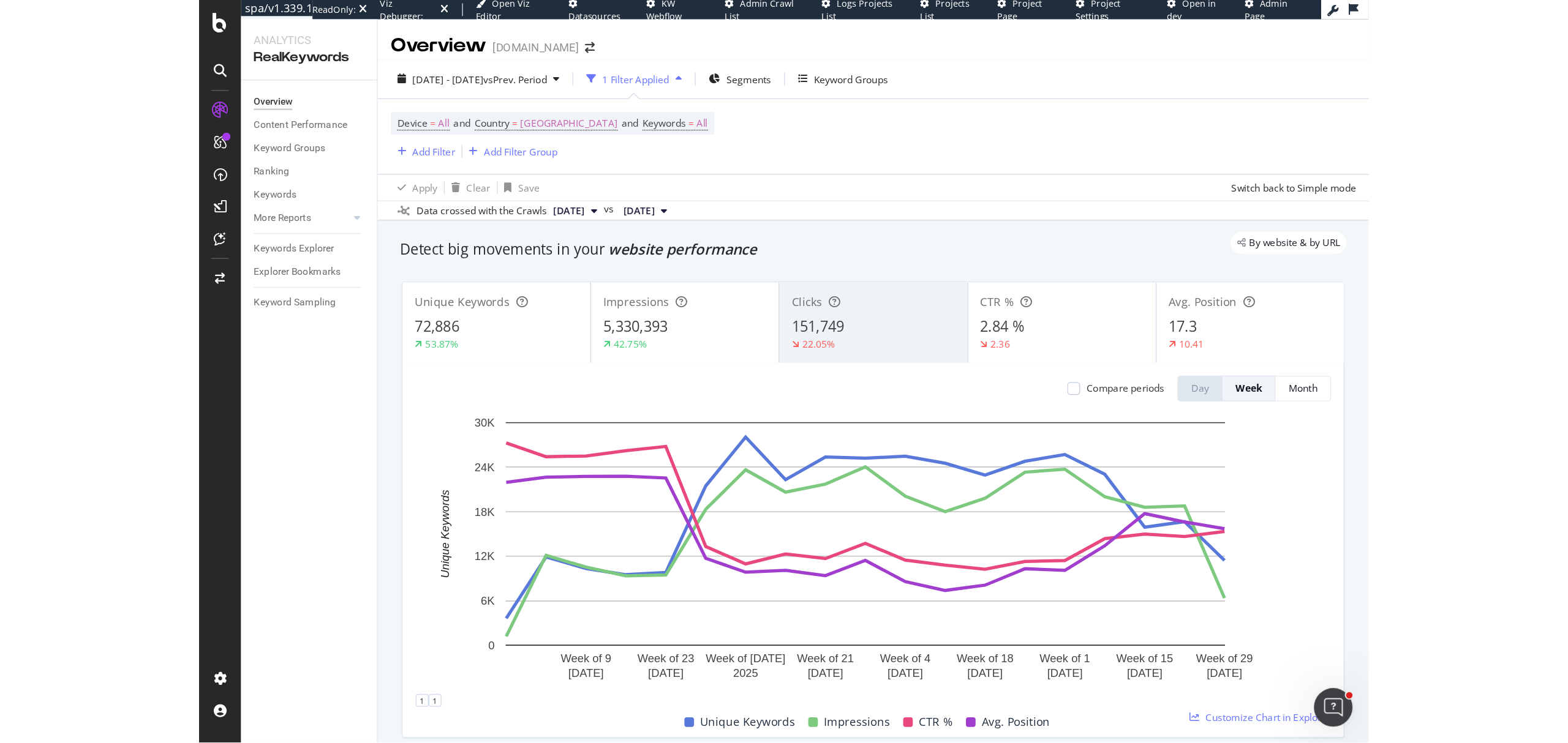
scroll to position [52, 0]
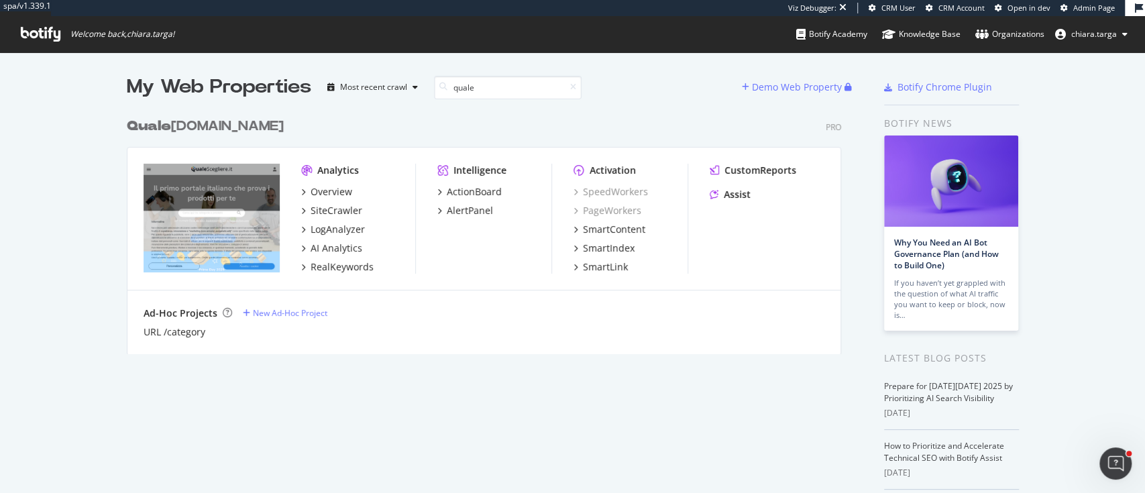
scroll to position [479, 1117]
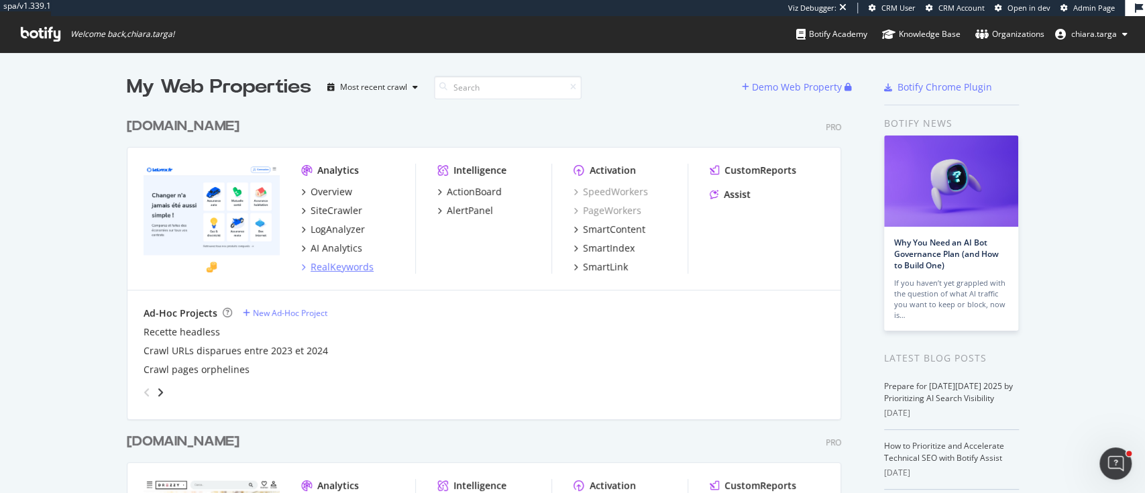
click at [342, 268] on div "RealKeywords" at bounding box center [342, 266] width 63 height 13
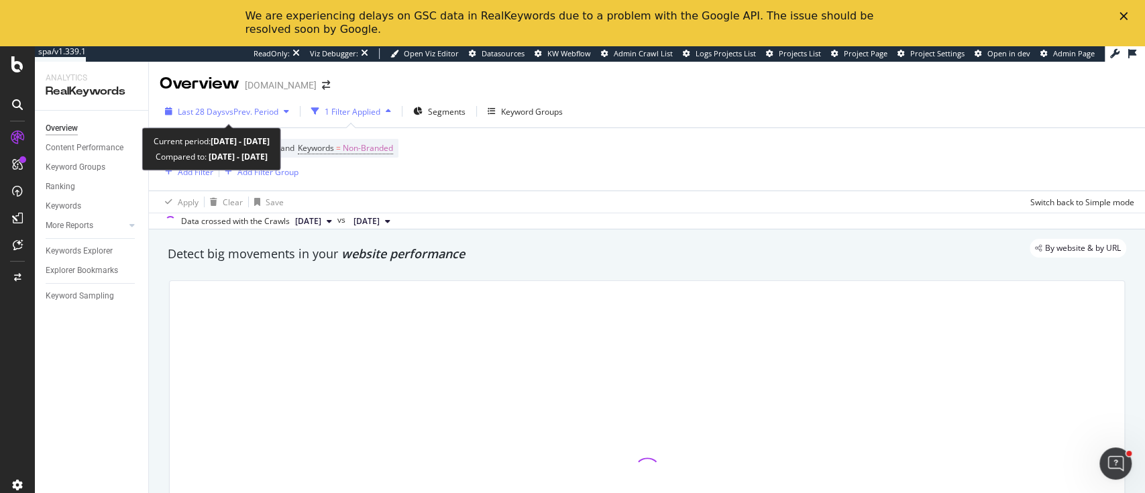
click at [234, 109] on span "vs Prev. Period" at bounding box center [251, 111] width 53 height 11
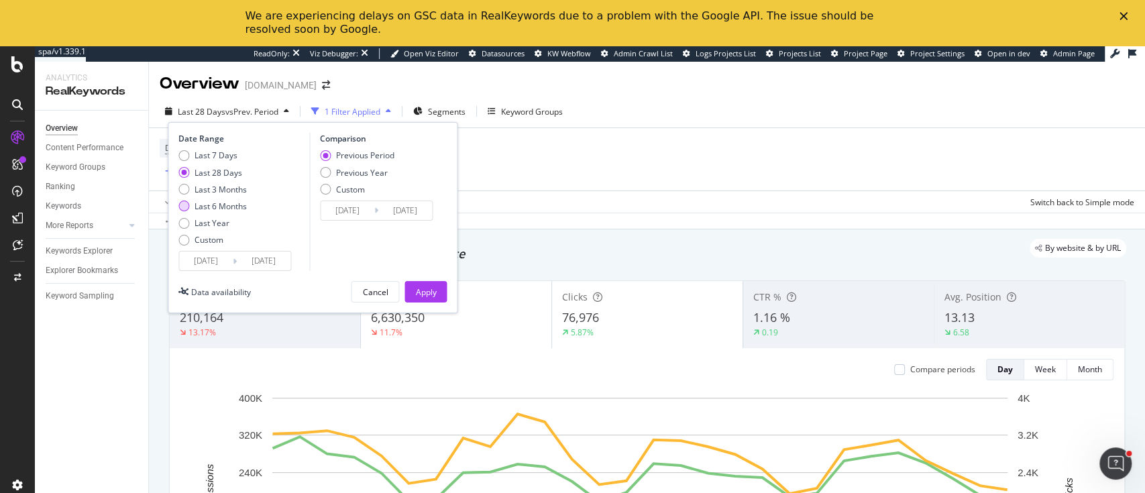
click at [221, 202] on div "Last 6 Months" at bounding box center [221, 206] width 52 height 11
type input "[DATE]"
click at [446, 292] on button "Apply" at bounding box center [426, 291] width 42 height 21
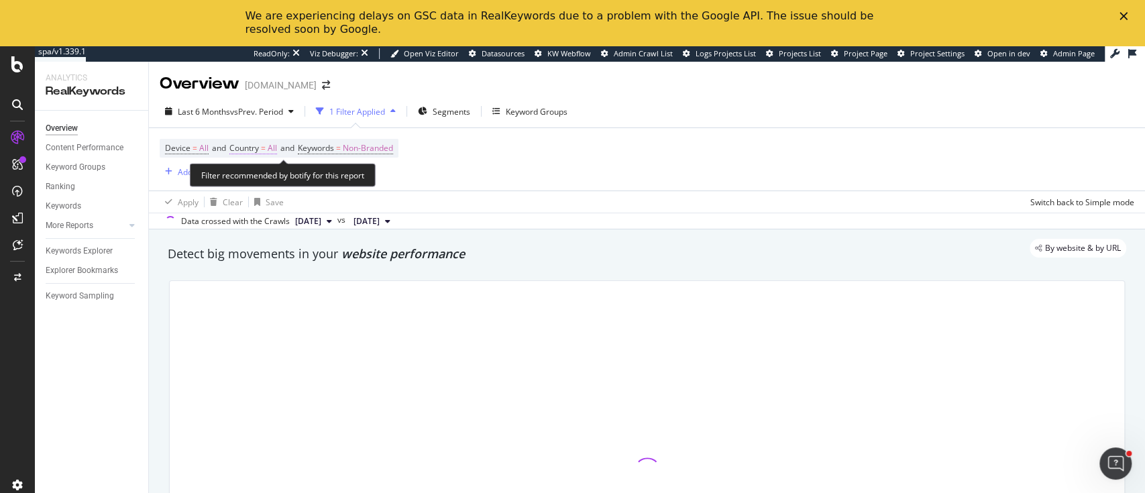
click at [259, 146] on span "Country" at bounding box center [244, 147] width 30 height 11
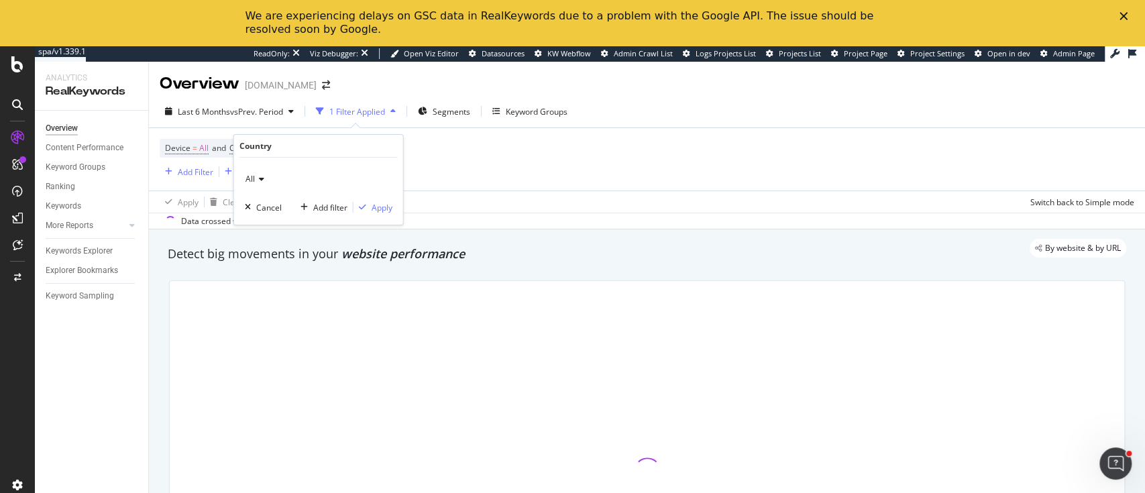
click at [266, 177] on div "All" at bounding box center [319, 178] width 148 height 21
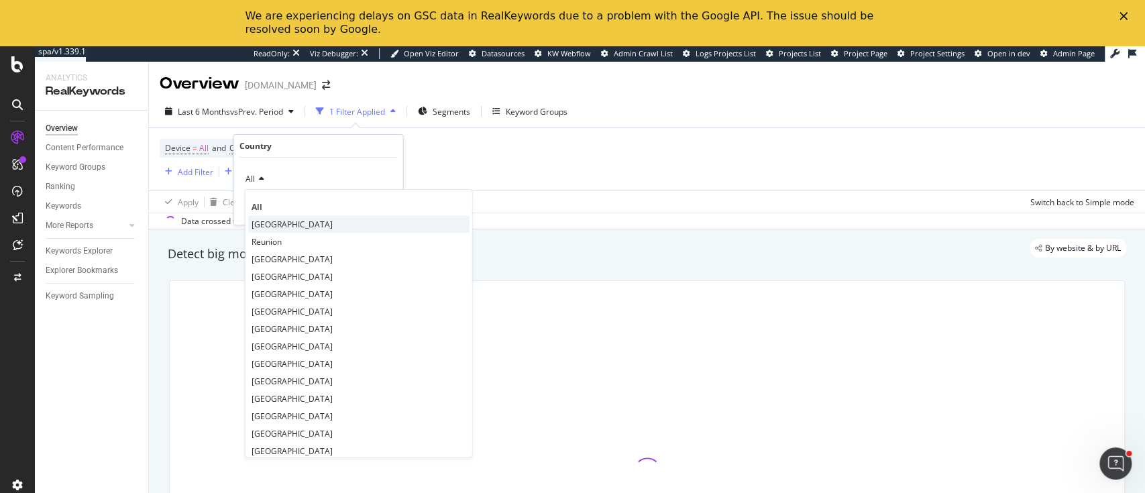
click at [280, 225] on div "[GEOGRAPHIC_DATA]" at bounding box center [358, 223] width 221 height 17
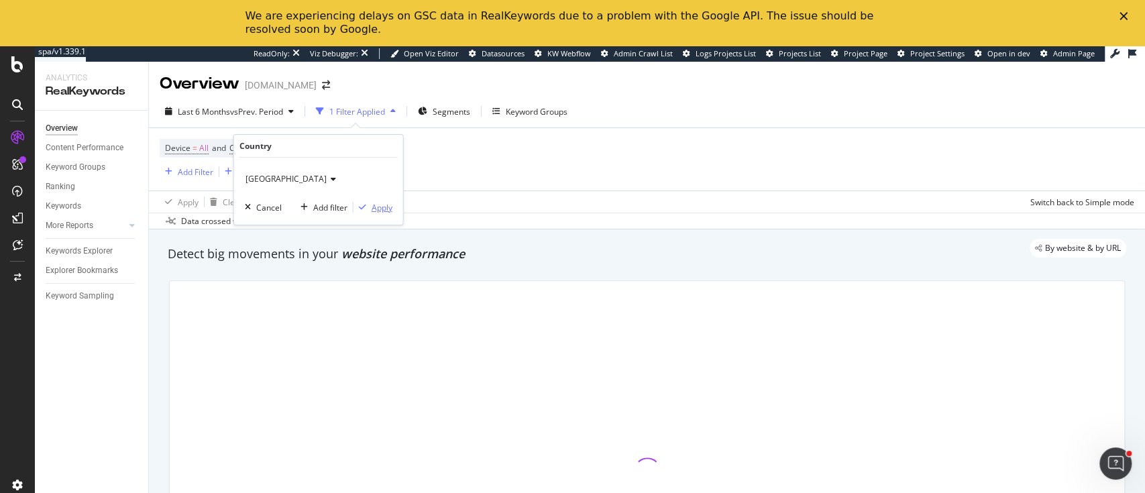
click at [372, 211] on div "Apply" at bounding box center [382, 207] width 21 height 11
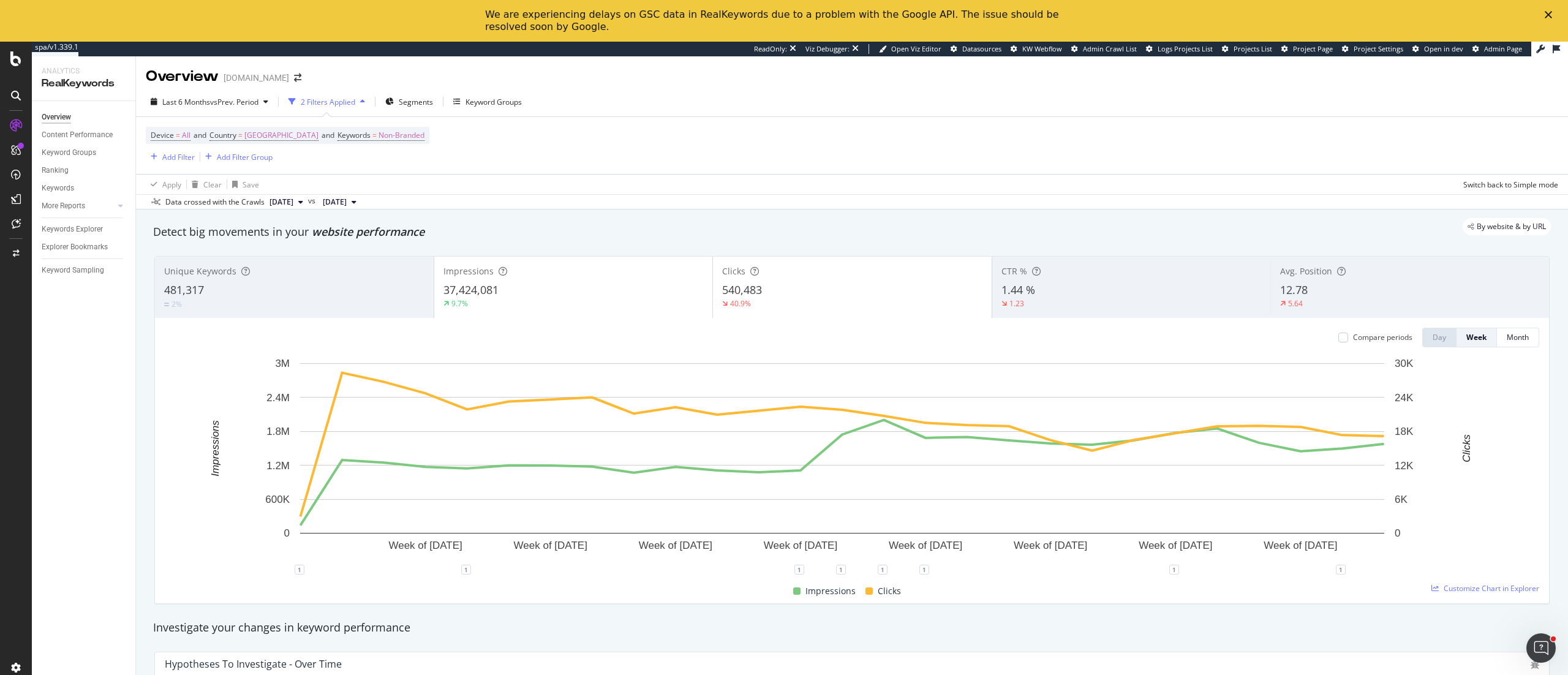
click at [1045, 310] on div "1.23" at bounding box center [1131, 304] width 260 height 11
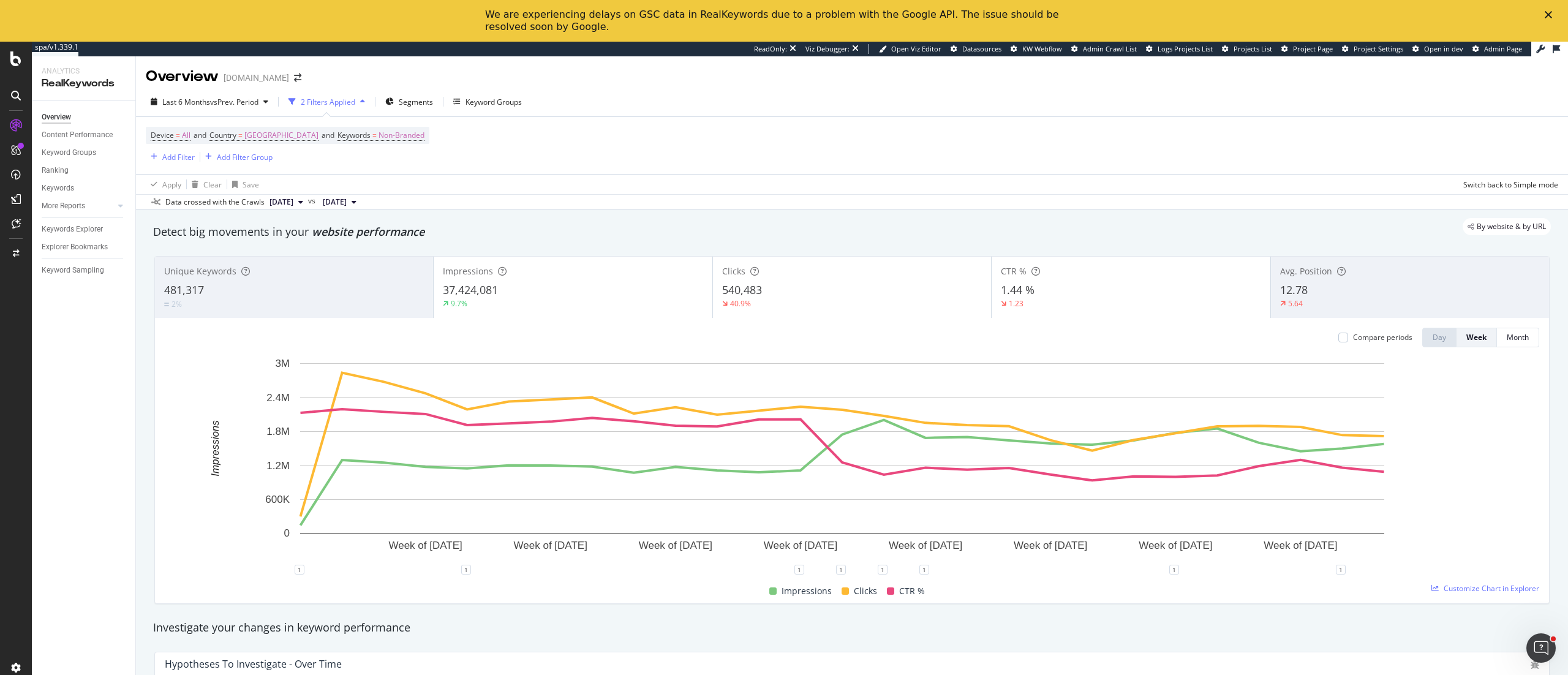
click at [1045, 293] on div "12.78" at bounding box center [1410, 290] width 259 height 16
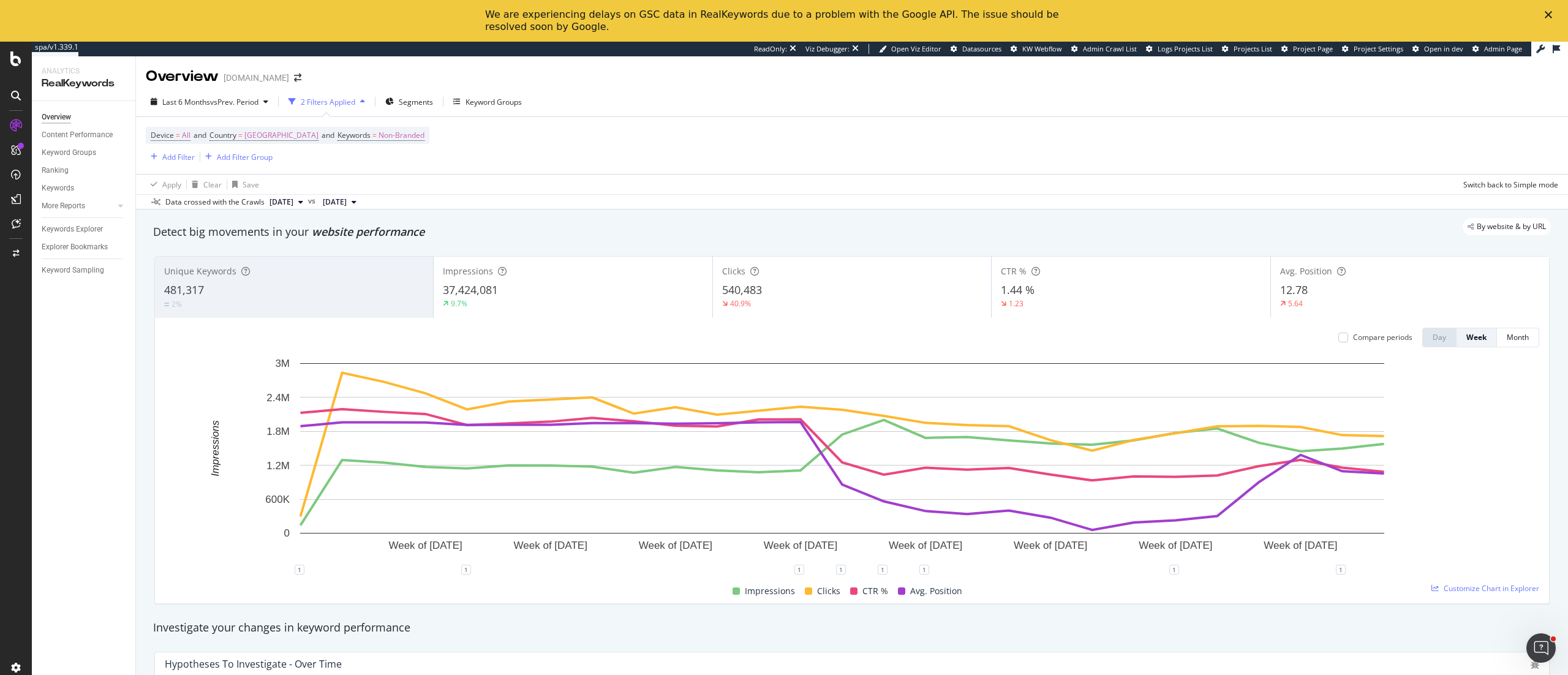
click at [258, 295] on div "481,317" at bounding box center [294, 290] width 259 height 16
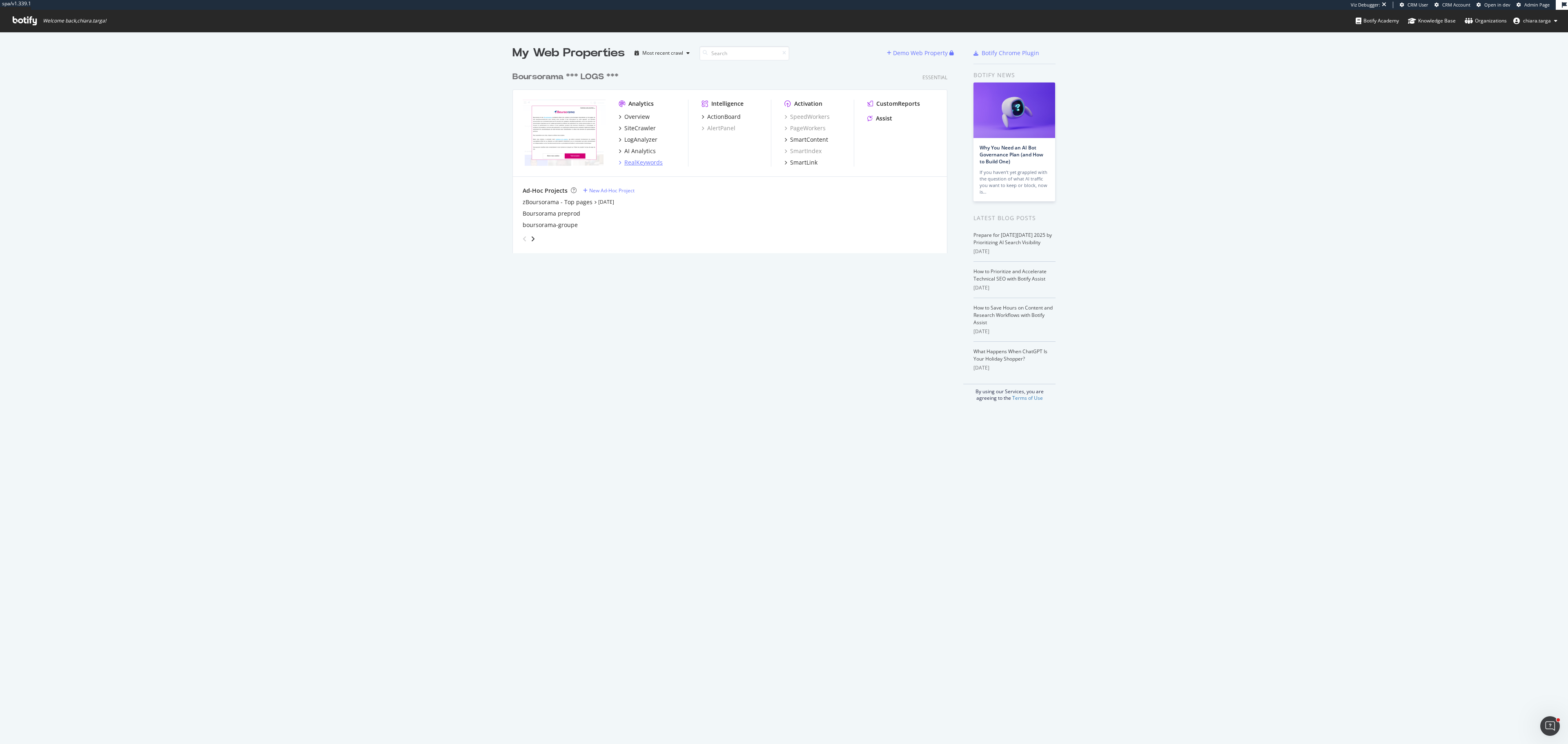
click at [645, 163] on div "RealKeywords" at bounding box center [643, 162] width 38 height 8
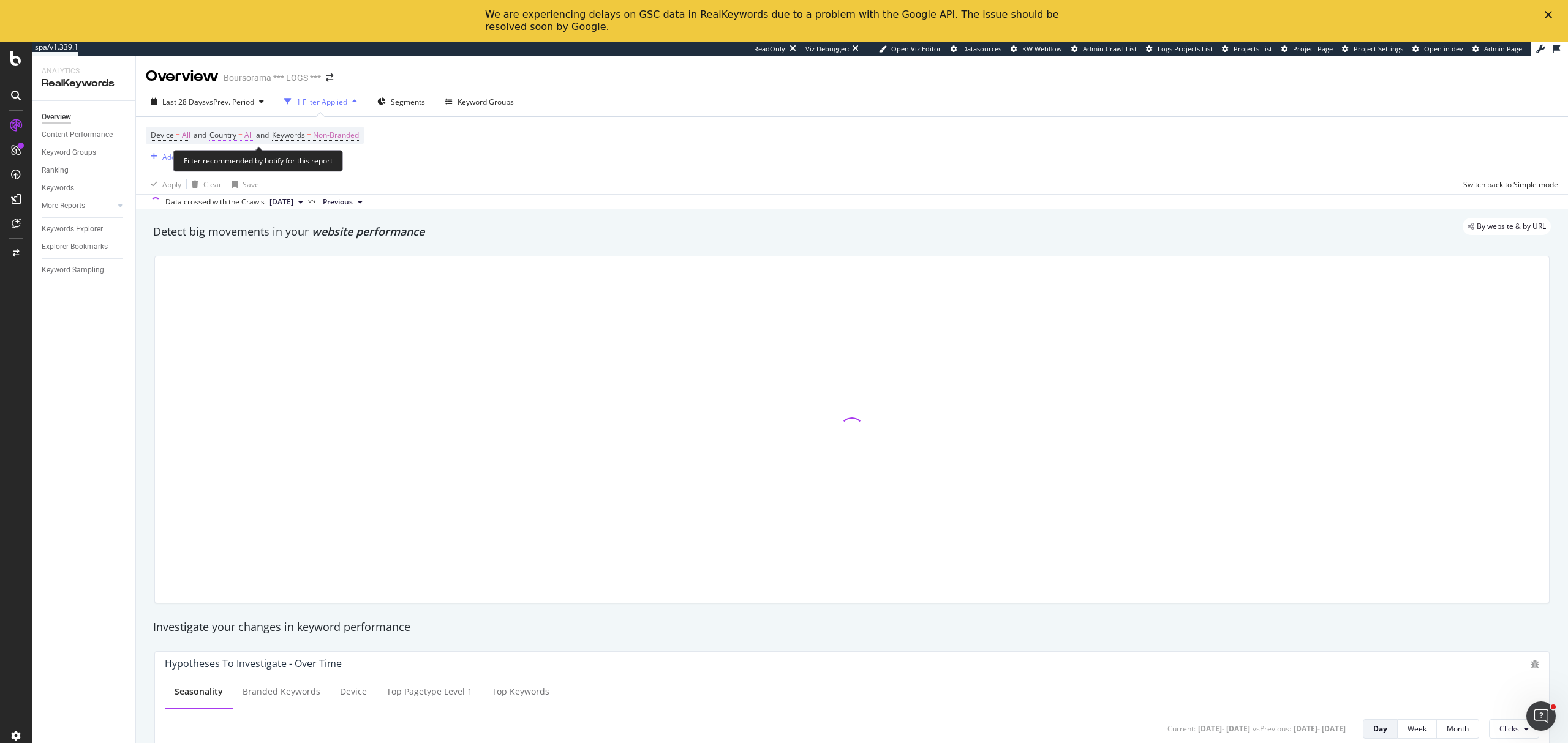
click at [237, 132] on span "Country" at bounding box center [223, 134] width 27 height 10
click at [238, 140] on div "Country" at bounding box center [233, 134] width 29 height 10
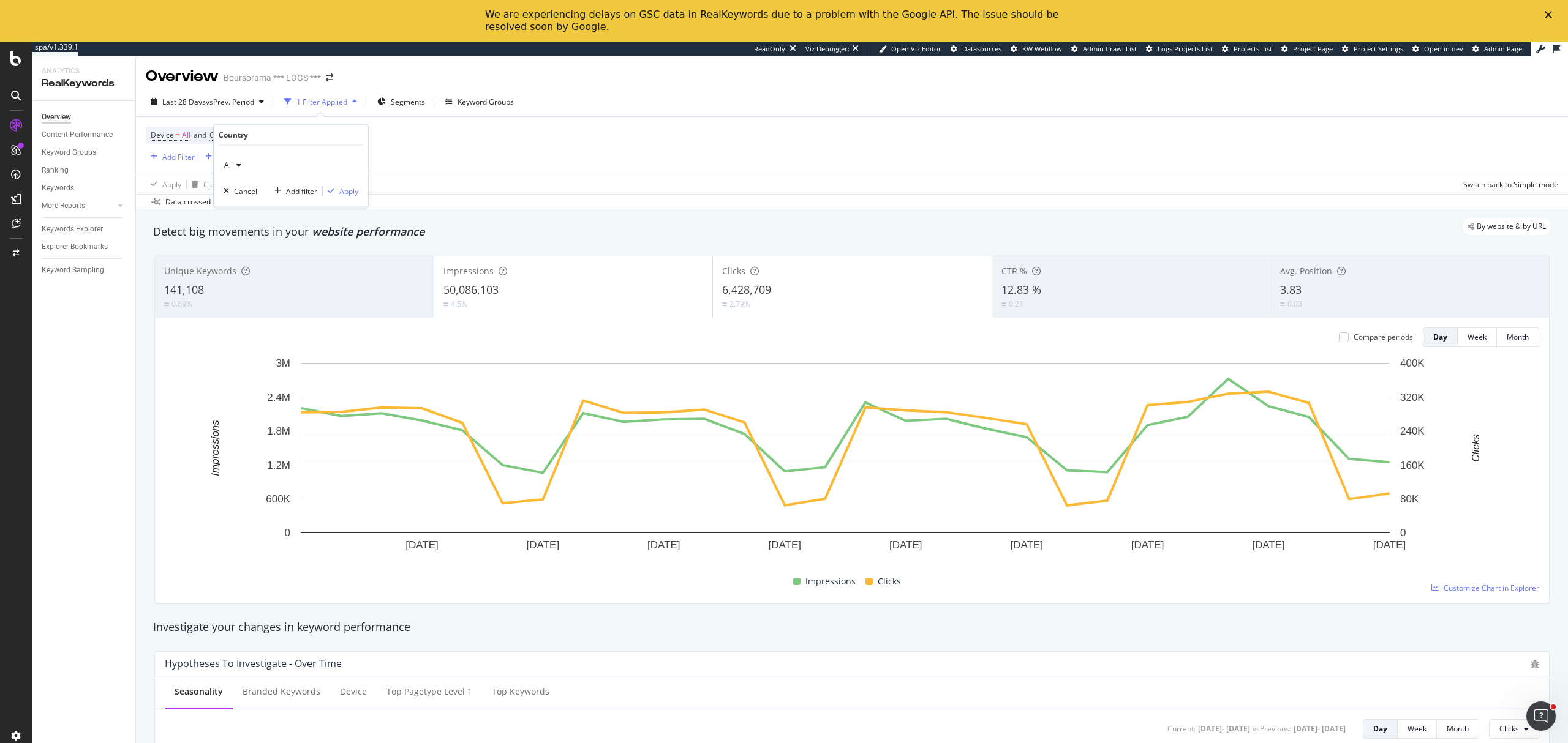
click at [243, 168] on div "All" at bounding box center [291, 164] width 135 height 19
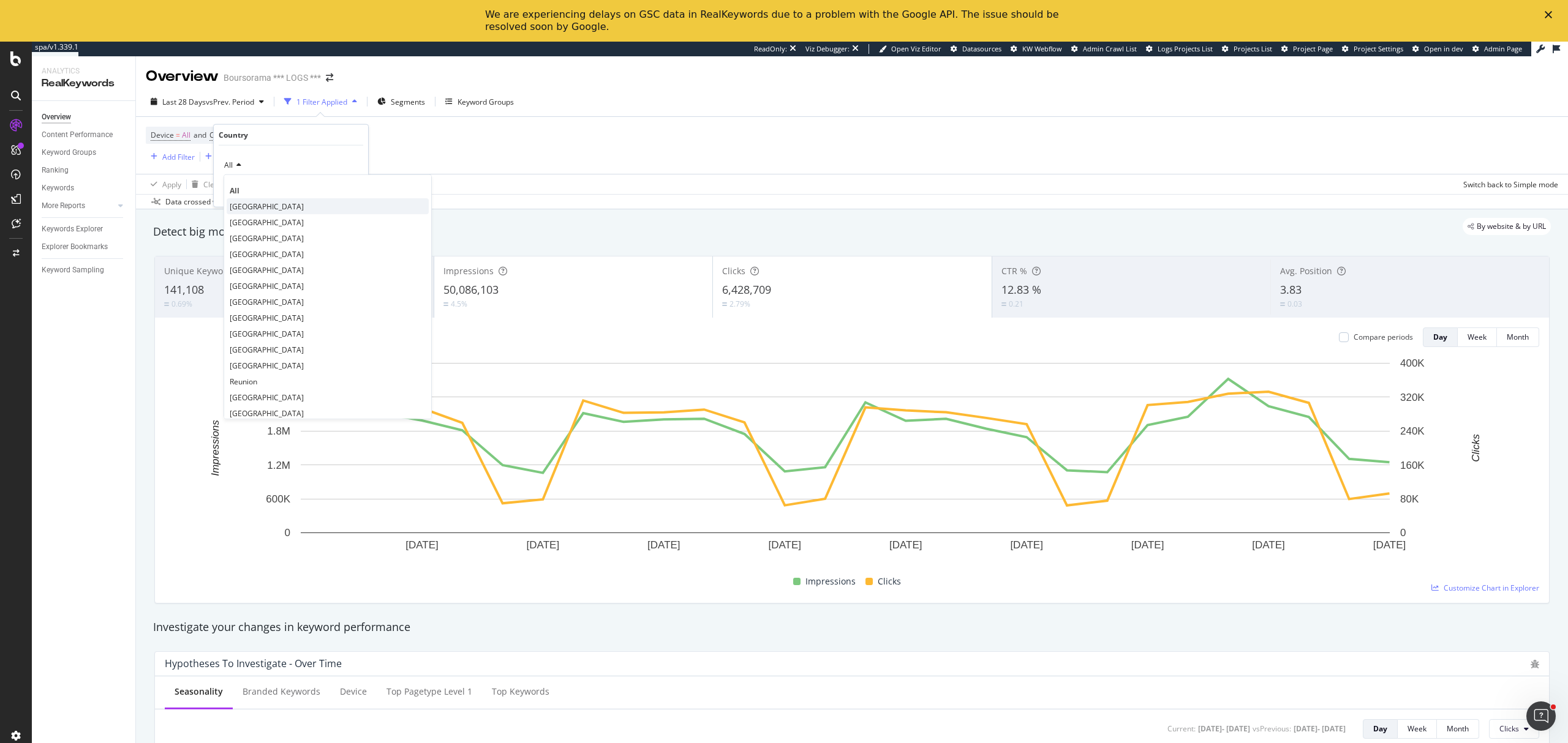
click at [255, 204] on div "[GEOGRAPHIC_DATA]" at bounding box center [327, 205] width 202 height 16
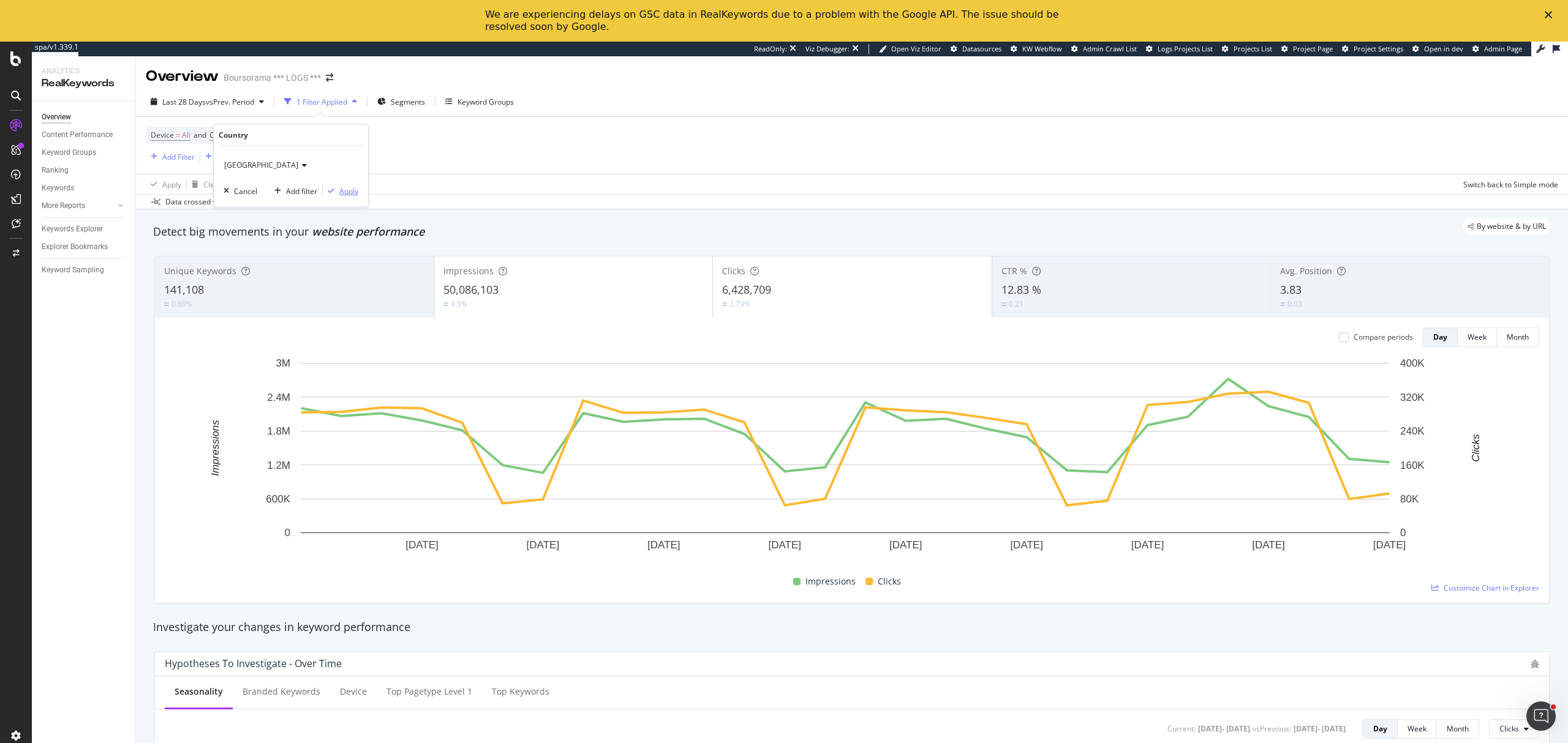
click at [349, 194] on div "Apply" at bounding box center [349, 190] width 19 height 10
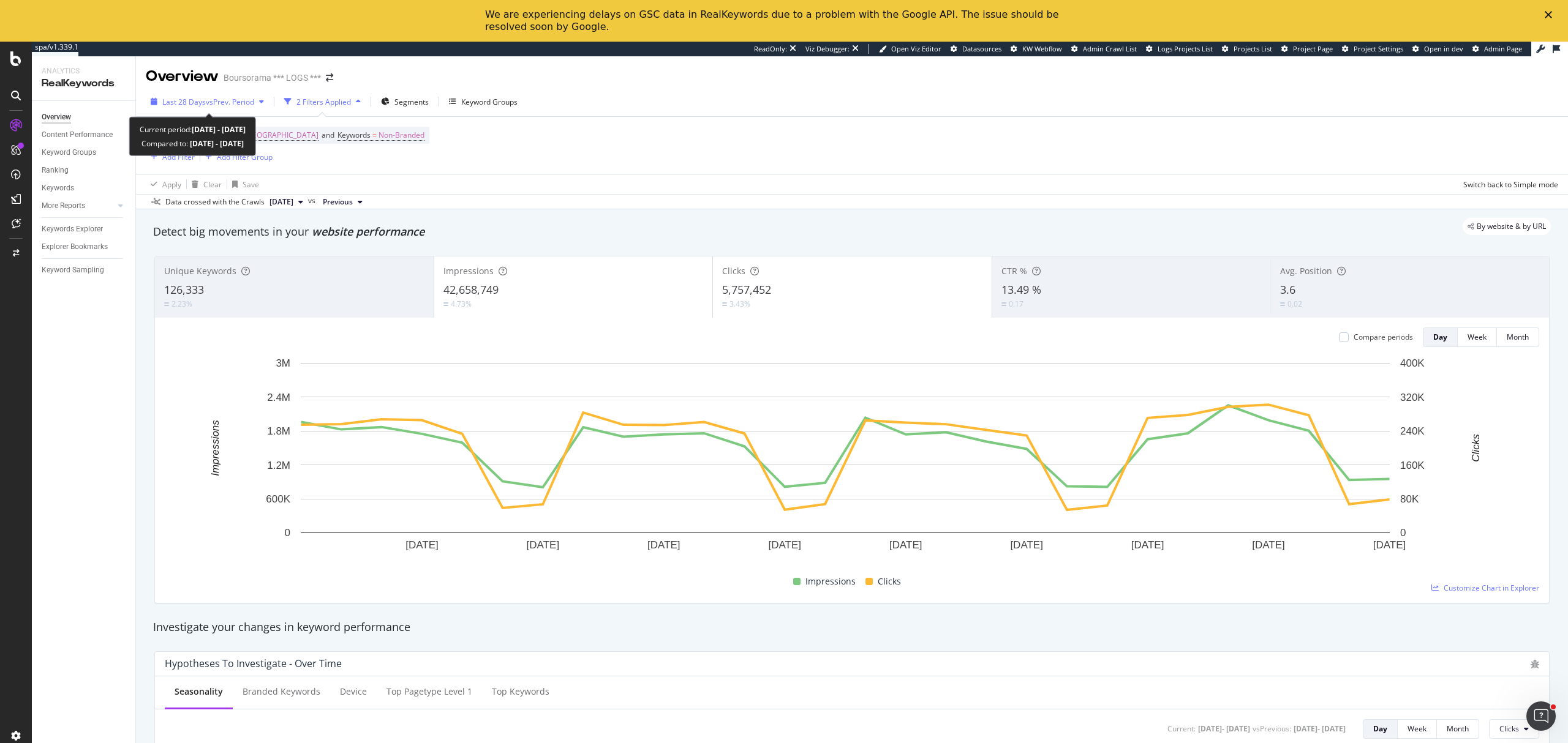
click at [205, 106] on span "vs Prev. Period" at bounding box center [229, 101] width 48 height 10
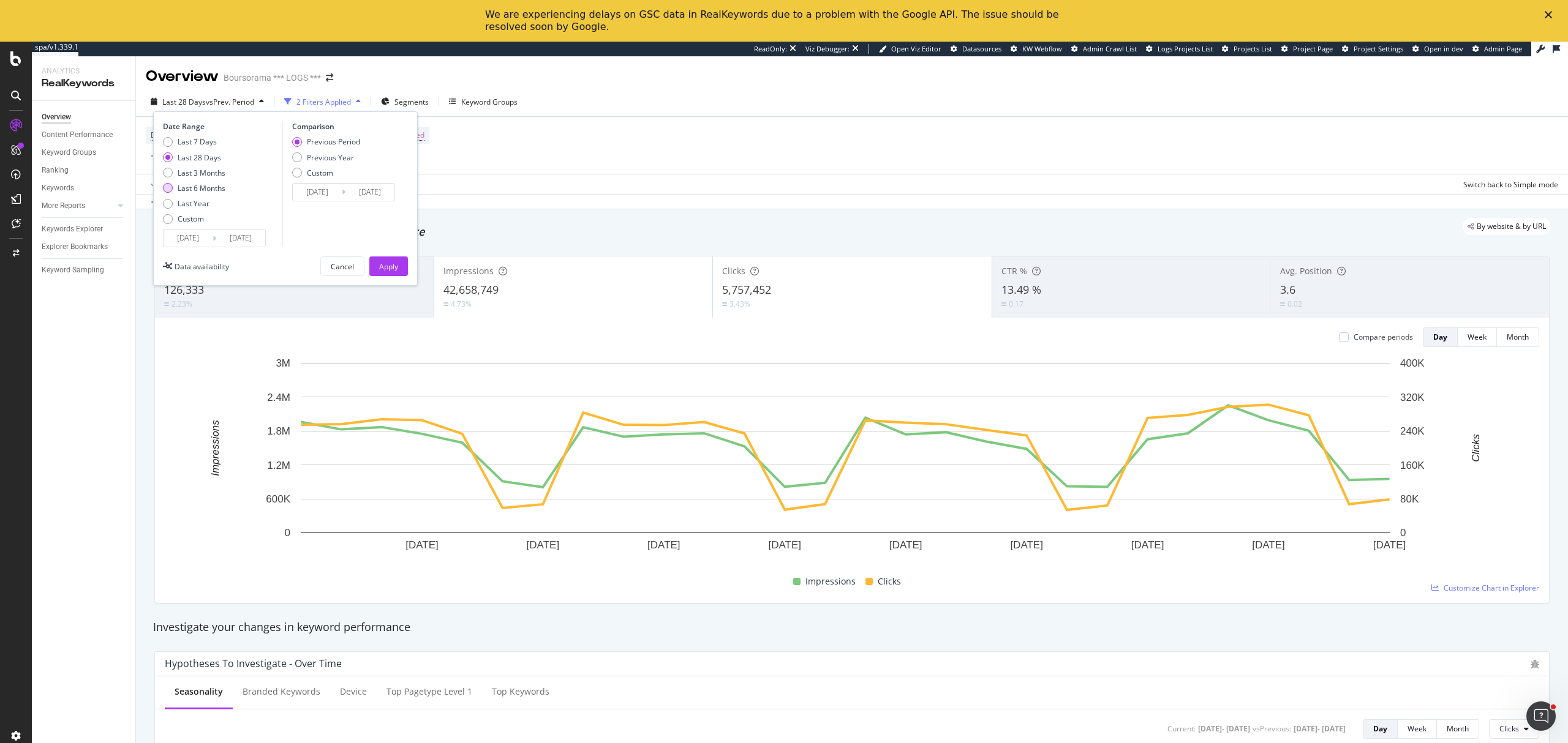
click at [218, 183] on div "Last 6 Months" at bounding box center [202, 188] width 47 height 10
type input "[DATE]"
type input "2025/04/05"
click at [402, 269] on button "Apply" at bounding box center [389, 266] width 38 height 19
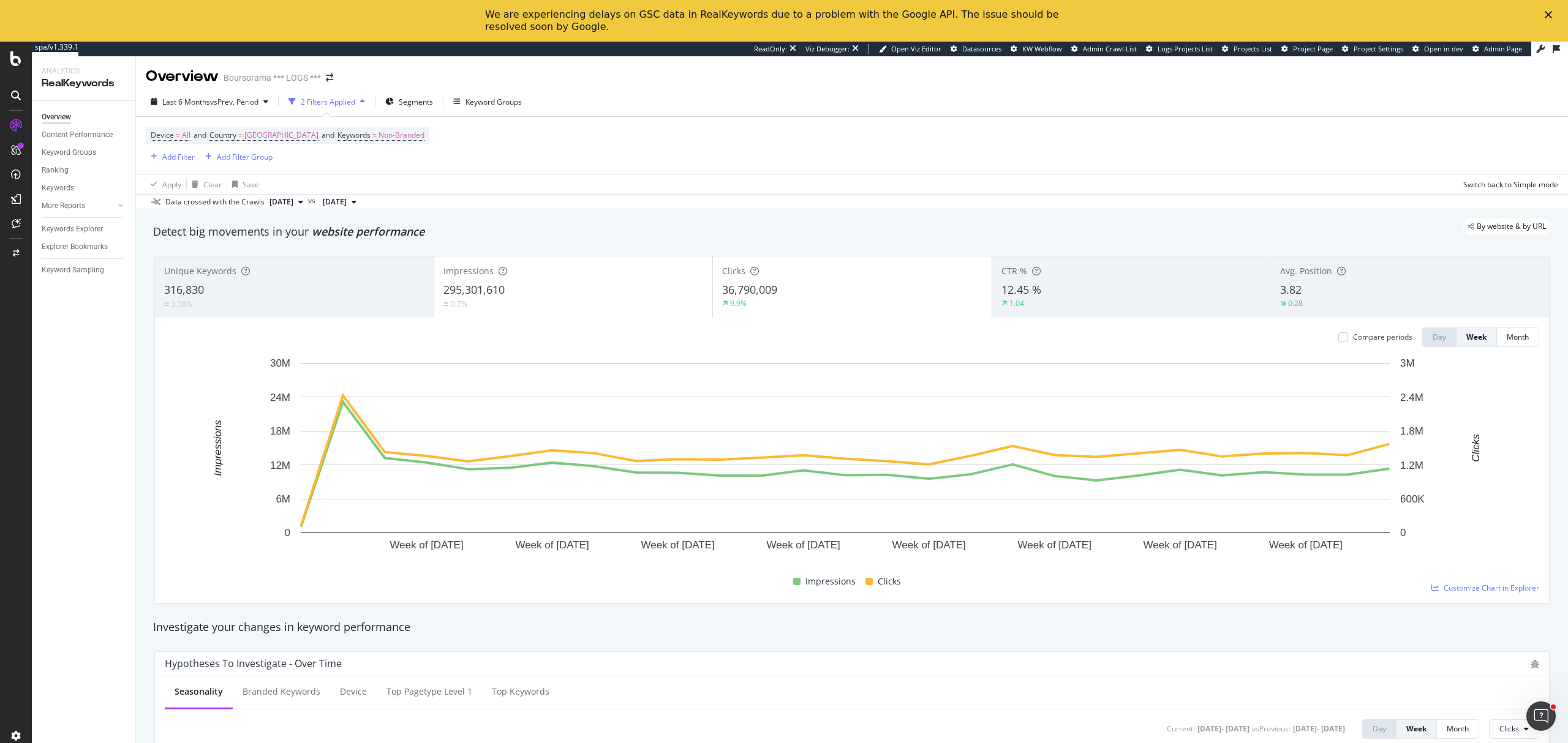
click at [334, 306] on div "3.38%" at bounding box center [294, 304] width 260 height 12
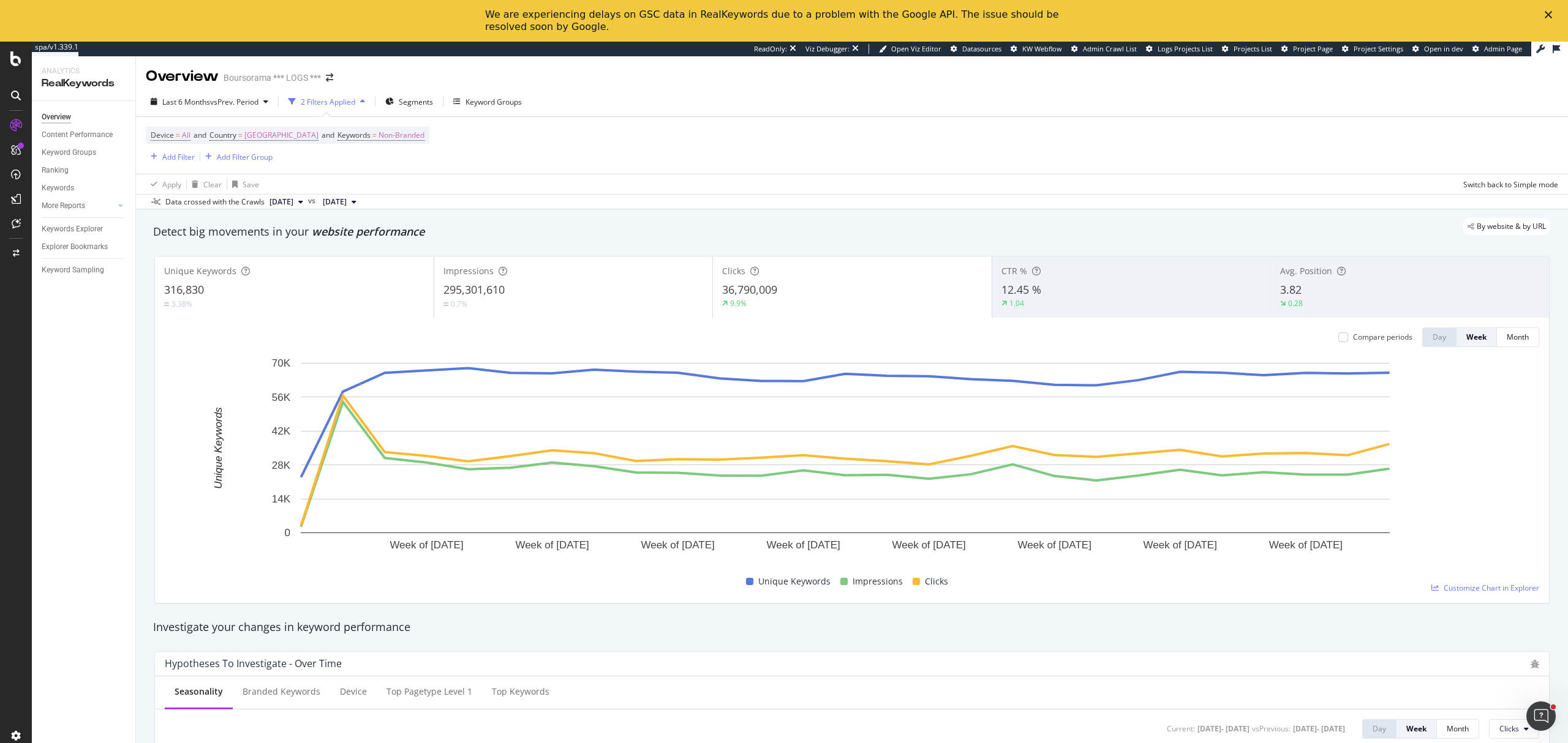
click at [1122, 293] on div "12.45 %" at bounding box center [1131, 289] width 260 height 16
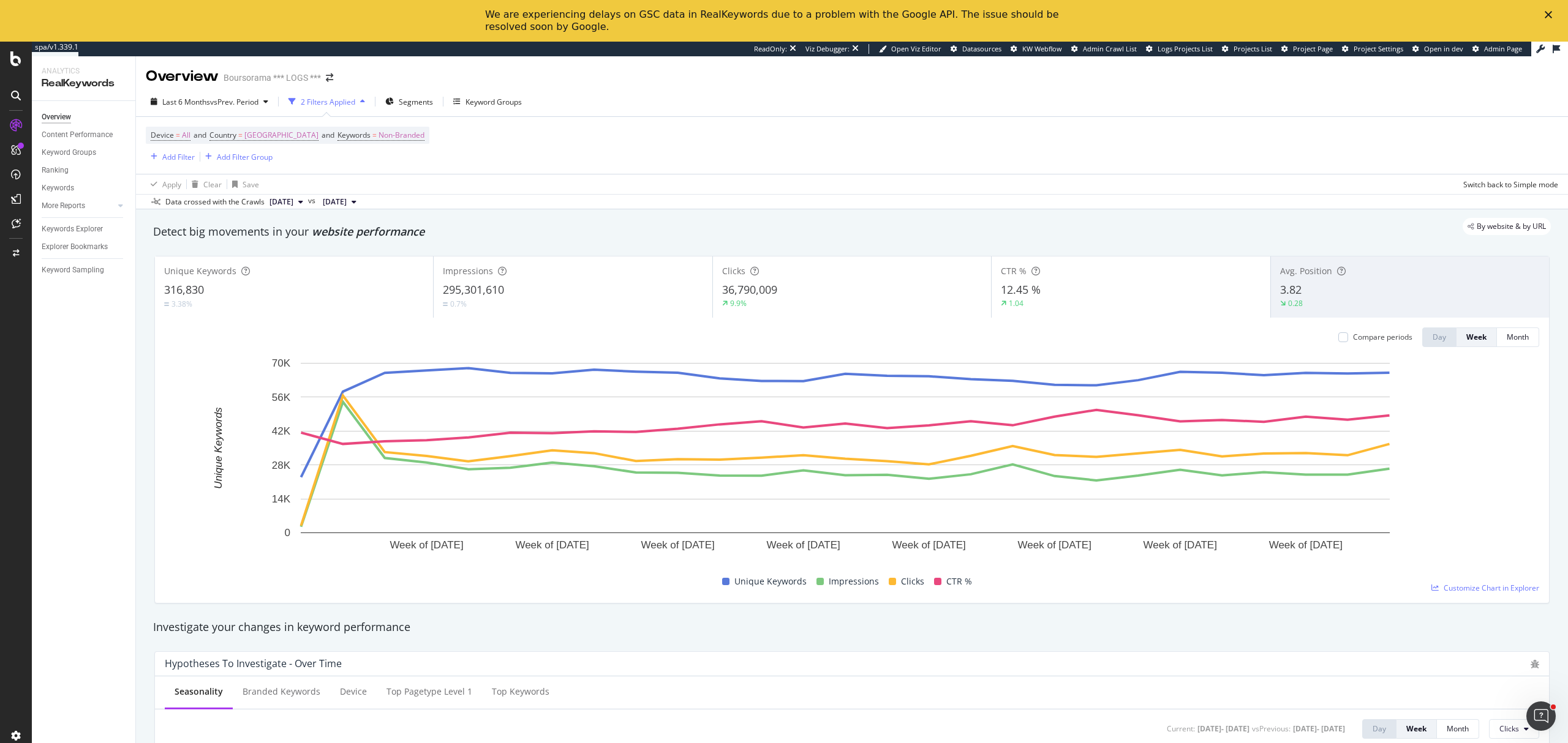
click at [1341, 298] on div "3.82" at bounding box center [1410, 289] width 259 height 16
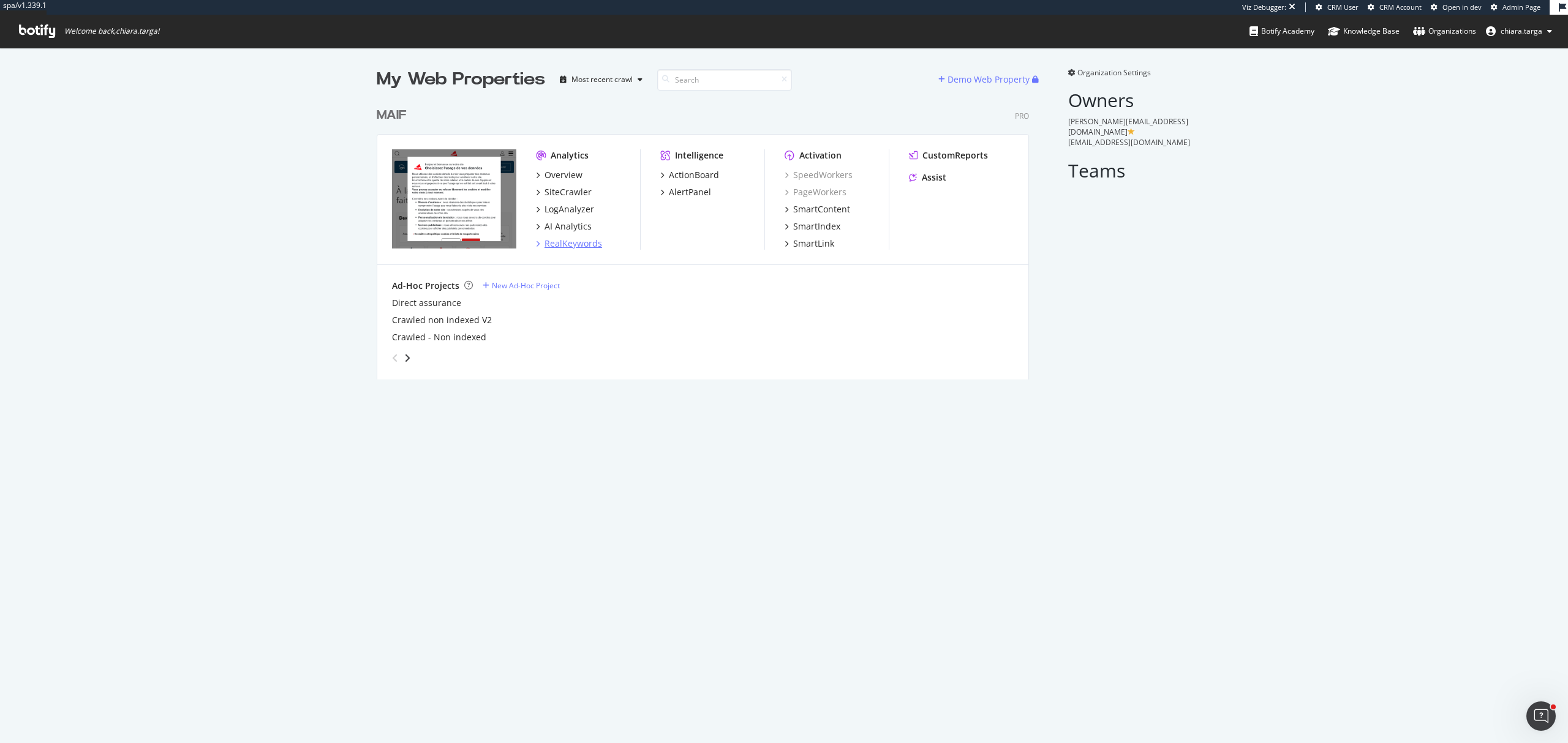
click at [577, 247] on div "RealKeywords" at bounding box center [573, 243] width 58 height 12
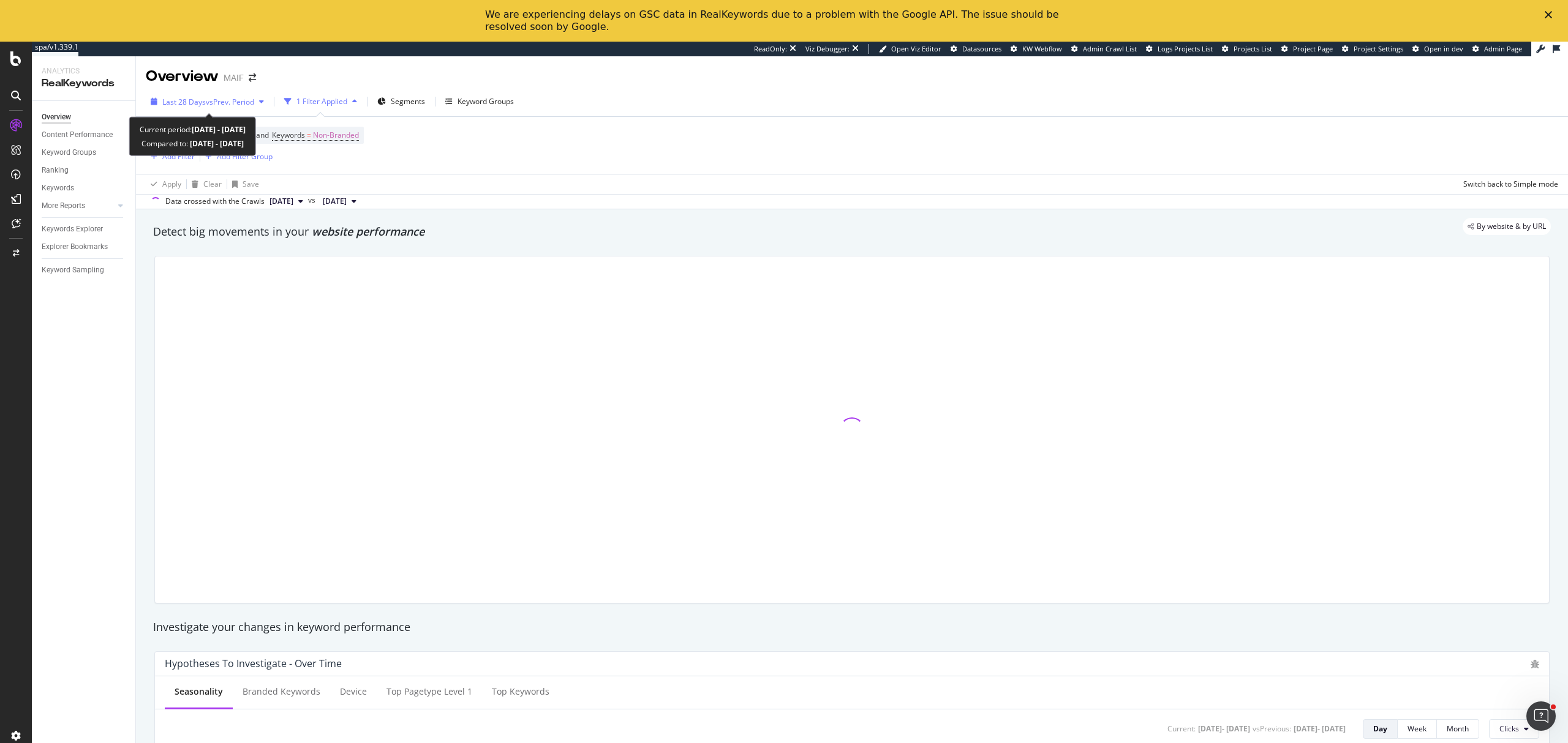
click at [220, 103] on span "vs Prev. Period" at bounding box center [229, 101] width 48 height 10
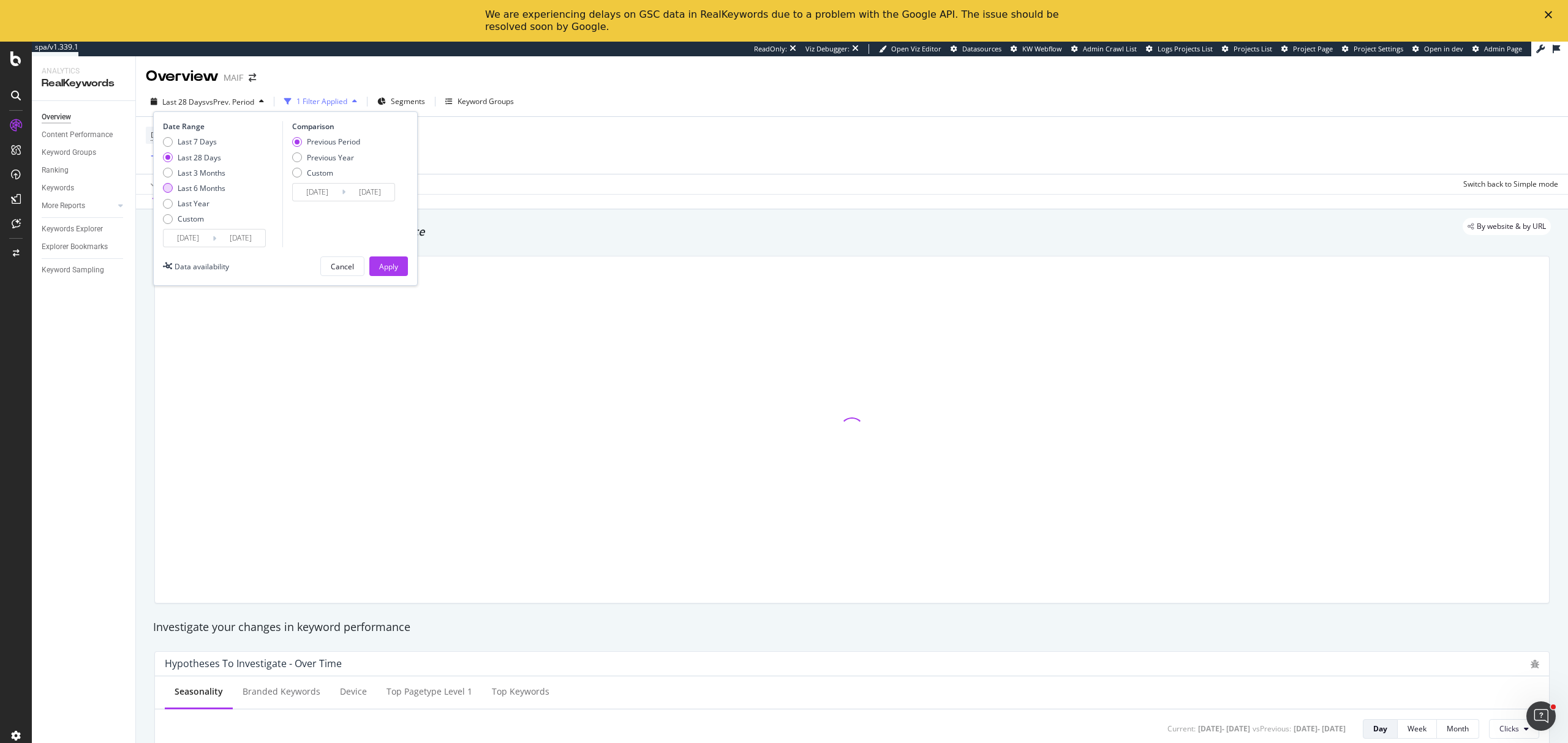
click at [219, 183] on div "Last 6 Months" at bounding box center [202, 188] width 47 height 10
type input "[DATE]"
click at [391, 268] on div "Apply" at bounding box center [388, 266] width 19 height 10
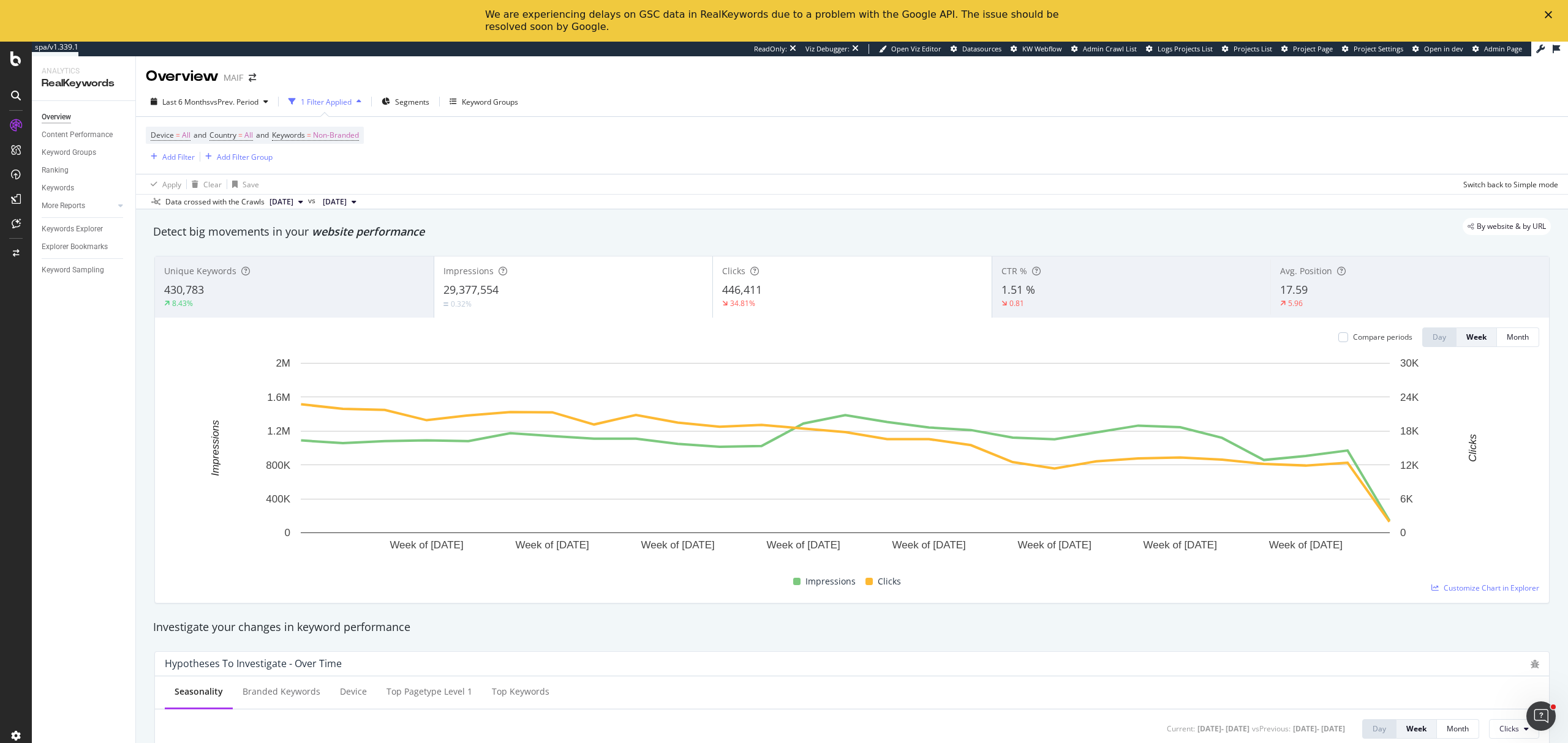
click at [378, 300] on div "8.43%" at bounding box center [294, 304] width 260 height 11
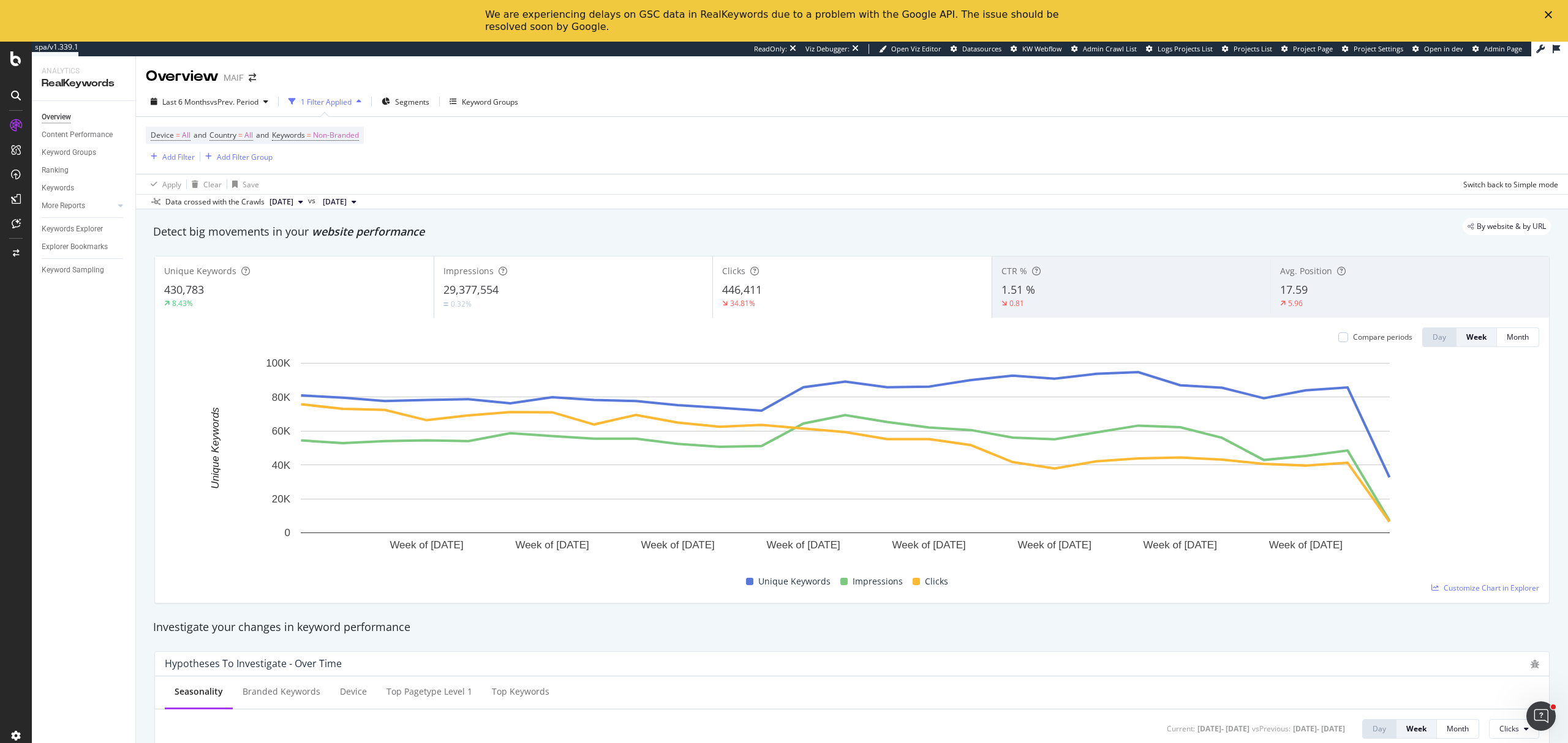
click at [1302, 300] on div "5.96" at bounding box center [1410, 304] width 259 height 11
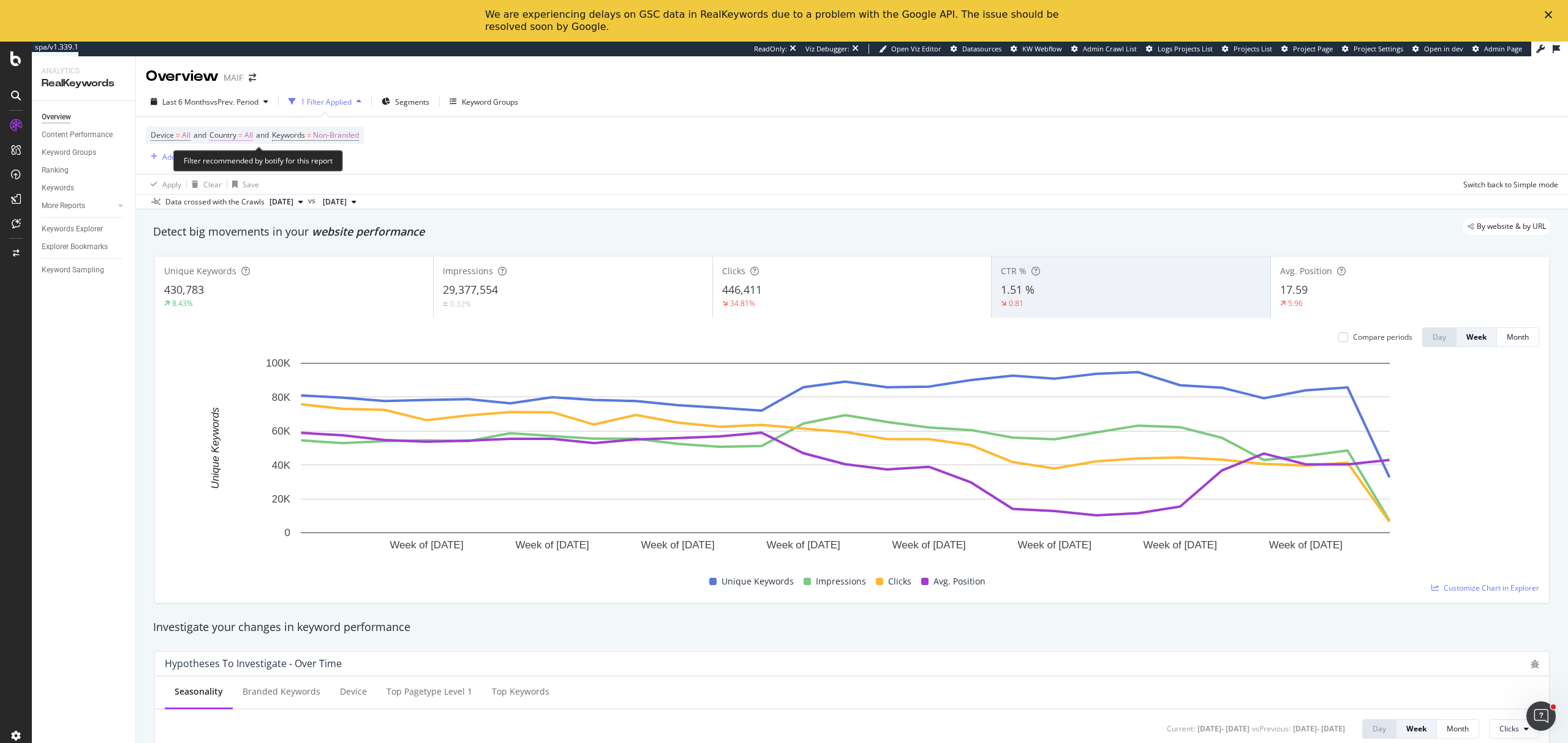
click at [250, 140] on span "All" at bounding box center [248, 135] width 8 height 17
click at [237, 167] on icon at bounding box center [237, 165] width 8 height 7
type input "fr"
click at [256, 194] on div "[GEOGRAPHIC_DATA]" at bounding box center [292, 190] width 132 height 16
click at [336, 194] on div "button" at bounding box center [331, 191] width 16 height 7
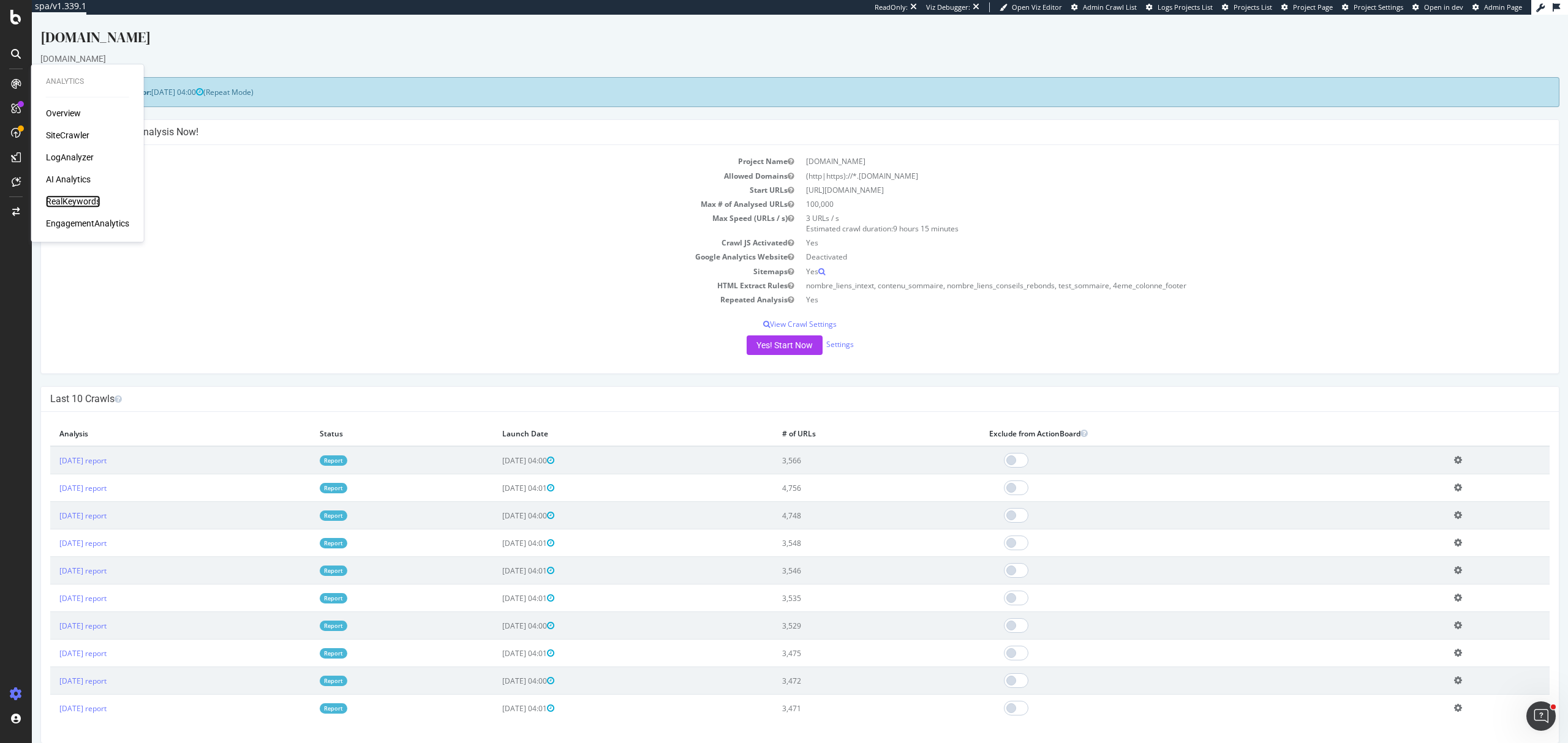
click at [86, 198] on div "RealKeywords" at bounding box center [73, 201] width 55 height 12
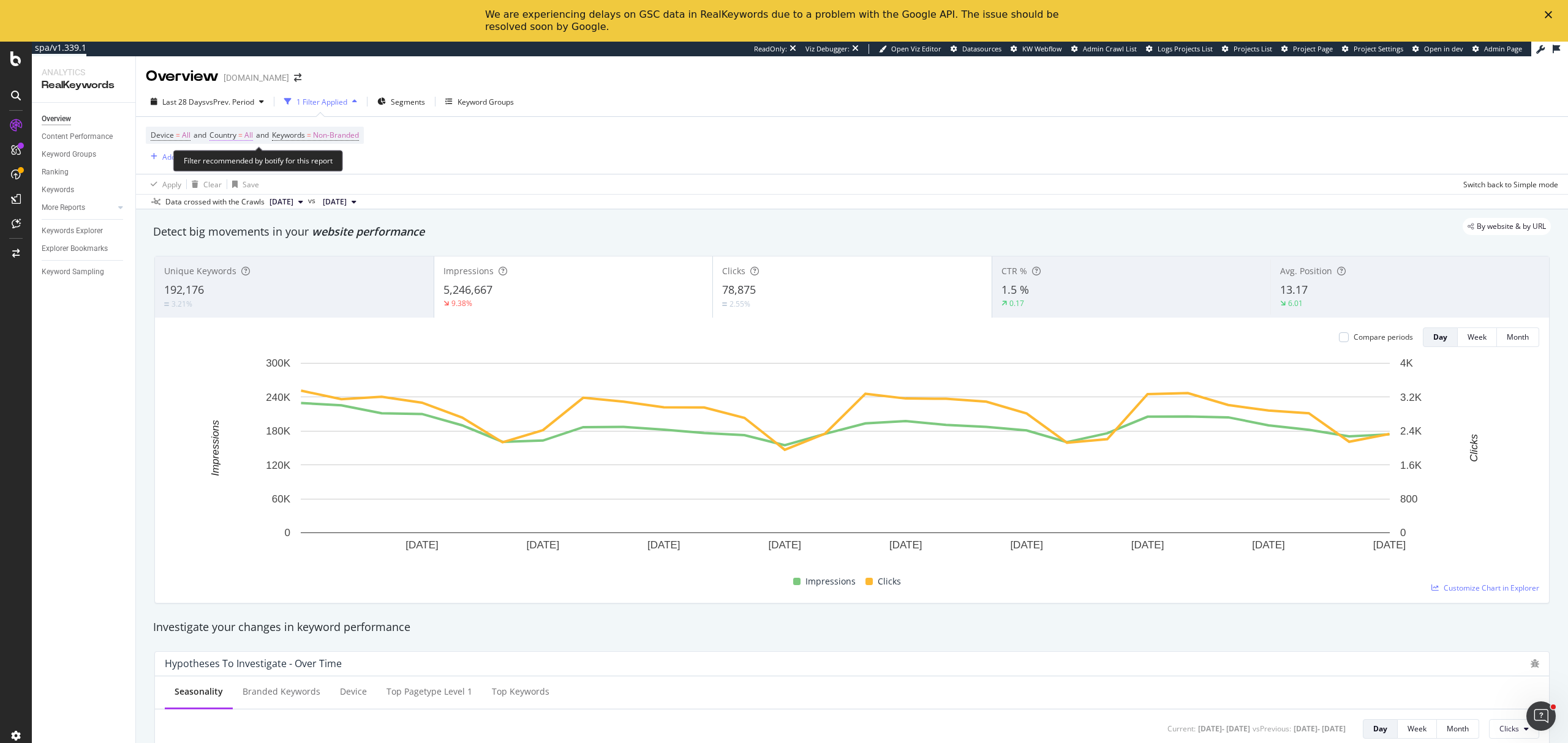
click at [222, 132] on span "Country" at bounding box center [223, 134] width 27 height 10
click at [240, 160] on div "All" at bounding box center [291, 164] width 135 height 19
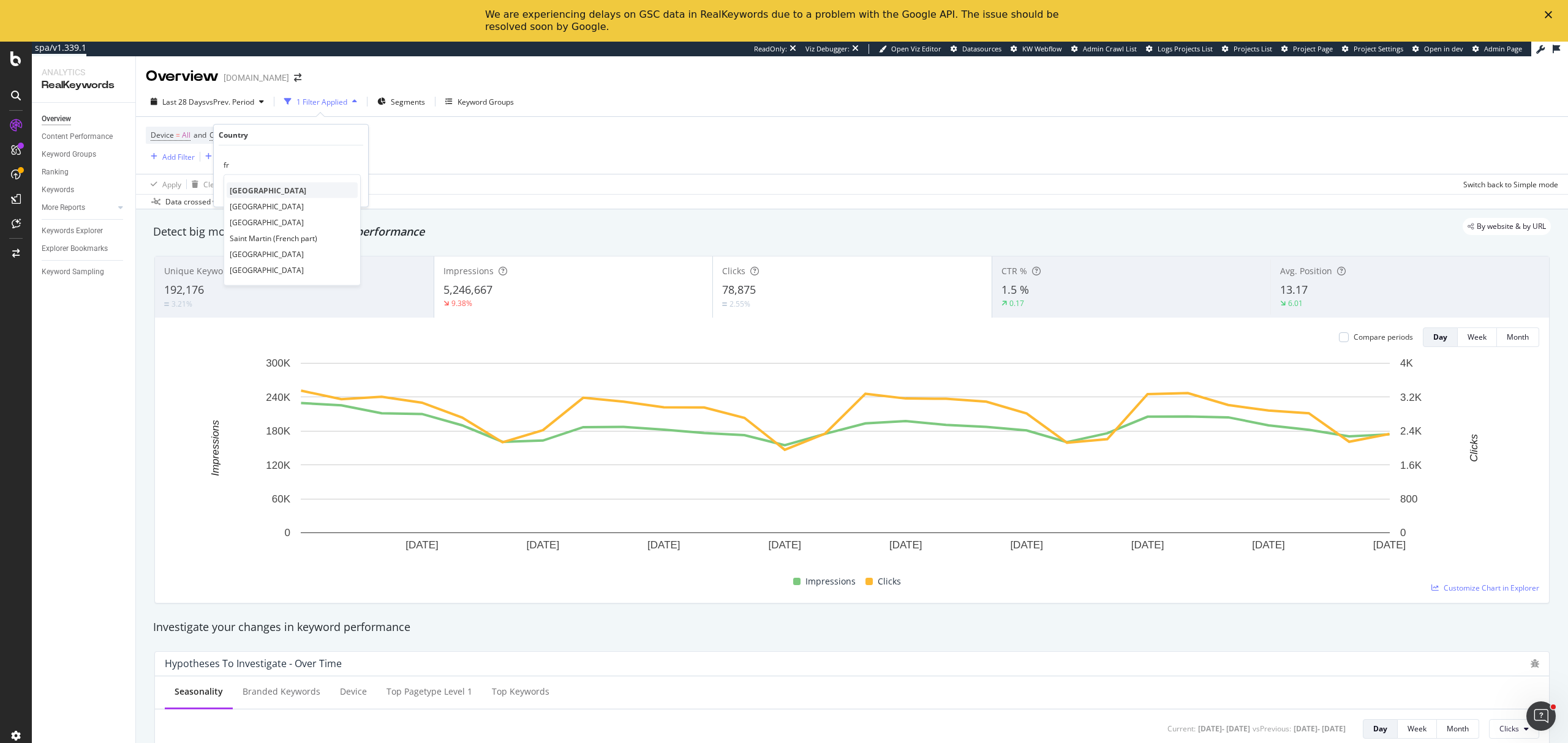
type input "fr"
click at [243, 192] on span "[GEOGRAPHIC_DATA]" at bounding box center [268, 190] width 77 height 10
click at [347, 194] on div "Apply" at bounding box center [349, 190] width 19 height 10
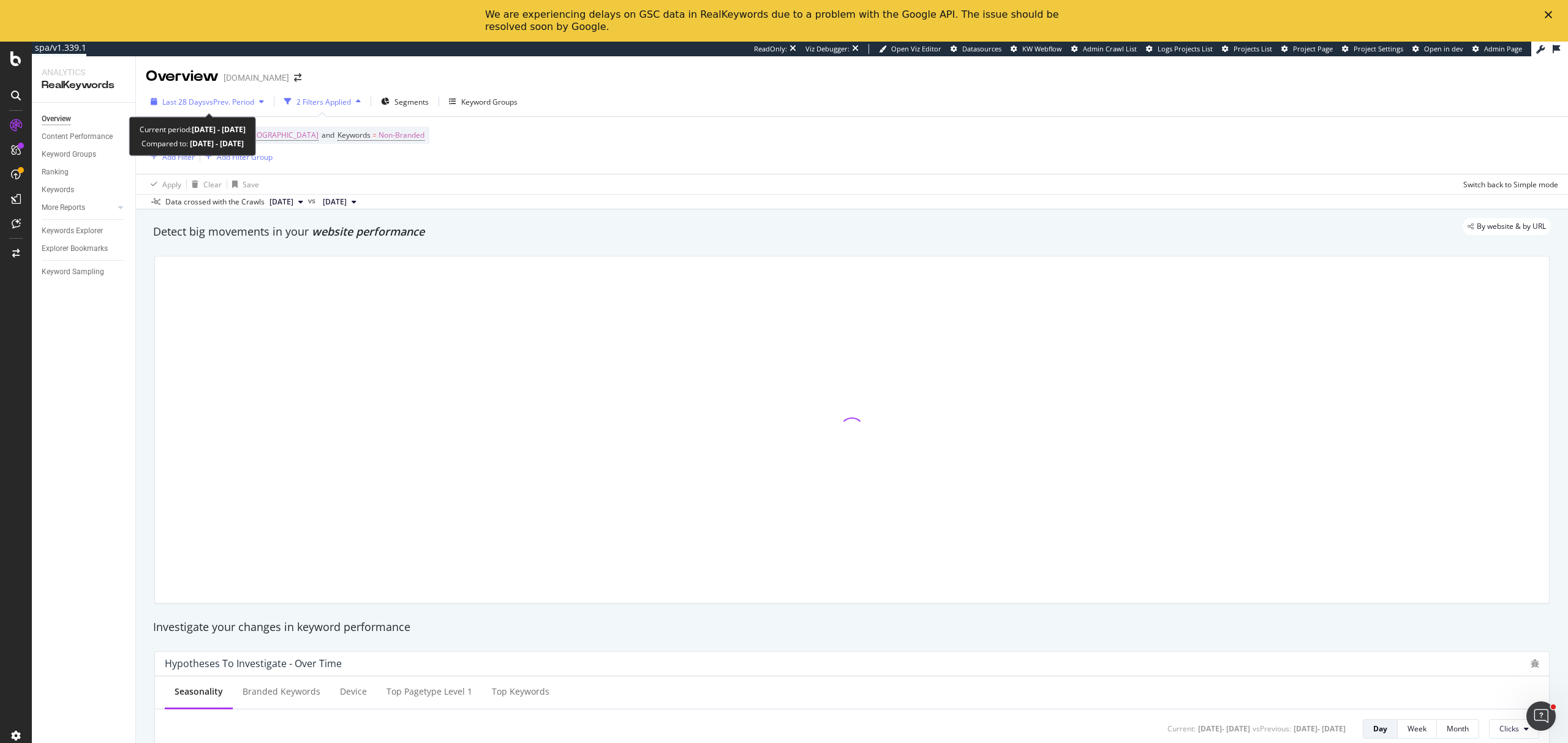
click at [236, 108] on div "Last 28 Days vs Prev. Period" at bounding box center [207, 101] width 123 height 18
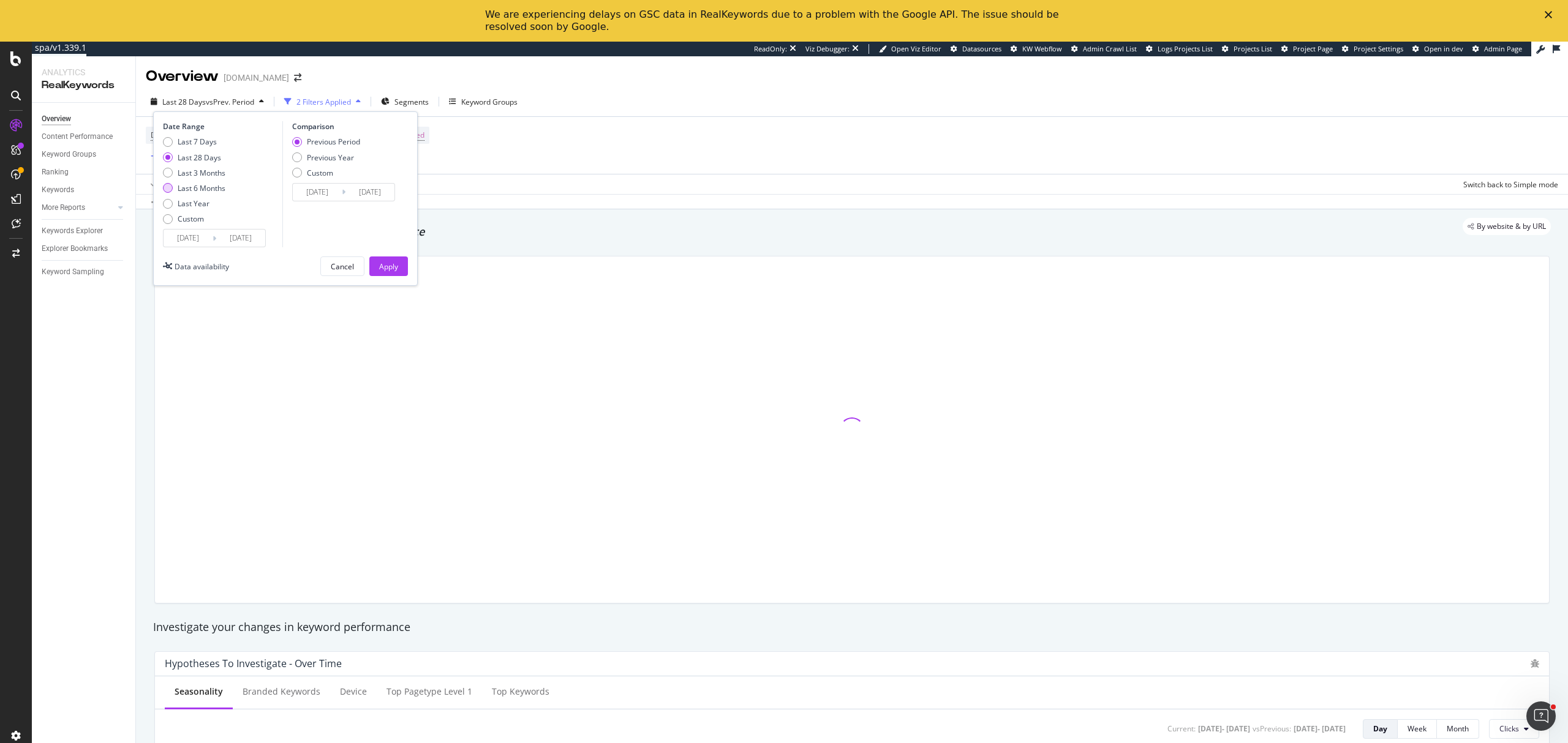
click at [211, 186] on div "Last 6 Months" at bounding box center [202, 188] width 47 height 10
type input "2025/04/06"
type input "2024/10/05"
type input "2025/04/05"
click at [384, 263] on div "Apply" at bounding box center [388, 266] width 19 height 10
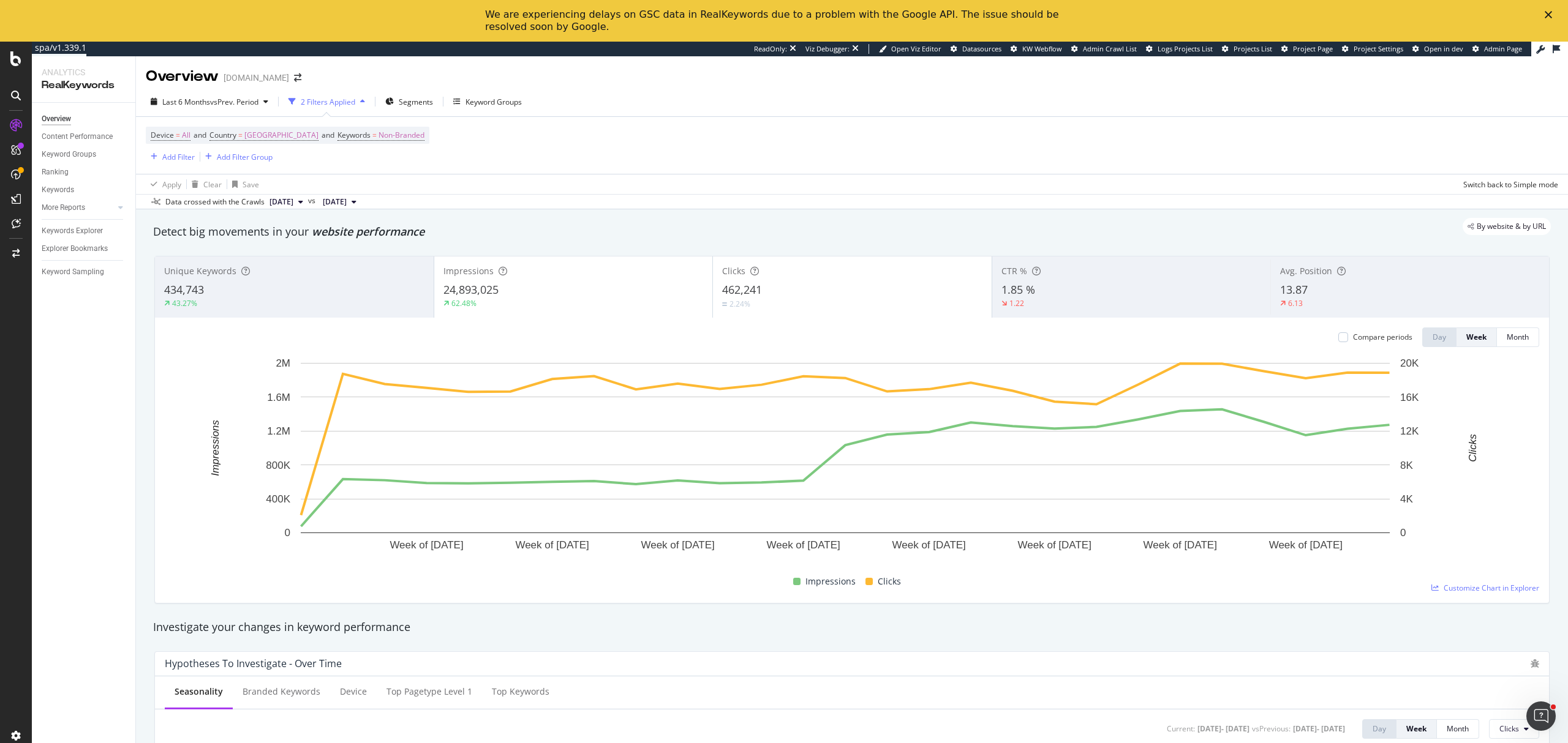
click at [1329, 283] on div "Avg. Position 13.87 6.13" at bounding box center [1409, 287] width 279 height 55
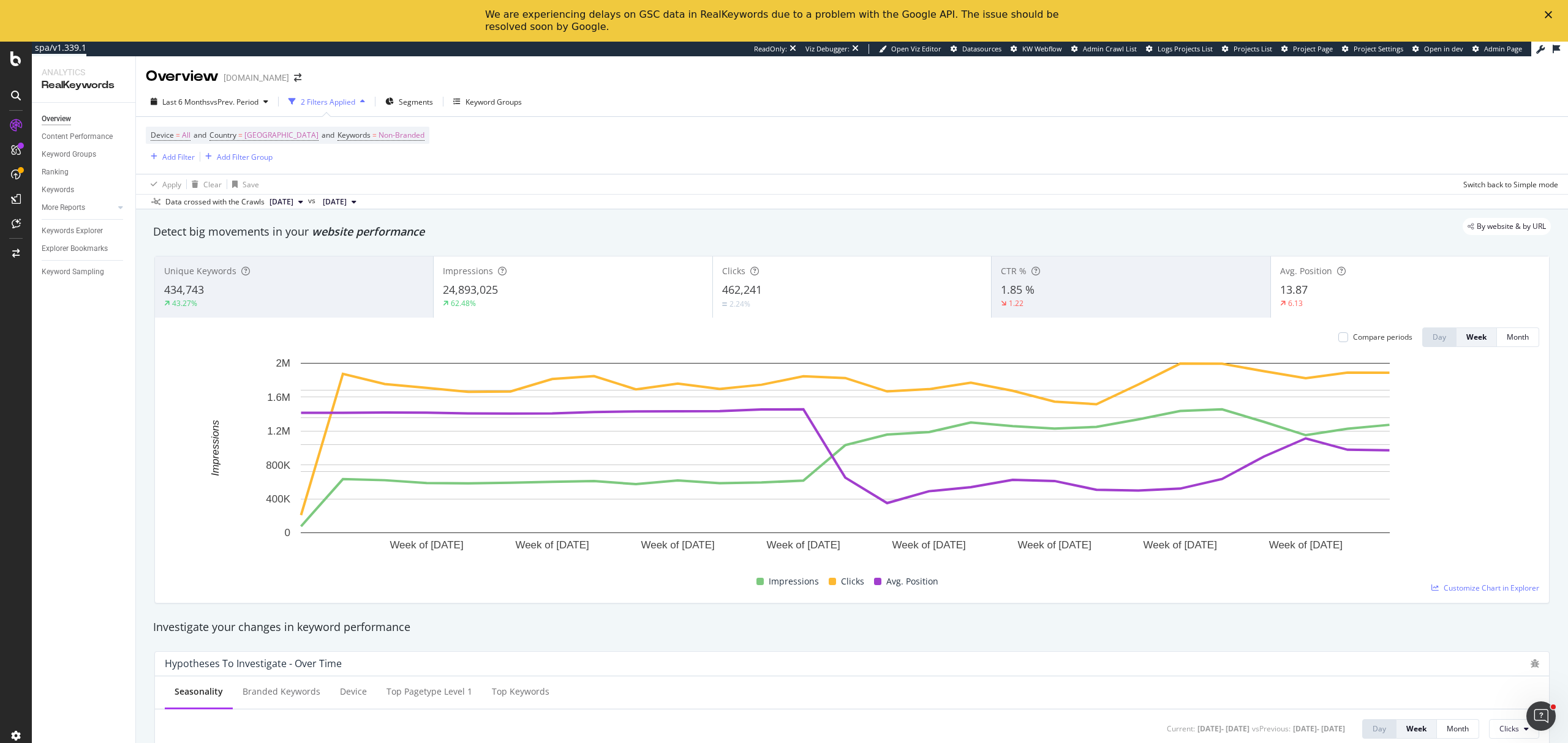
click at [341, 275] on div "Unique Keywords" at bounding box center [294, 270] width 259 height 12
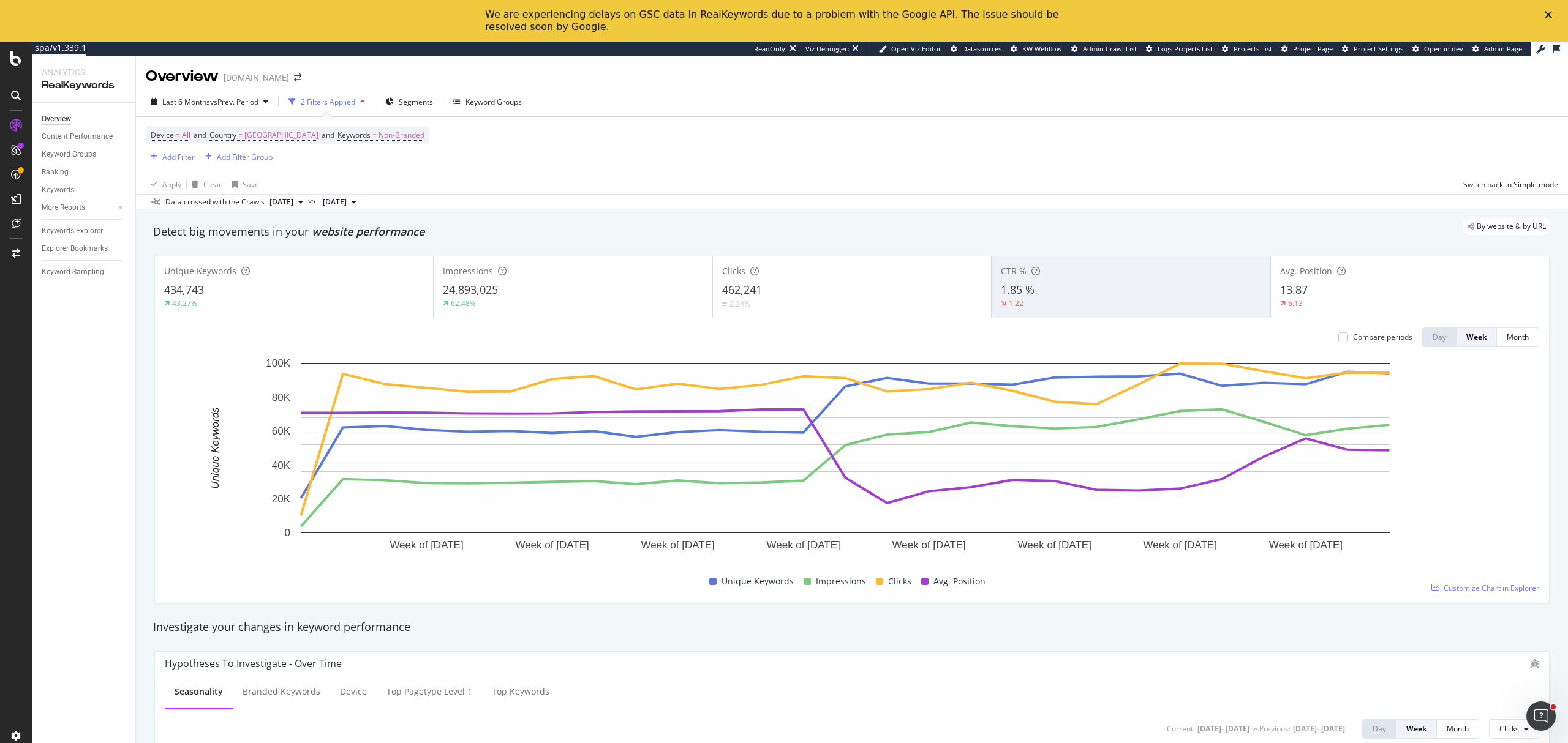
click at [1037, 282] on div "CTR % 1.85 % 1.22" at bounding box center [1131, 287] width 279 height 55
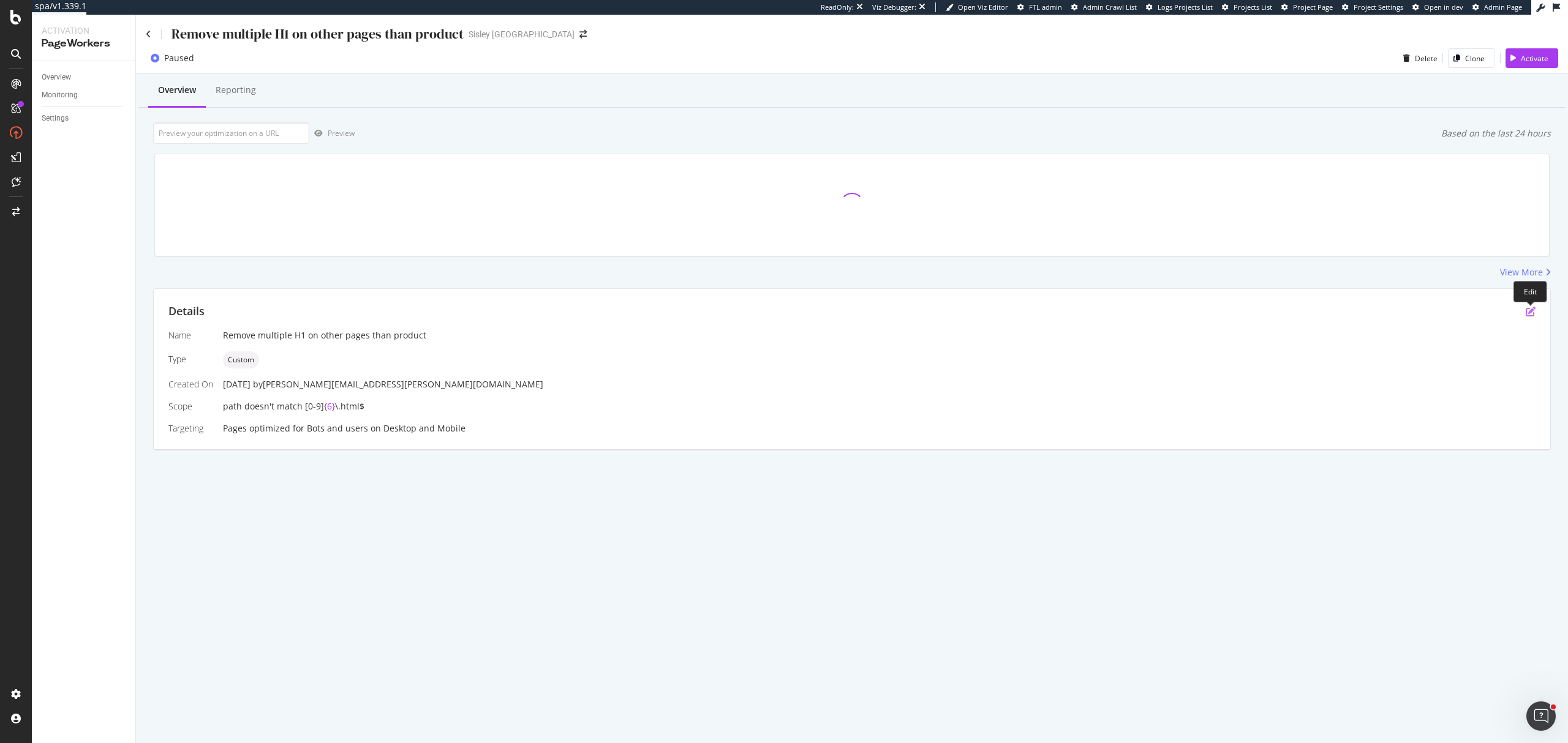
click at [1527, 312] on icon "pen-to-square" at bounding box center [1531, 311] width 10 height 10
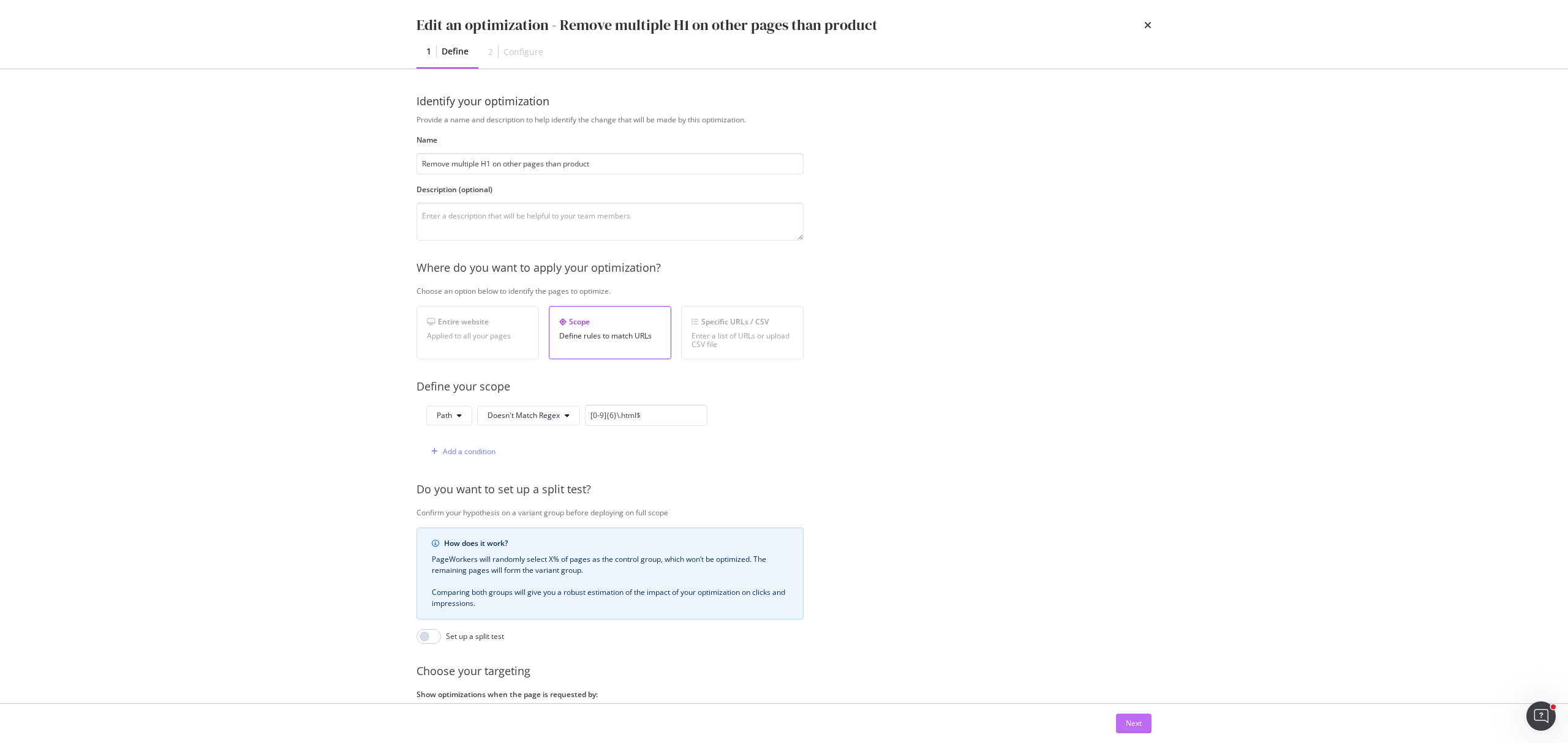
click at [1126, 727] on div "Next" at bounding box center [1133, 723] width 16 height 10
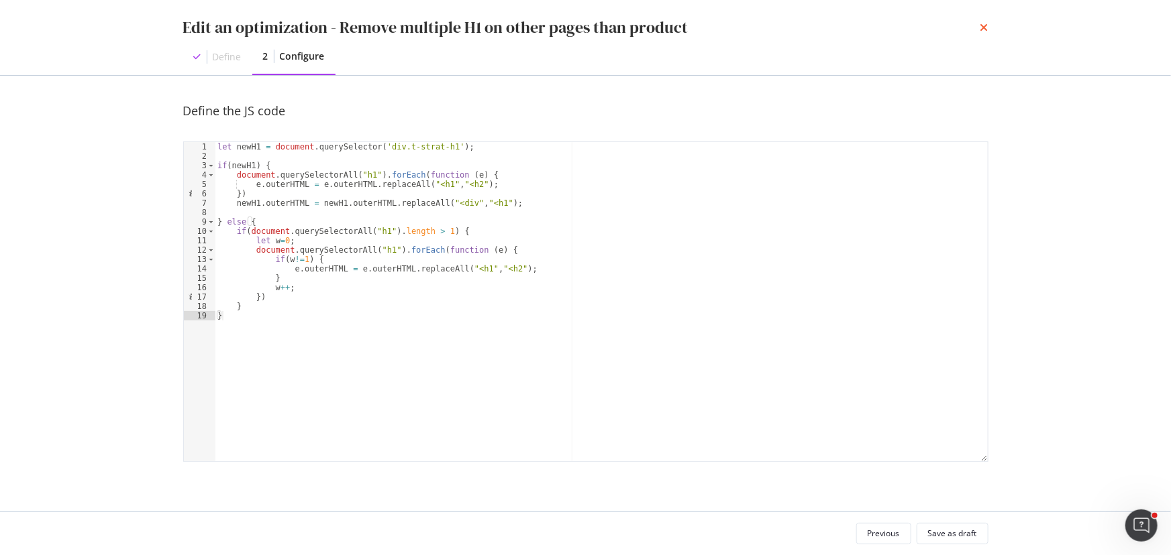
click at [985, 25] on icon "times" at bounding box center [984, 27] width 8 height 11
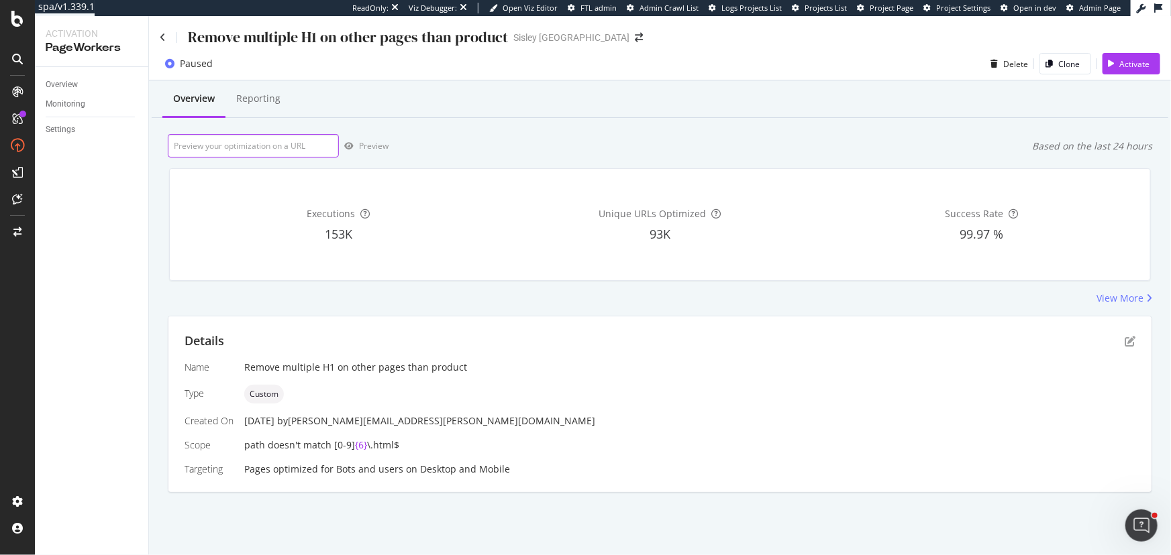
click at [244, 143] on input "url" at bounding box center [253, 145] width 171 height 23
paste input "[URL][DOMAIN_NAME][DATE]"
type input "[URL][DOMAIN_NAME][DATE]"
click at [356, 140] on div "Preview" at bounding box center [364, 146] width 50 height 20
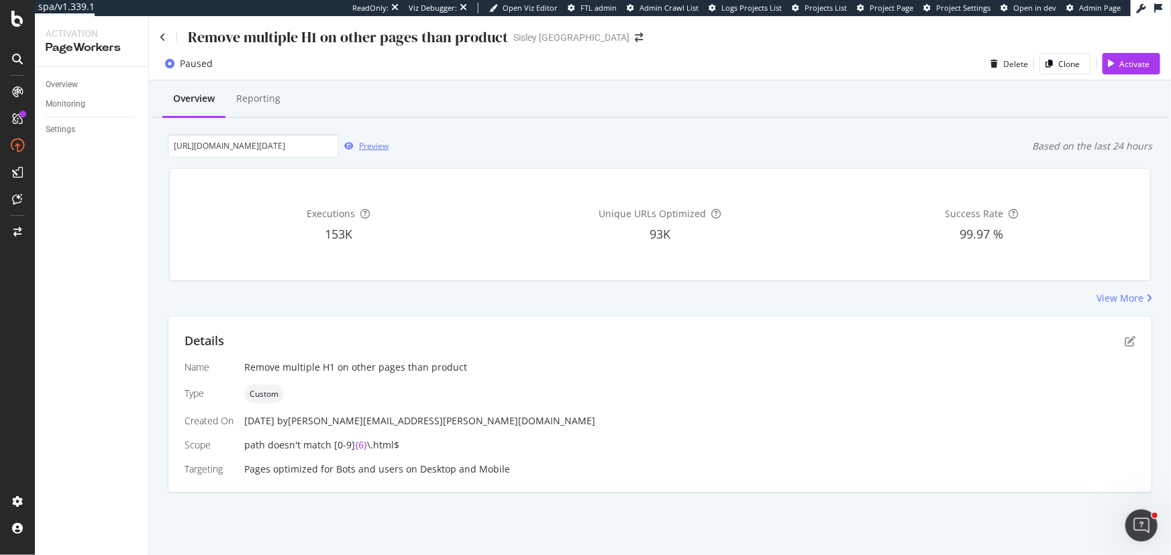
scroll to position [0, 0]
click at [1119, 303] on div "View More" at bounding box center [1119, 298] width 47 height 13
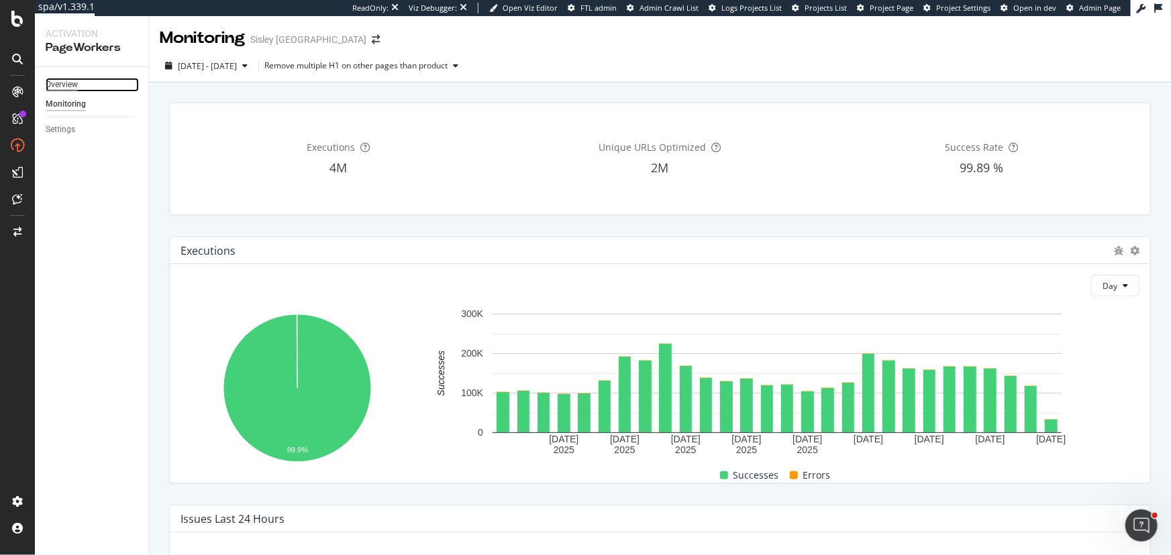
click at [68, 89] on div "Overview" at bounding box center [62, 85] width 32 height 14
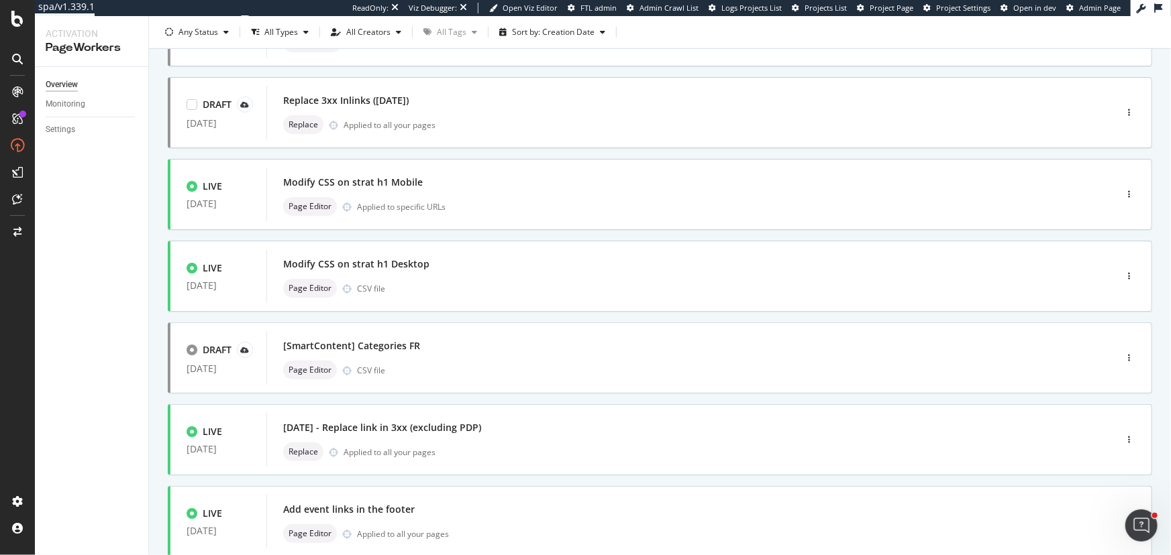
scroll to position [427, 0]
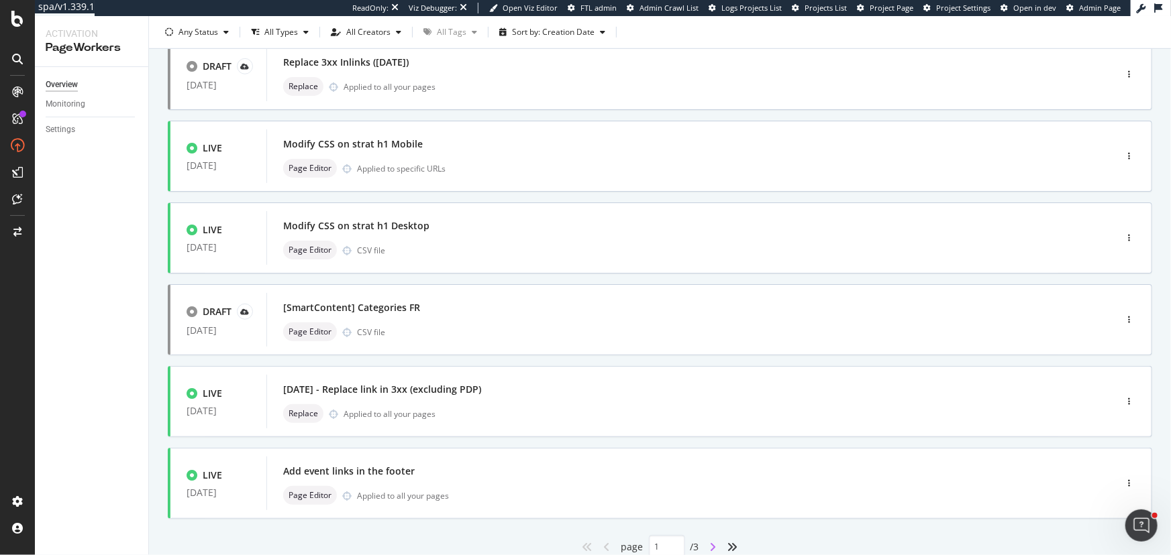
click at [710, 545] on icon "angle-right" at bounding box center [713, 547] width 7 height 11
type input "2"
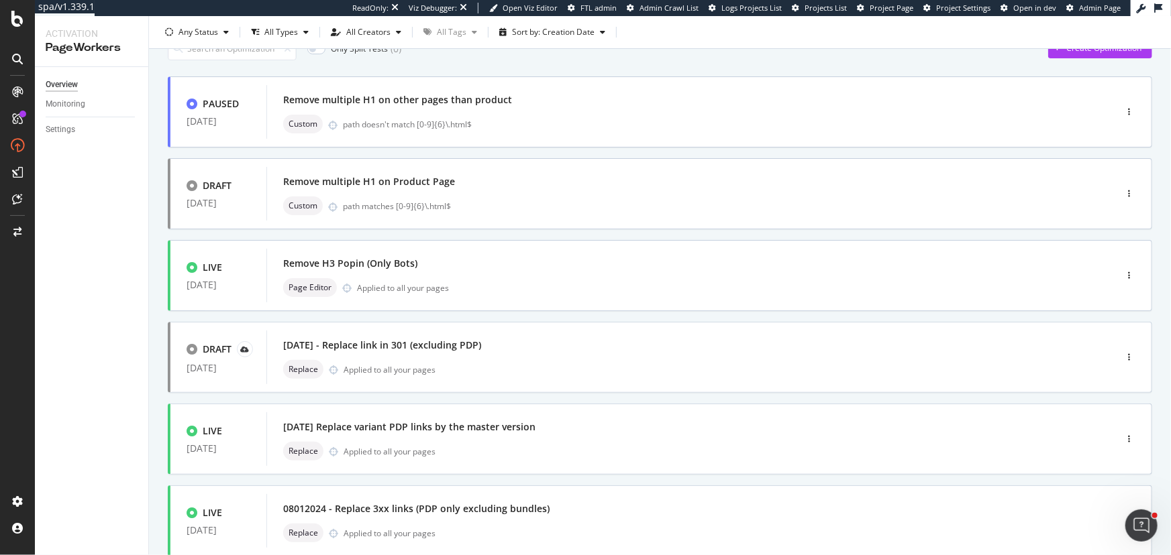
scroll to position [0, 0]
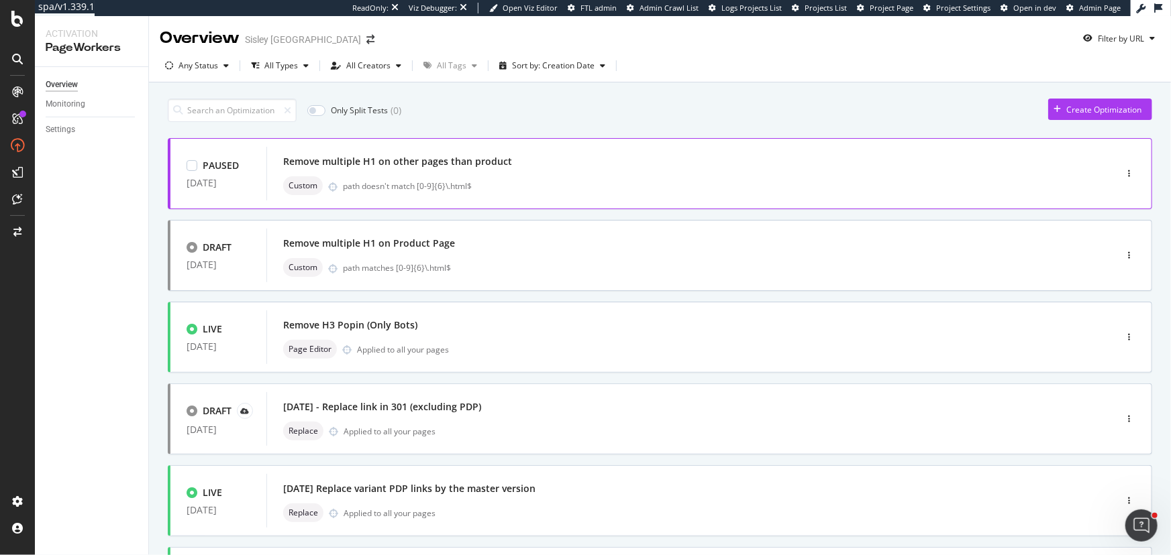
click at [503, 174] on div "Remove multiple H1 on other pages than product Custom path doesn't match [0-9]{…" at bounding box center [670, 173] width 775 height 43
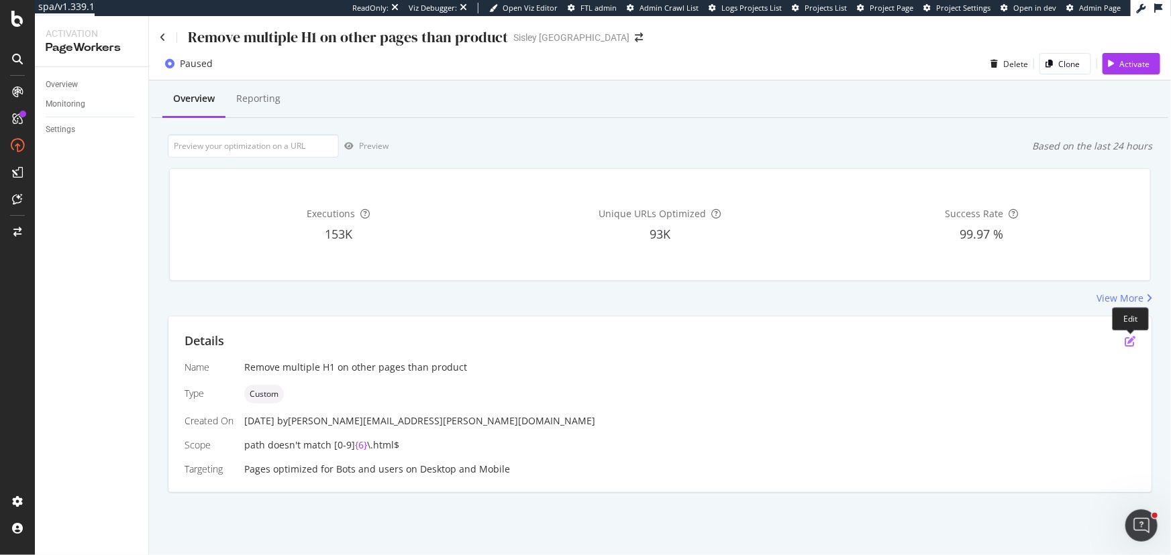
click at [1132, 342] on icon "pen-to-square" at bounding box center [1129, 341] width 11 height 11
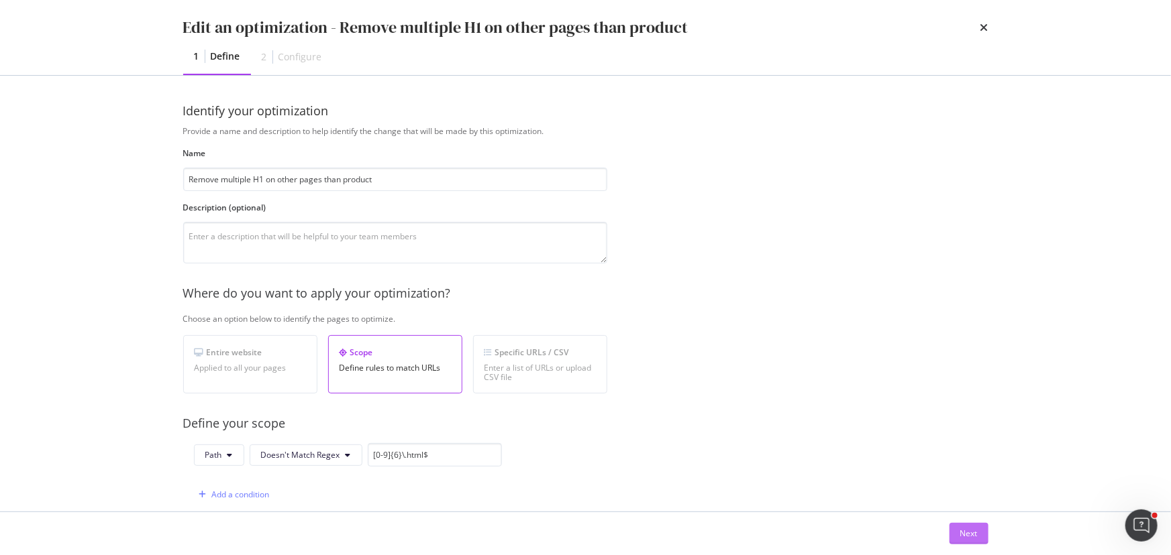
click at [979, 540] on button "Next" at bounding box center [968, 533] width 39 height 21
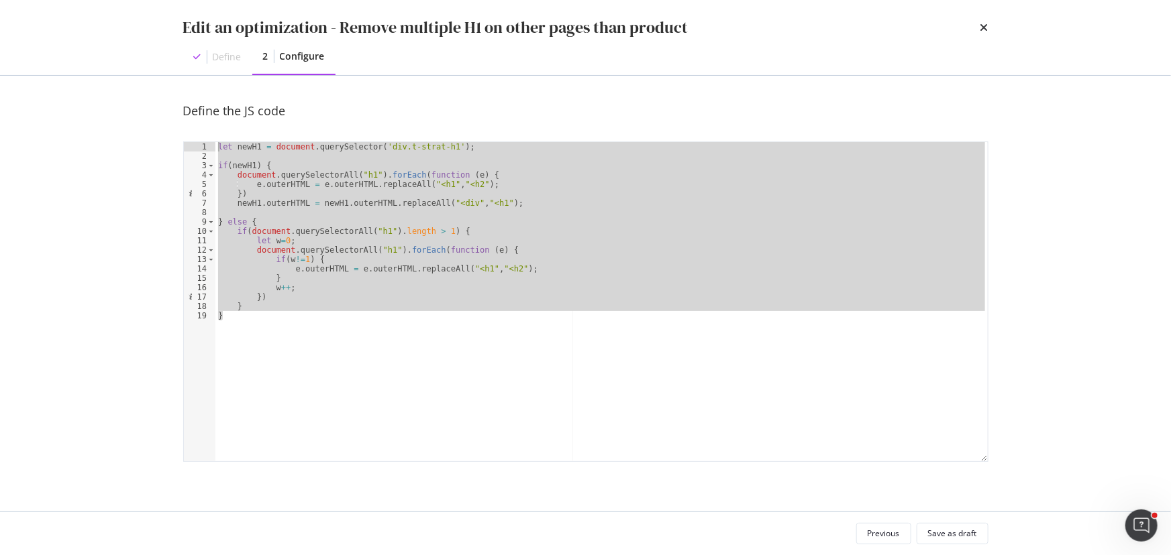
drag, startPoint x: 239, startPoint y: 317, endPoint x: 207, endPoint y: 145, distance: 175.5
click at [207, 145] on div "} 1 2 3 4 5 6 7 8 9 10 11 12 13 14 15 16 17 18 19 let newH1 = document . queryS…" at bounding box center [585, 302] width 805 height 321
type textarea "let newH1 = document.querySelector('div.t-strat-h1');"
click at [986, 25] on icon "times" at bounding box center [984, 27] width 8 height 11
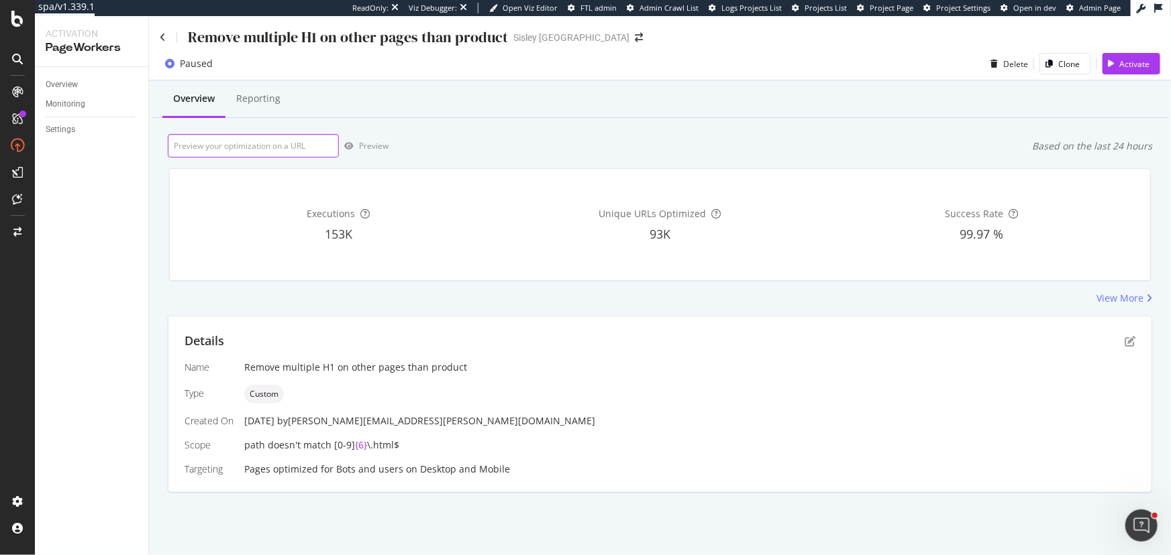
click at [316, 148] on input "url" at bounding box center [253, 145] width 171 height 23
paste input "[URL][DOMAIN_NAME][DATE]"
type input "[URL][DOMAIN_NAME][DATE]"
click at [382, 148] on div "Preview" at bounding box center [374, 145] width 30 height 11
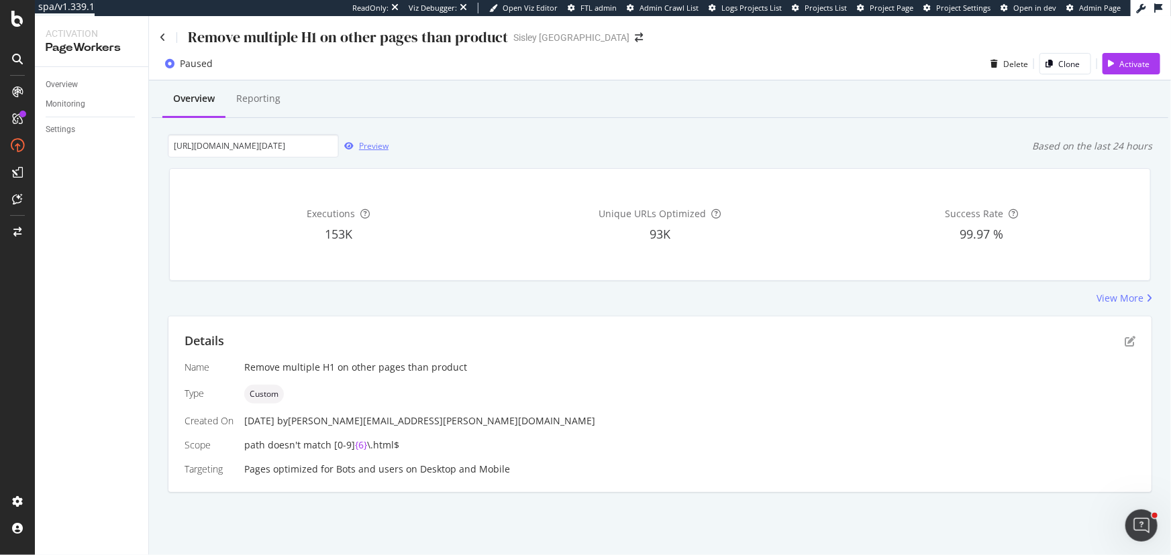
scroll to position [0, 0]
click at [17, 26] on icon at bounding box center [17, 19] width 12 height 16
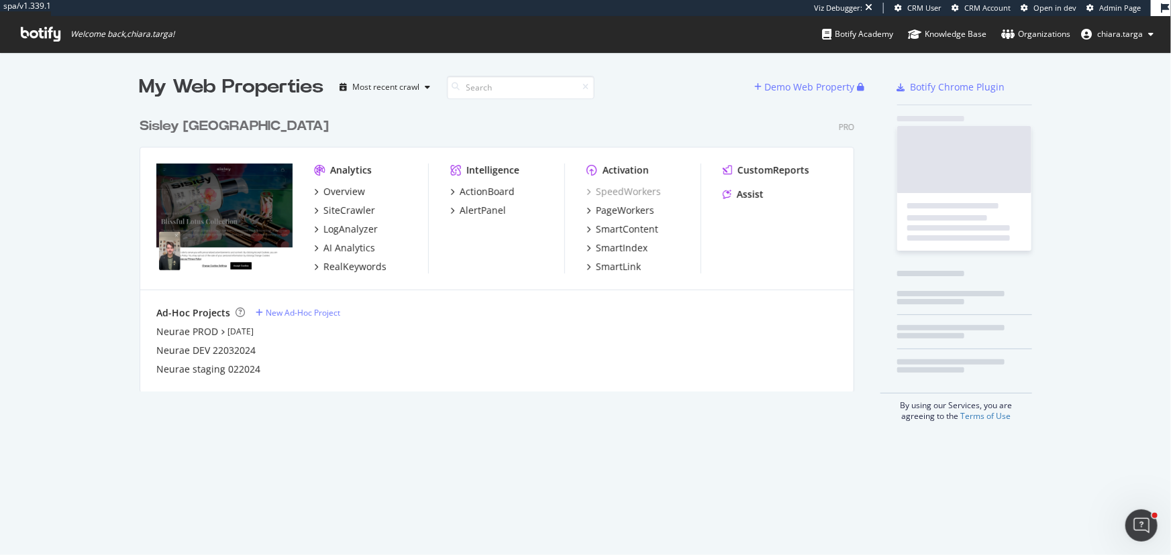
scroll to position [282, 716]
